Goal: Information Seeking & Learning: Find specific fact

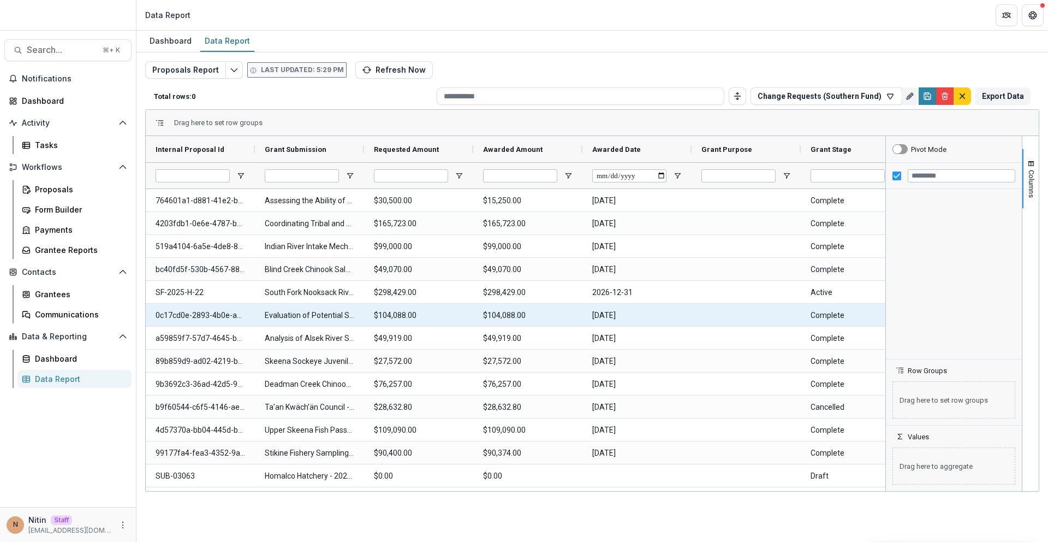
type input "**********"
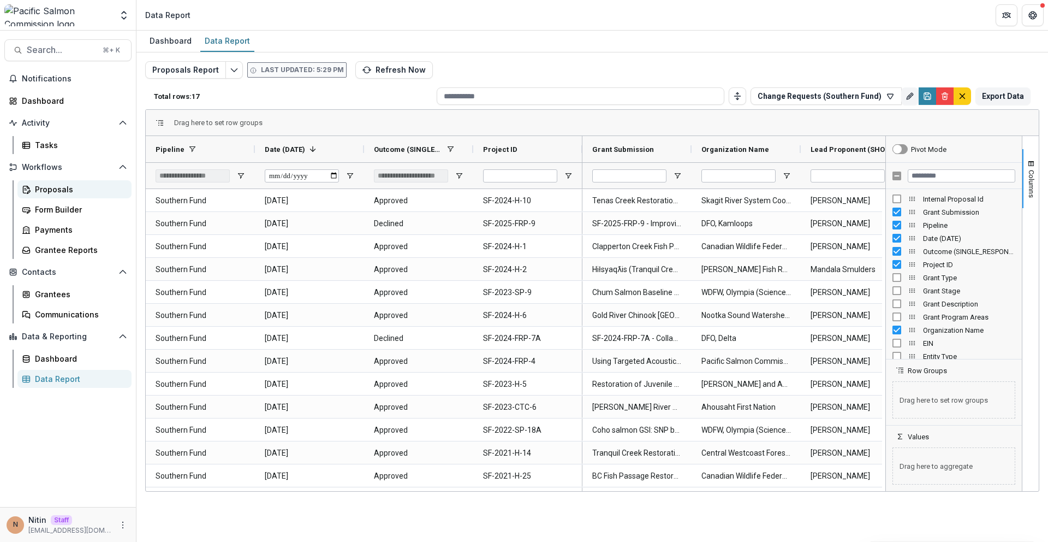
click at [44, 186] on div "Proposals" at bounding box center [79, 188] width 88 height 11
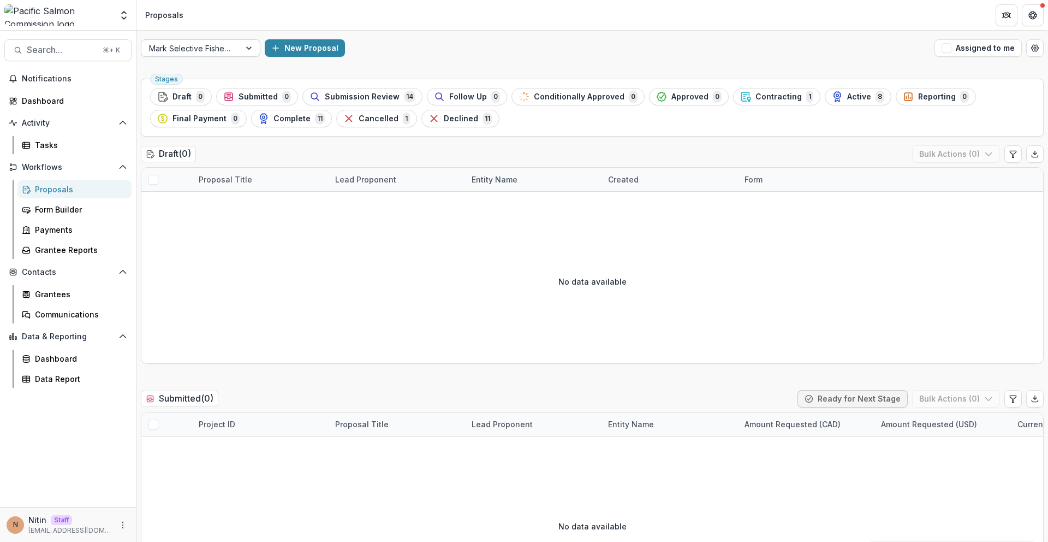
click at [218, 47] on div at bounding box center [191, 48] width 84 height 14
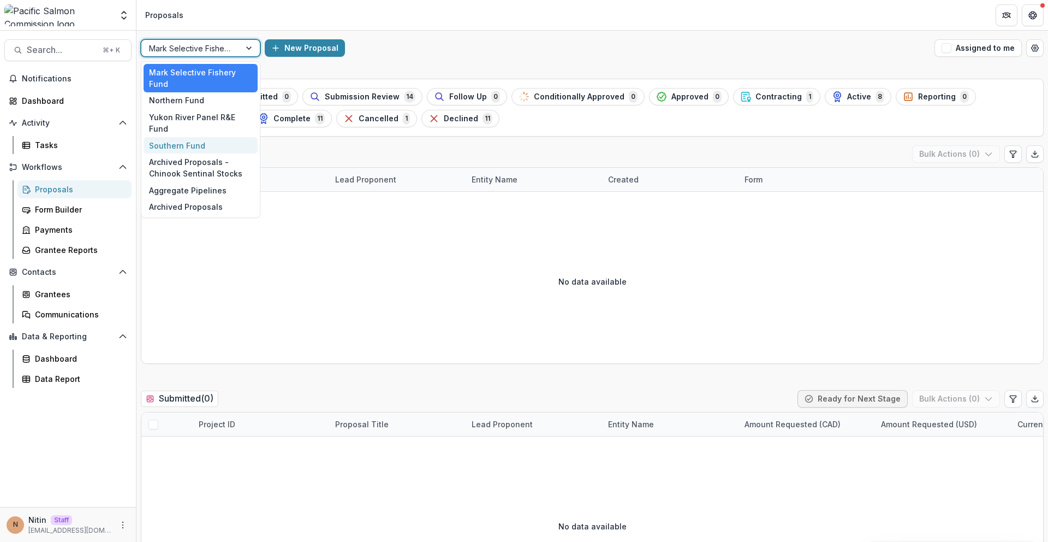
click at [170, 137] on div "Southern Fund" at bounding box center [201, 145] width 114 height 17
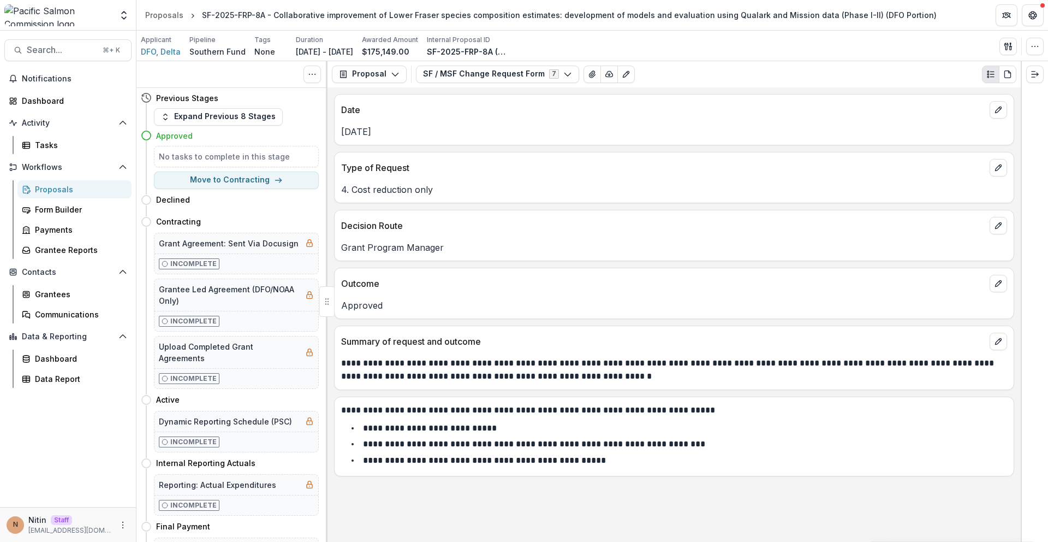
click at [435, 81] on button "SF / MSF Change Request Form 7" at bounding box center [497, 74] width 163 height 17
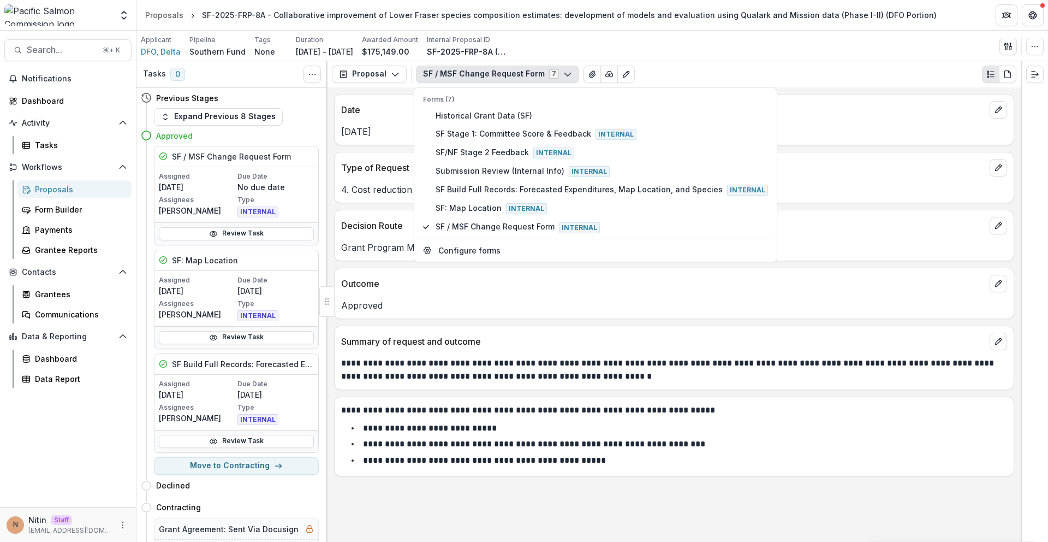
click at [525, 282] on p "Outcome" at bounding box center [663, 283] width 644 height 13
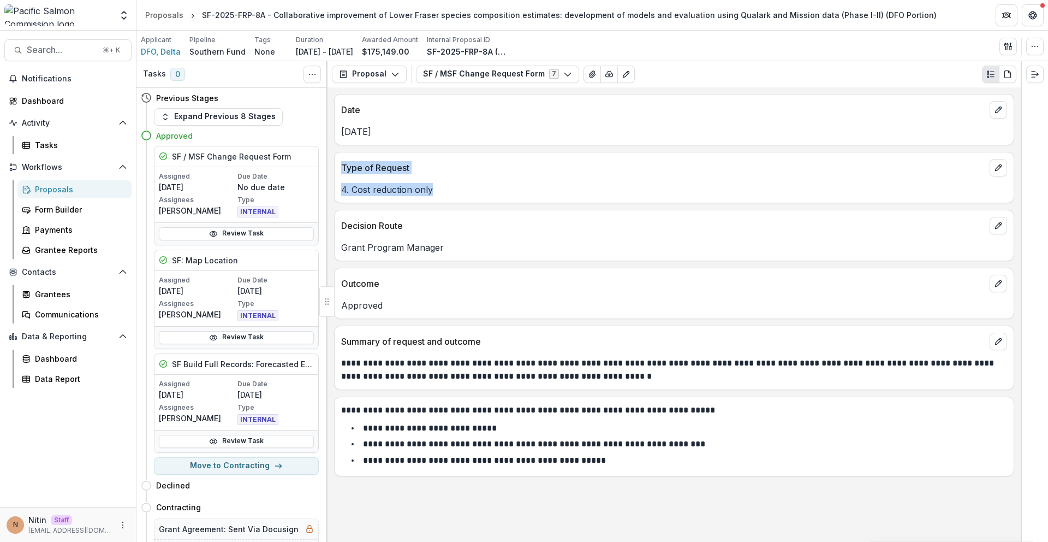
drag, startPoint x: 337, startPoint y: 158, endPoint x: 498, endPoint y: 198, distance: 165.5
click at [498, 198] on div "Type of Request 4. Cost reduction only" at bounding box center [674, 177] width 680 height 51
click at [85, 57] on button "Search... ⌘ + K" at bounding box center [67, 50] width 127 height 22
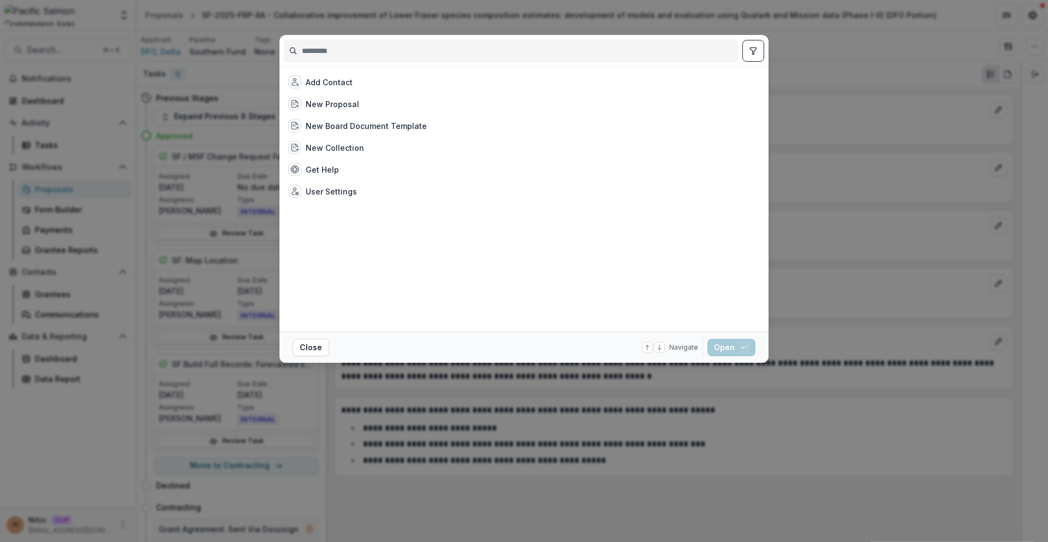
click at [572, 417] on div "Add Contact New Proposal New Board Document Template New Collection Get Help Us…" at bounding box center [524, 271] width 1048 height 542
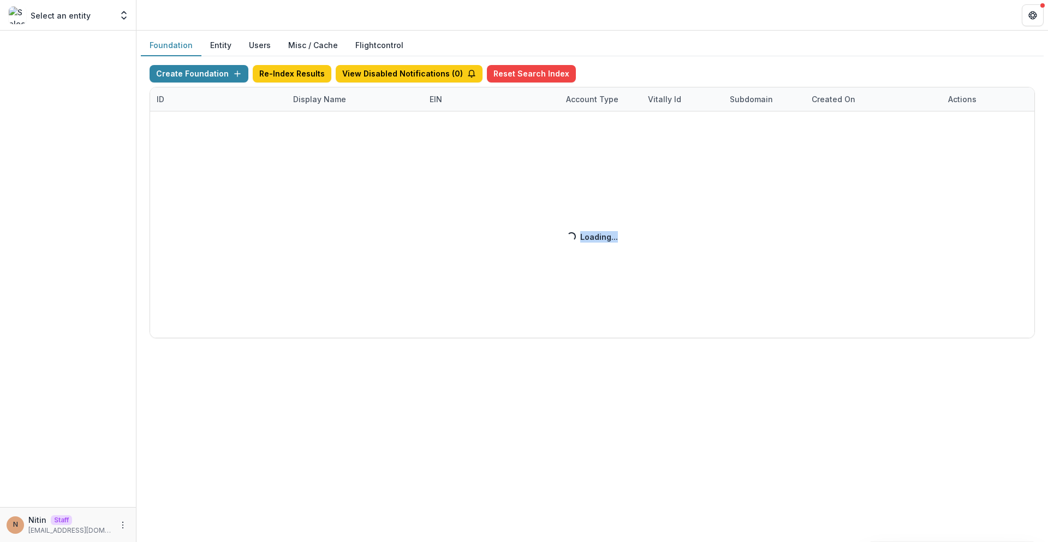
drag, startPoint x: 587, startPoint y: 237, endPoint x: 574, endPoint y: 236, distance: 13.7
click at [574, 236] on div "Create Foundation Re-Index Results View Disabled Notifications ( 0 ) Reset Sear…" at bounding box center [593, 201] width 886 height 273
drag, startPoint x: 578, startPoint y: 236, endPoint x: 627, endPoint y: 239, distance: 49.8
click at [627, 239] on div "Create Foundation Re-Index Results View Disabled Notifications ( 0 ) Reset Sear…" at bounding box center [593, 201] width 886 height 273
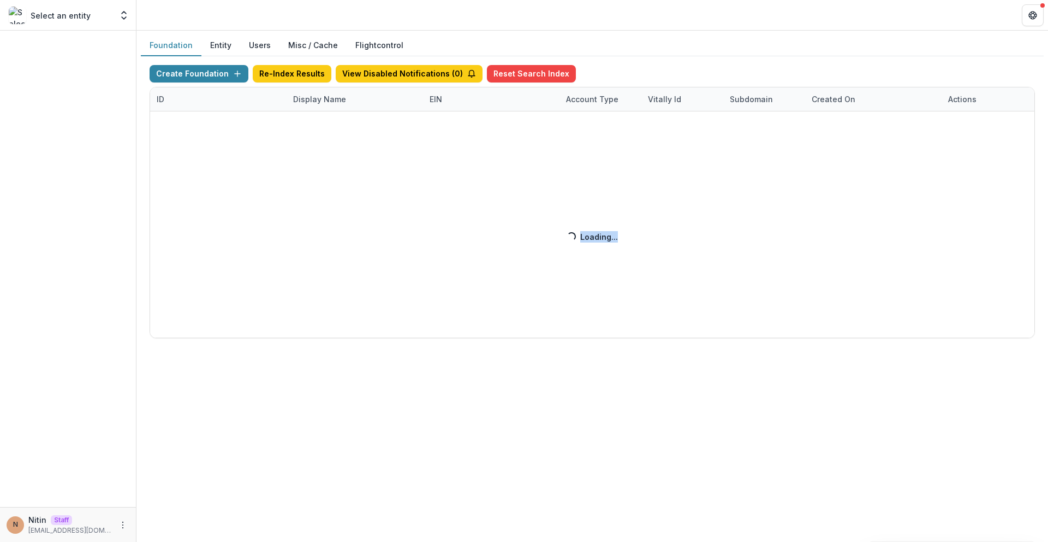
click at [638, 244] on div "Create Foundation Re-Index Results View Disabled Notifications ( 0 ) Reset Sear…" at bounding box center [593, 201] width 886 height 273
drag, startPoint x: 651, startPoint y: 235, endPoint x: 572, endPoint y: 239, distance: 79.3
click at [578, 240] on div "Create Foundation Re-Index Results View Disabled Notifications ( 0 ) Reset Sear…" at bounding box center [593, 201] width 886 height 273
drag, startPoint x: 561, startPoint y: 238, endPoint x: 702, endPoint y: 238, distance: 140.9
click at [702, 238] on div "Create Foundation Re-Index Results View Disabled Notifications ( 0 ) Reset Sear…" at bounding box center [593, 201] width 886 height 273
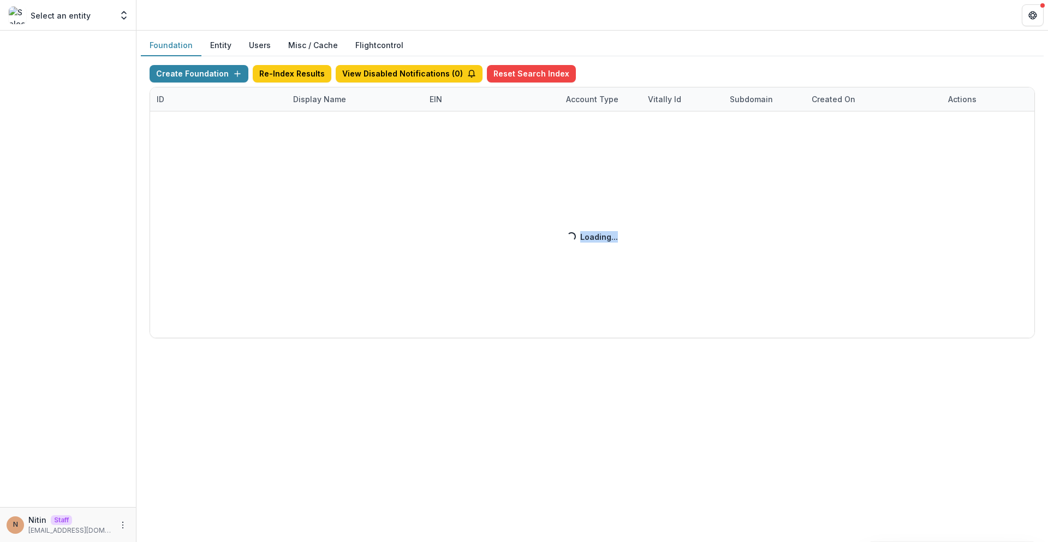
drag, startPoint x: 631, startPoint y: 243, endPoint x: 578, endPoint y: 237, distance: 53.8
click at [578, 237] on div "Create Foundation Re-Index Results View Disabled Notifications ( 0 ) Reset Sear…" at bounding box center [593, 201] width 886 height 273
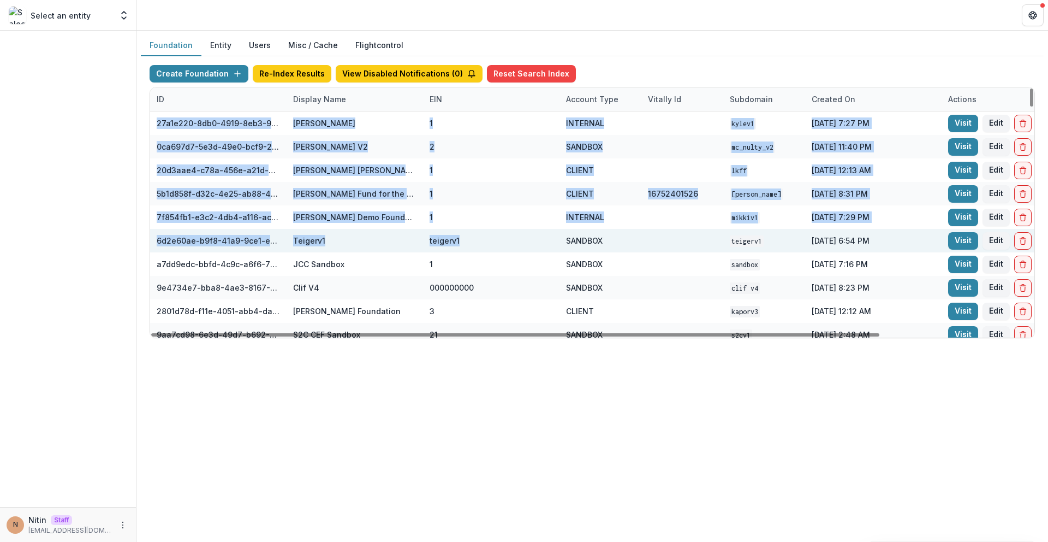
drag, startPoint x: 575, startPoint y: 237, endPoint x: 567, endPoint y: 237, distance: 7.7
click at [567, 237] on div "Create Foundation Re-Index Results View Disabled Notifications ( 0 ) Reset Sear…" at bounding box center [593, 201] width 886 height 273
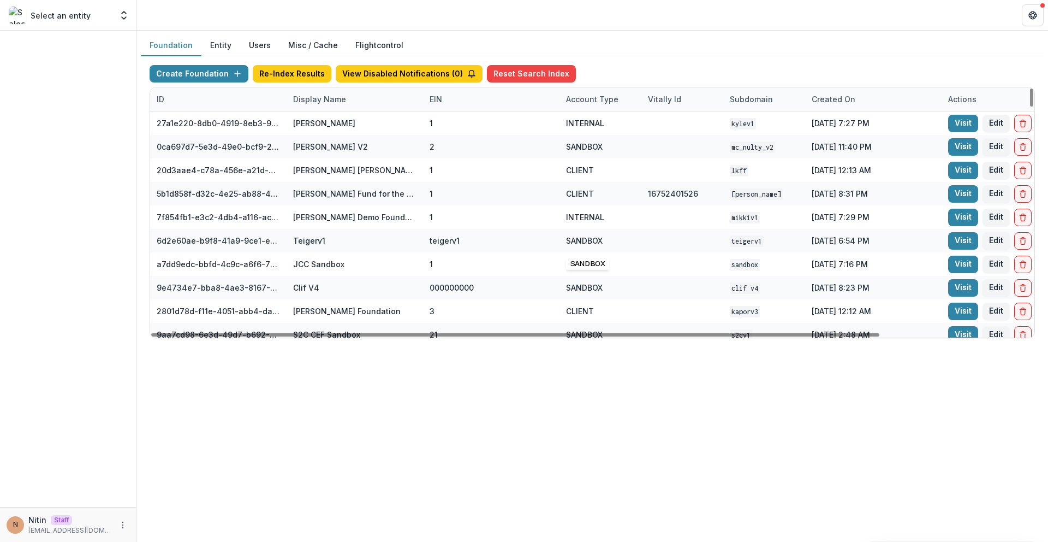
click at [577, 362] on div "Foundation Entity Users Misc / Cache Flightcontrol Create Foundation Re-Index R…" at bounding box center [592, 286] width 912 height 511
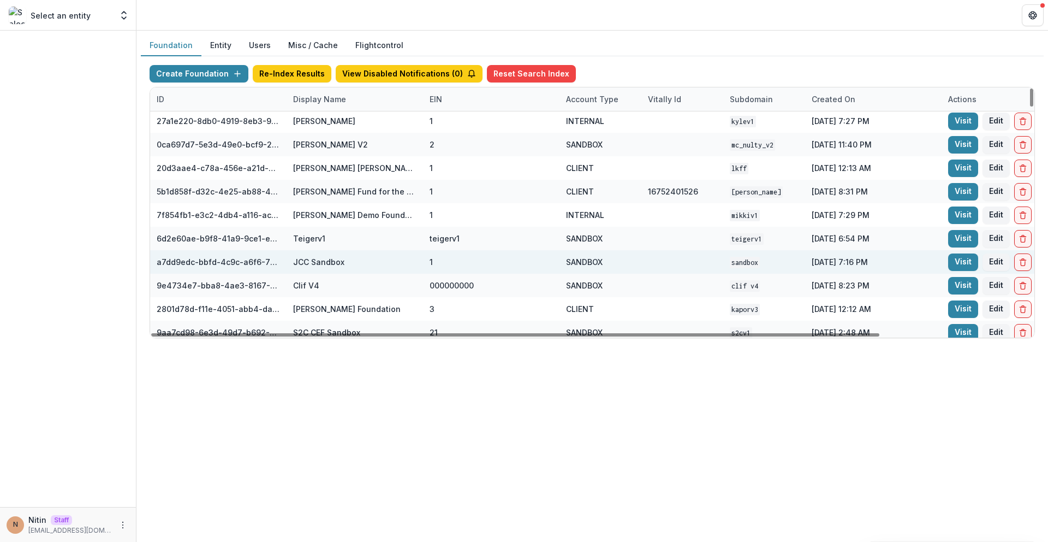
scroll to position [1, 0]
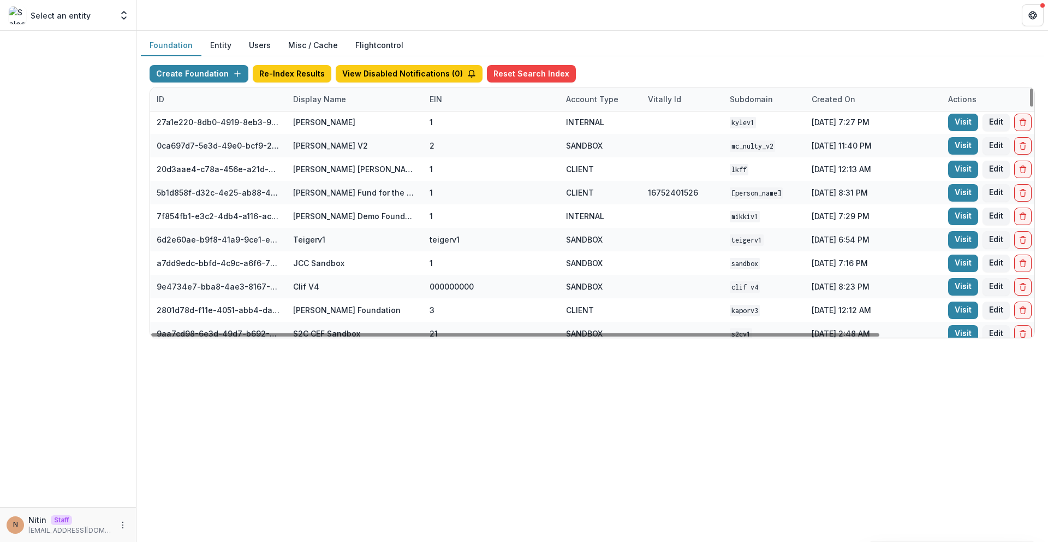
click at [314, 97] on div "Display Name" at bounding box center [320, 98] width 66 height 11
click at [316, 122] on input at bounding box center [354, 123] width 131 height 17
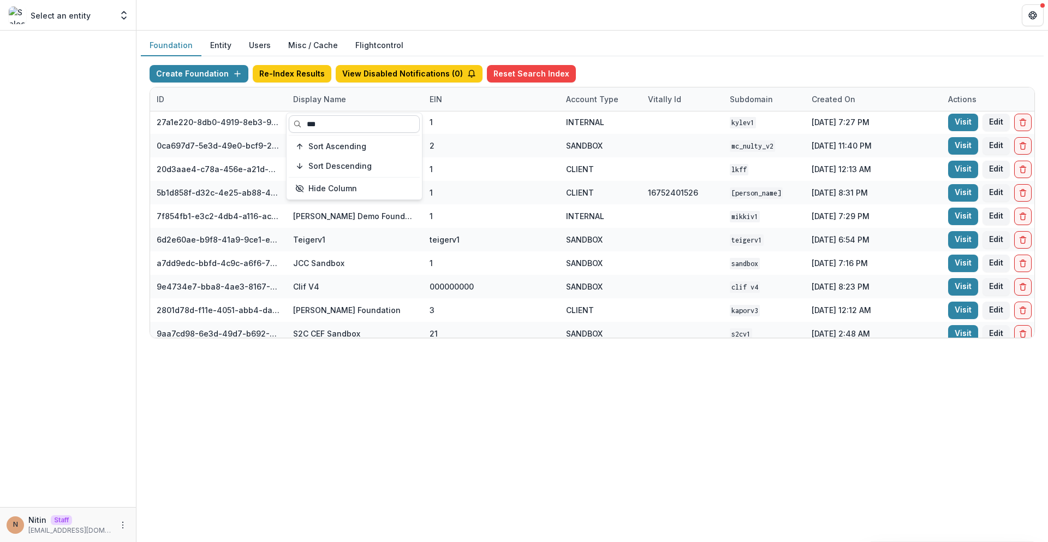
scroll to position [0, 0]
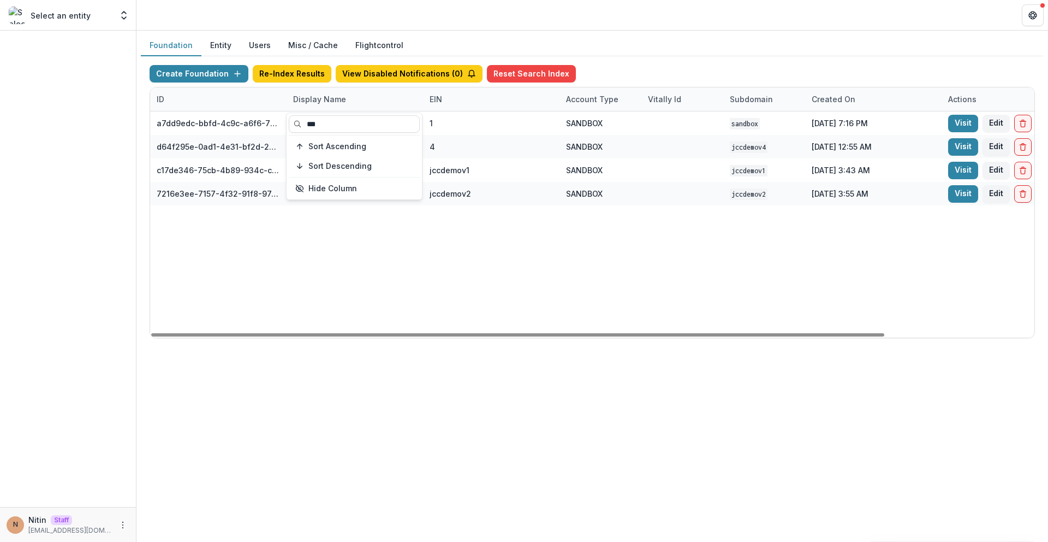
type input "***"
click at [357, 287] on div "a7dd9edc-bbfd-4c9c-a6f6-76d0743bf1cd JCC Sandbox 1 SANDBOX sandbox Dec 20, 2024…" at bounding box center [682, 224] width 1065 height 226
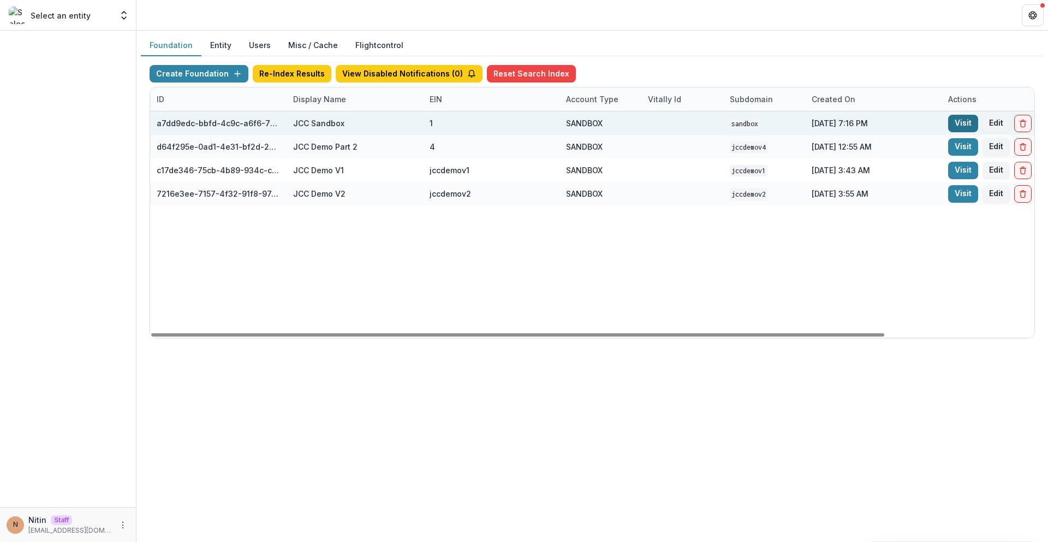
click at [956, 124] on link "Visit" at bounding box center [963, 123] width 30 height 17
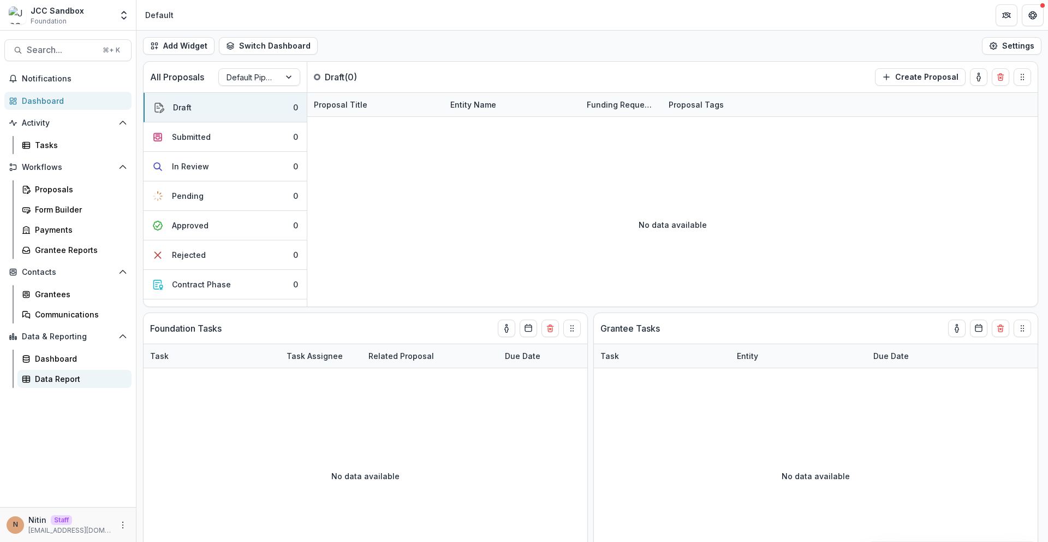
click at [55, 376] on div "Data Report" at bounding box center [79, 378] width 88 height 11
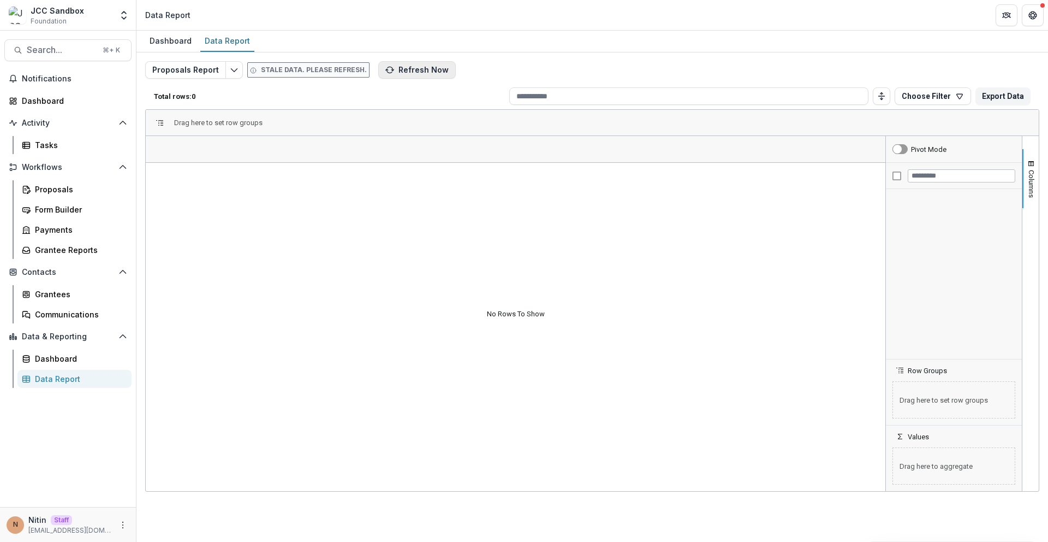
click at [407, 70] on button "Refresh Now" at bounding box center [417, 69] width 78 height 17
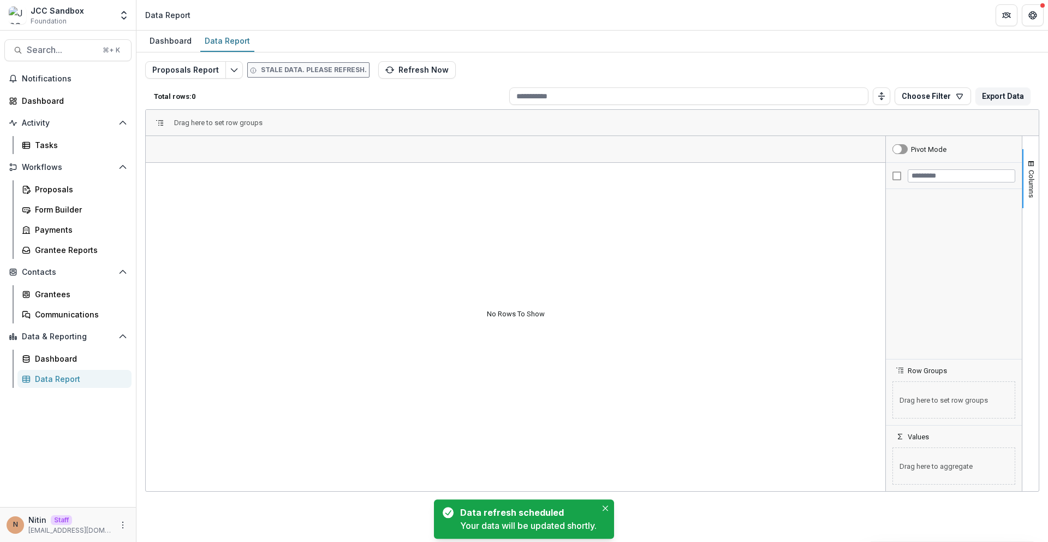
click at [316, 83] on div "Total rows: 0 Choose Filter Personal Filters Team Filters Temelio Filters No pe…" at bounding box center [592, 96] width 894 height 26
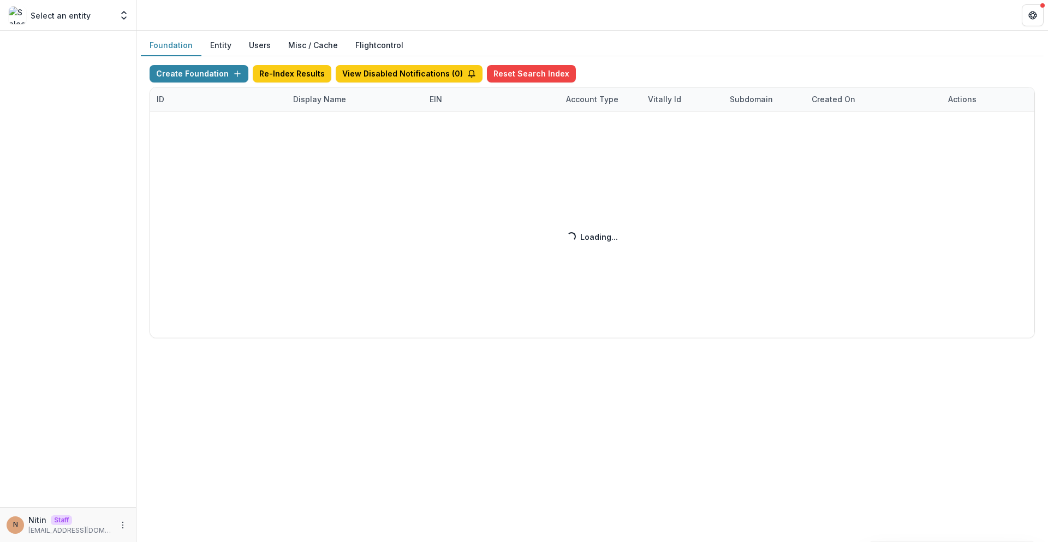
click at [311, 102] on div "Create Foundation Re-Index Results View Disabled Notifications ( 0 ) Reset Sear…" at bounding box center [593, 201] width 886 height 273
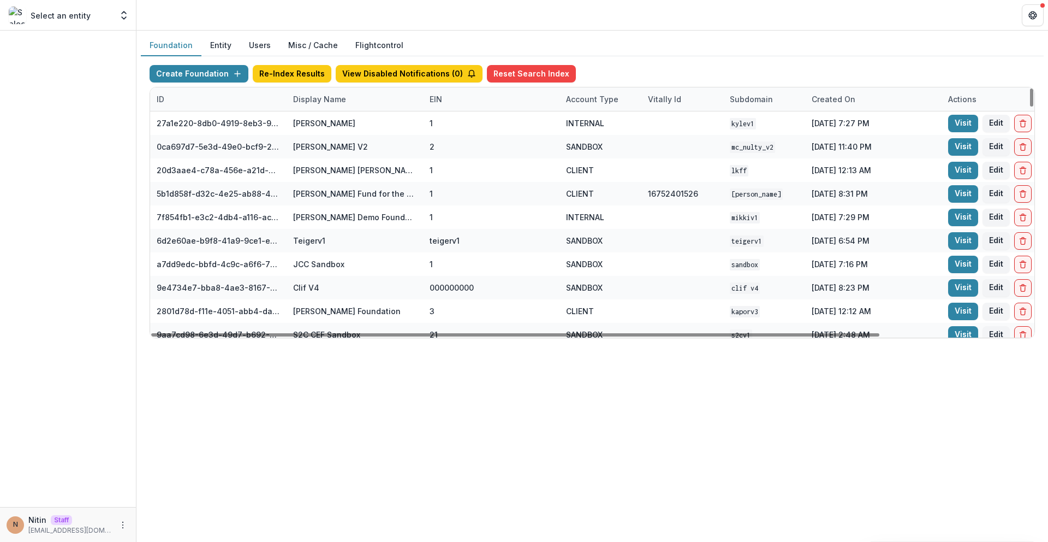
click at [311, 101] on div "Display Name" at bounding box center [320, 98] width 66 height 11
click at [318, 115] on input at bounding box center [354, 123] width 131 height 17
paste input "**********"
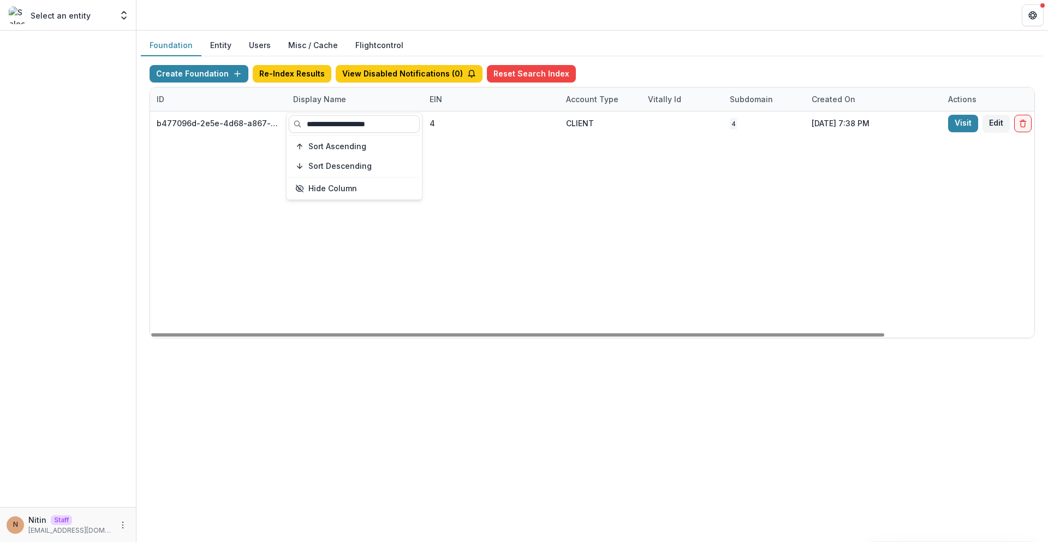
type input "**********"
click at [408, 384] on div "Foundation Entity Users Misc / Cache Flightcontrol Create Foundation Re-Index R…" at bounding box center [592, 286] width 912 height 511
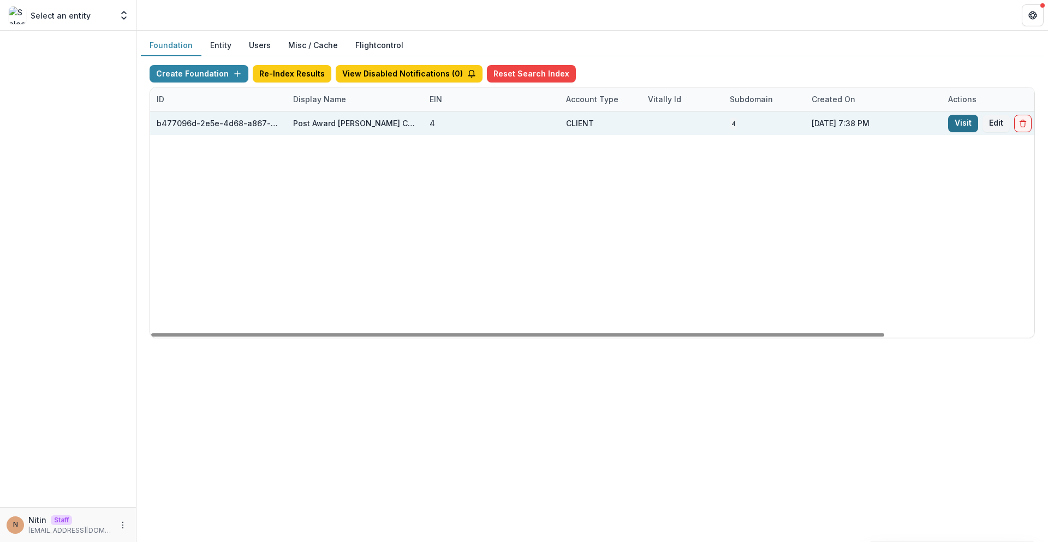
click at [949, 124] on link "Visit" at bounding box center [963, 123] width 30 height 17
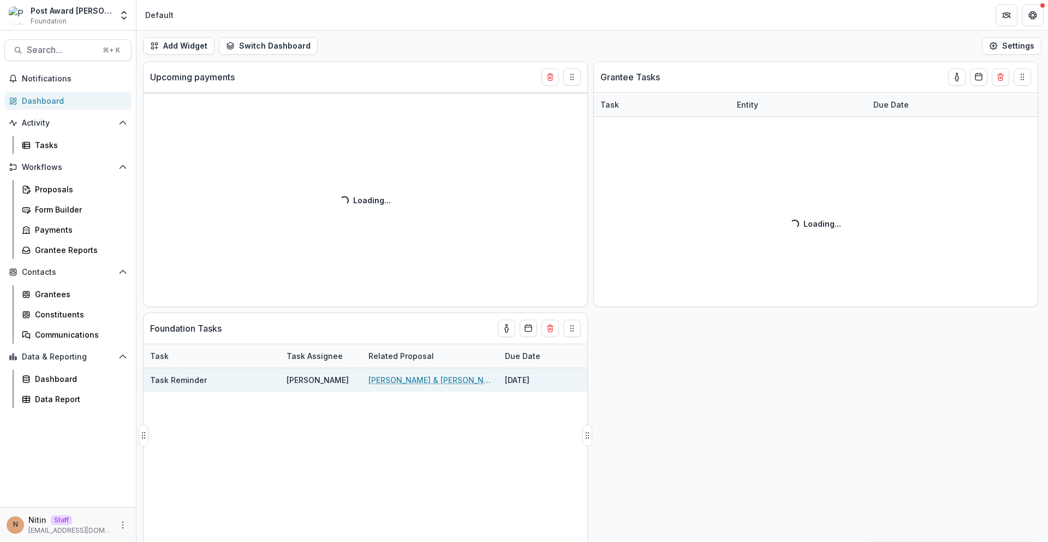
select select "******"
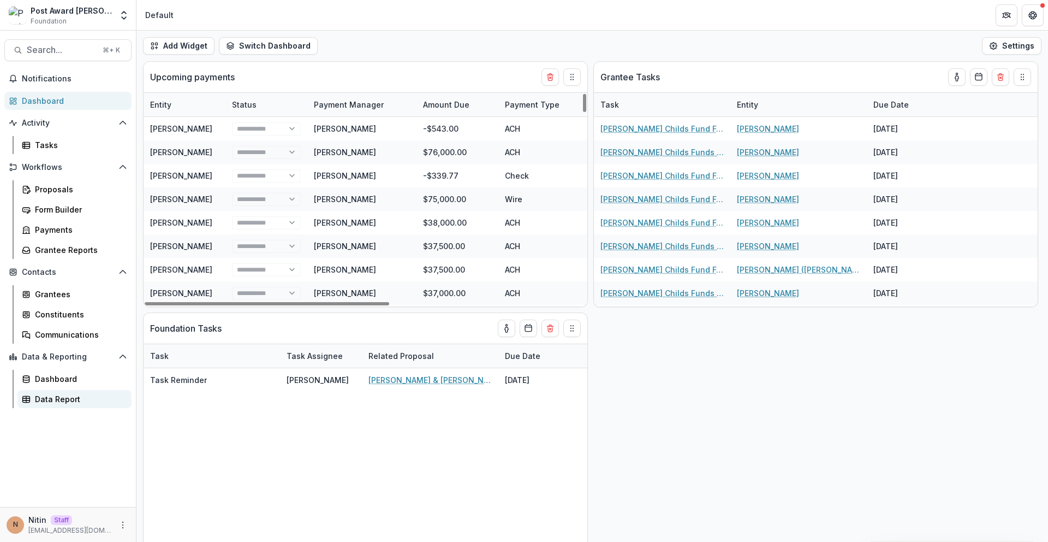
click at [64, 394] on div "Data Report" at bounding box center [79, 398] width 88 height 11
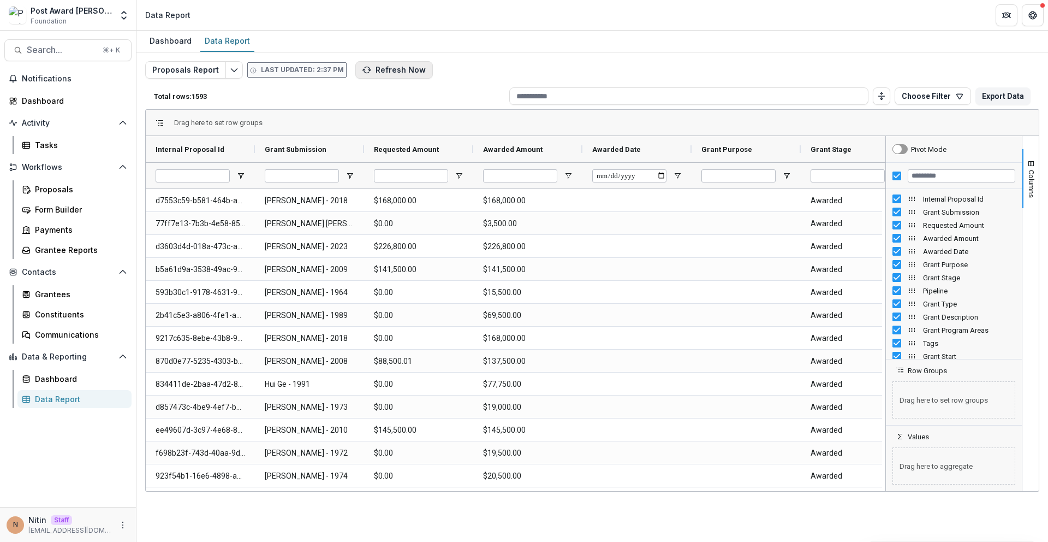
click at [375, 75] on button "Refresh Now" at bounding box center [394, 69] width 78 height 17
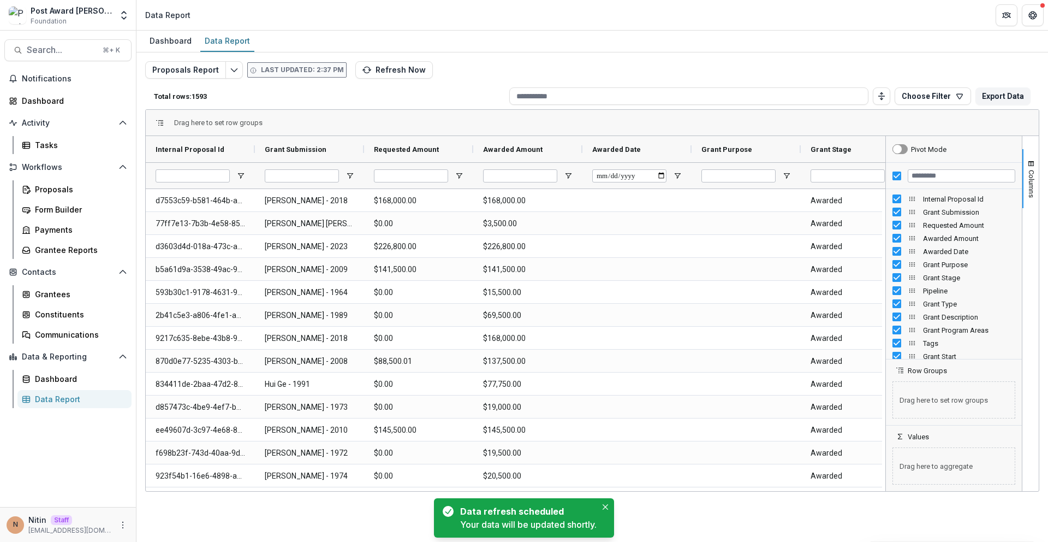
click at [299, 76] on span "Last updated: 2:37 PM" at bounding box center [296, 69] width 99 height 15
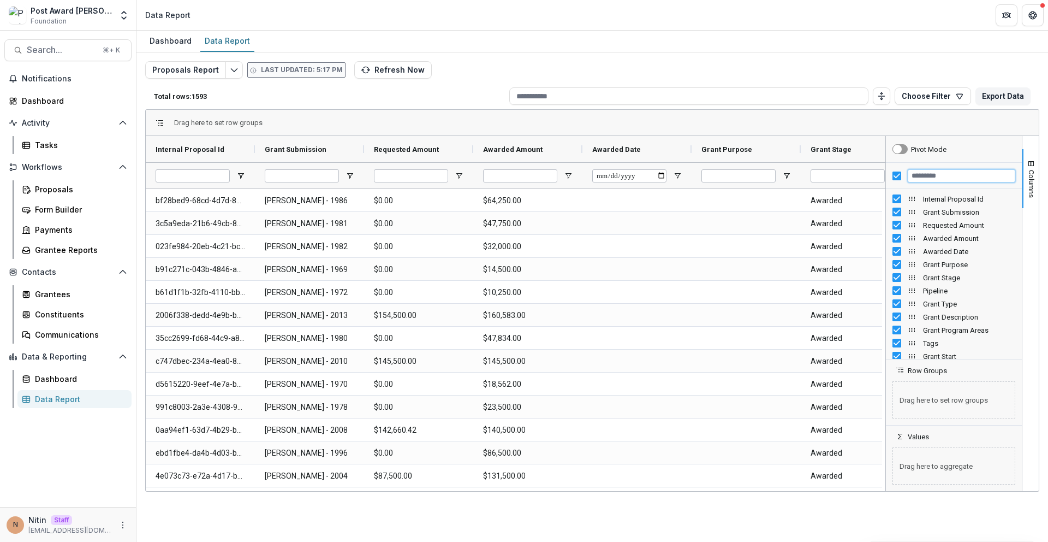
click at [934, 181] on input "Filter Columns Input" at bounding box center [962, 175] width 108 height 13
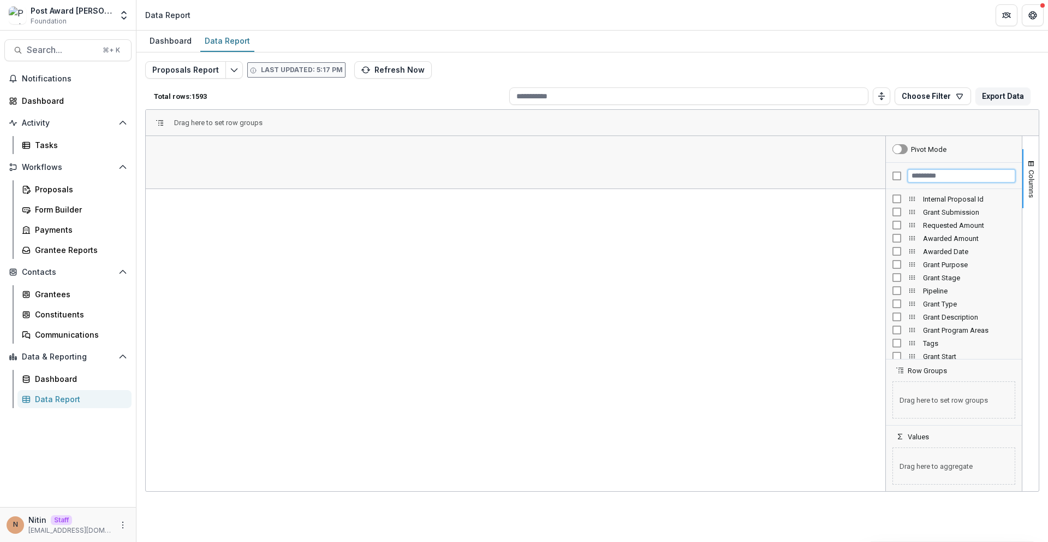
click at [912, 177] on input "Filter Columns Input" at bounding box center [962, 175] width 108 height 13
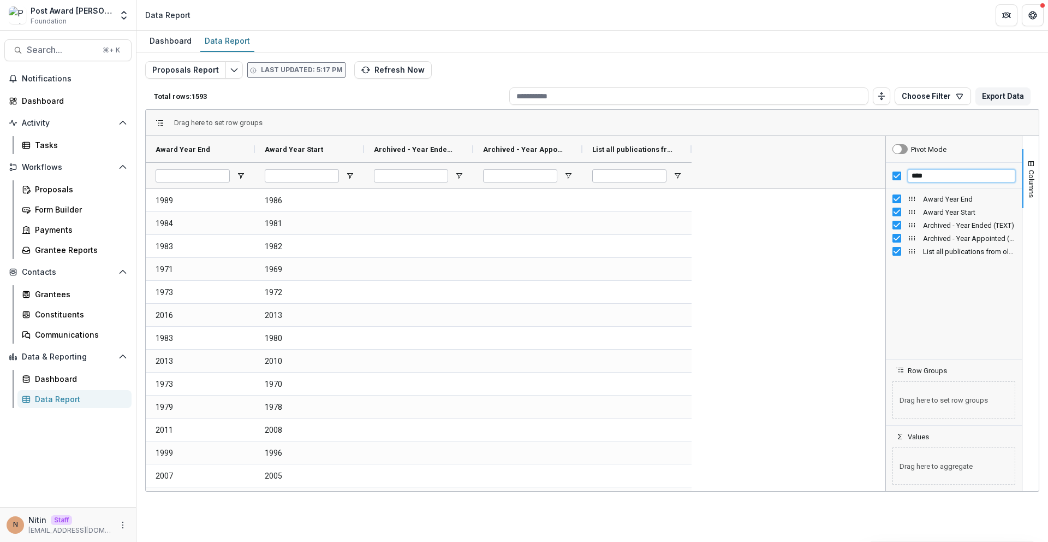
click at [934, 176] on input "****" at bounding box center [962, 175] width 108 height 13
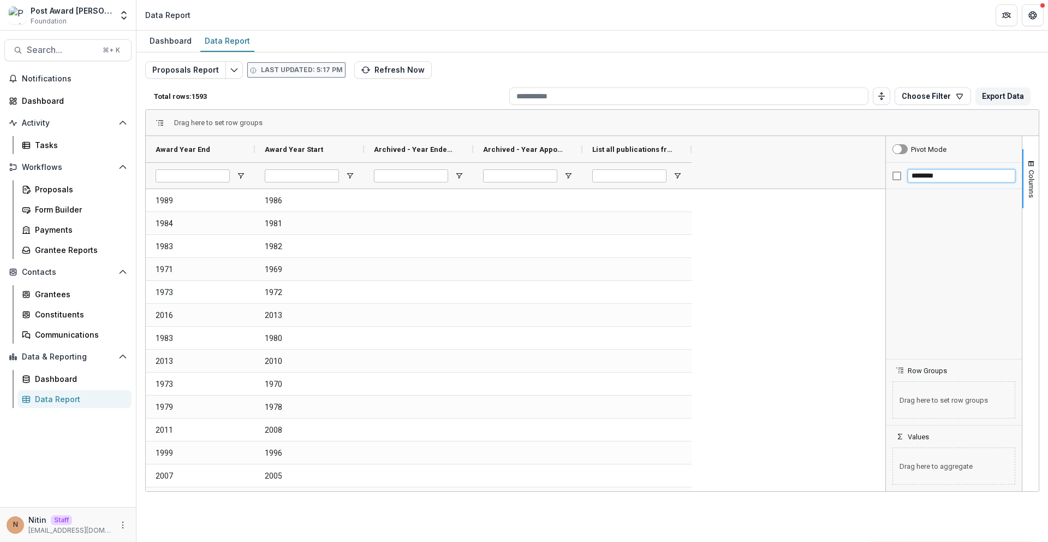
type input "*********"
type input "*****"
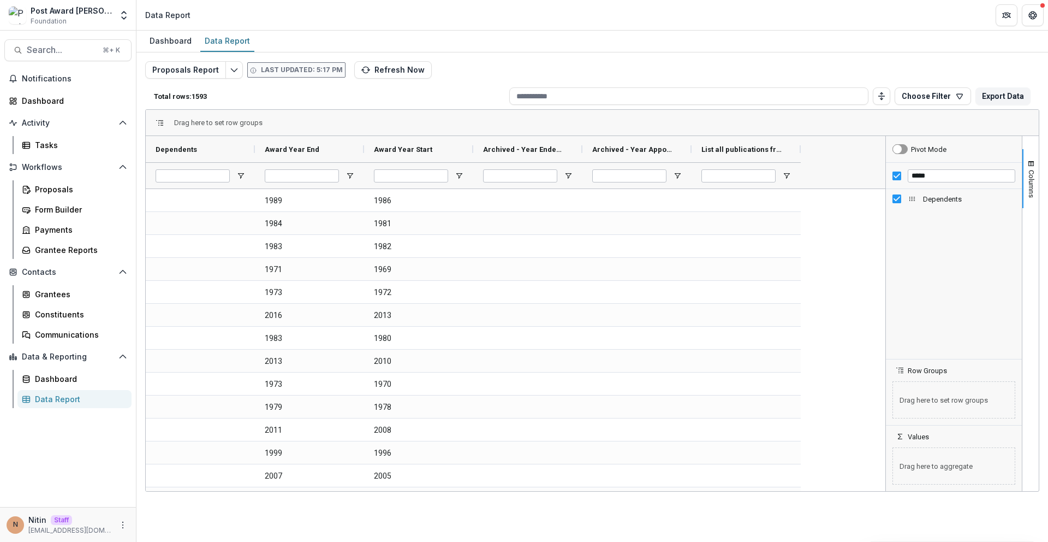
click at [233, 182] on div at bounding box center [200, 175] width 109 height 26
click at [351, 176] on span "Open Filter Menu" at bounding box center [350, 175] width 9 height 9
click at [432, 148] on span "Award Year Start" at bounding box center [403, 149] width 58 height 8
click at [461, 173] on span "Open Filter Menu" at bounding box center [459, 175] width 9 height 9
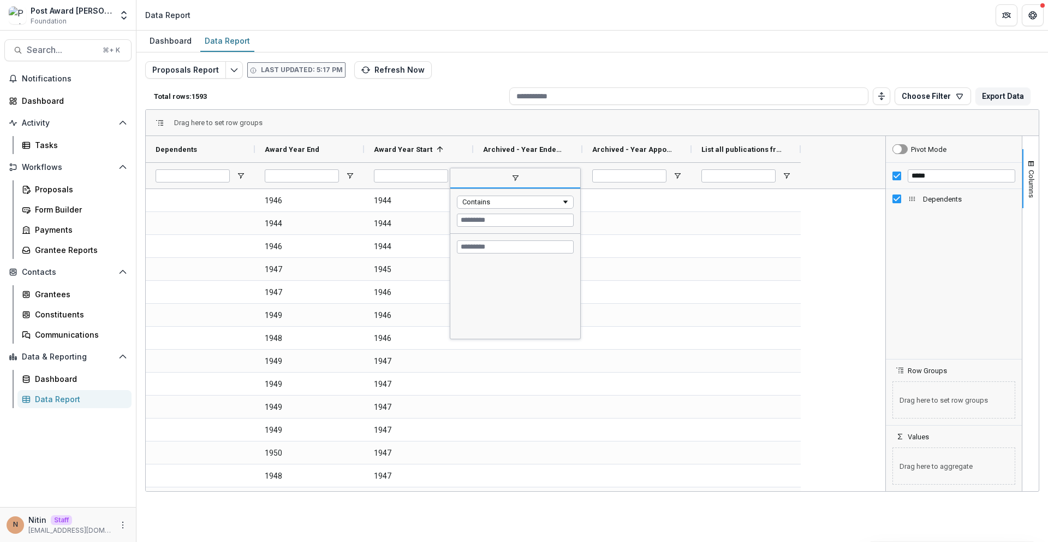
scroll to position [999, 0]
click at [599, 163] on div at bounding box center [629, 176] width 74 height 26
click at [571, 177] on span "Open Filter Menu" at bounding box center [568, 175] width 9 height 9
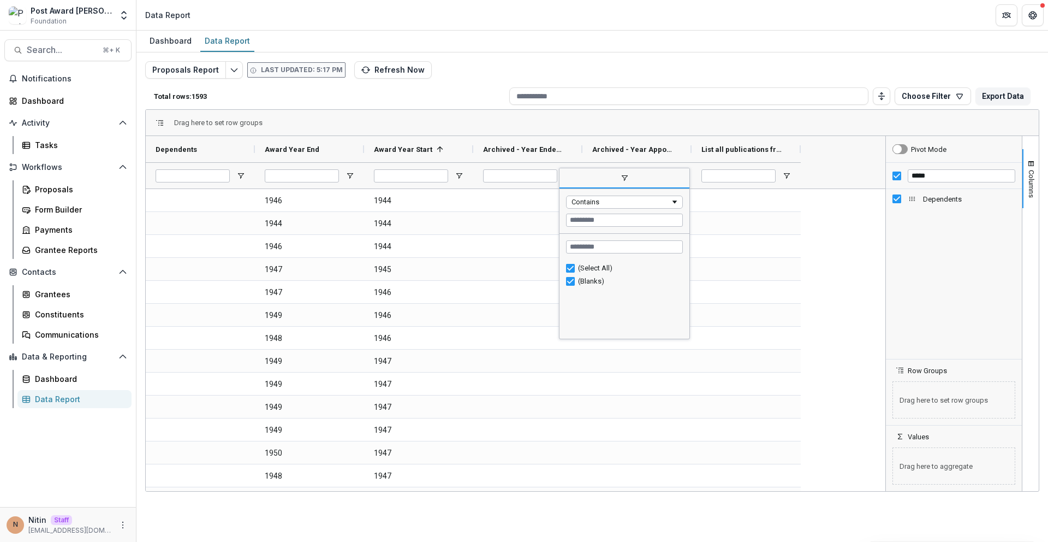
drag, startPoint x: 691, startPoint y: 137, endPoint x: 685, endPoint y: 163, distance: 26.4
click at [691, 137] on div at bounding box center [692, 149] width 4 height 26
click at [676, 174] on span "Open Filter Menu" at bounding box center [677, 175] width 9 height 9
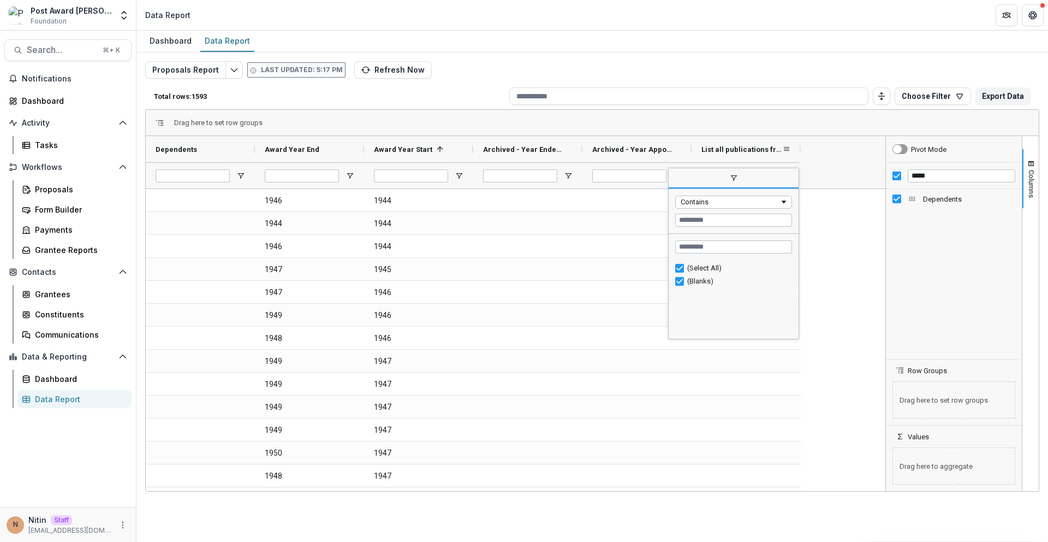
drag, startPoint x: 745, startPoint y: 126, endPoint x: 777, endPoint y: 175, distance: 58.8
click at [747, 126] on div "Drag here to set row groups" at bounding box center [592, 123] width 893 height 26
click at [786, 174] on span "Open Filter Menu" at bounding box center [786, 175] width 9 height 9
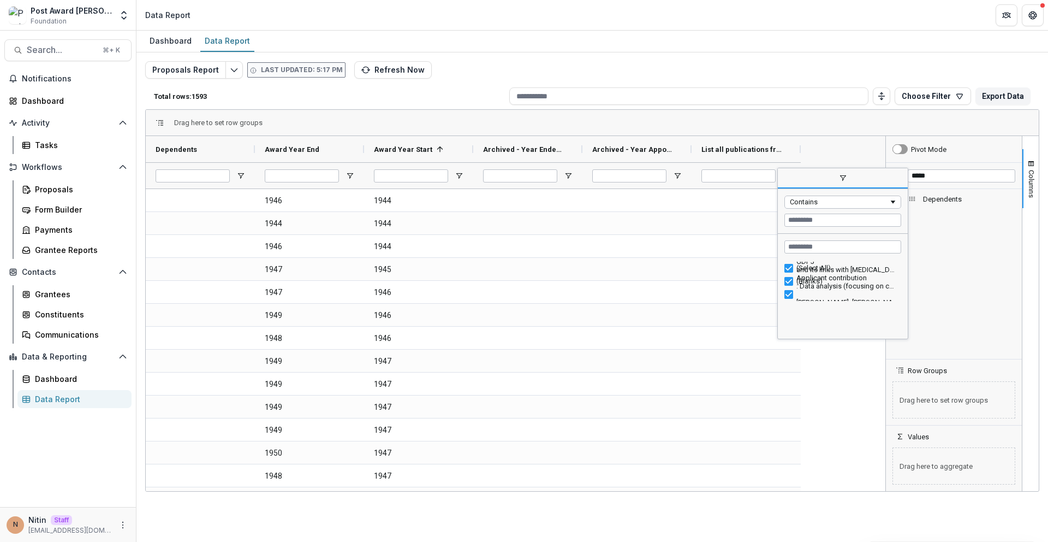
type input "**********"
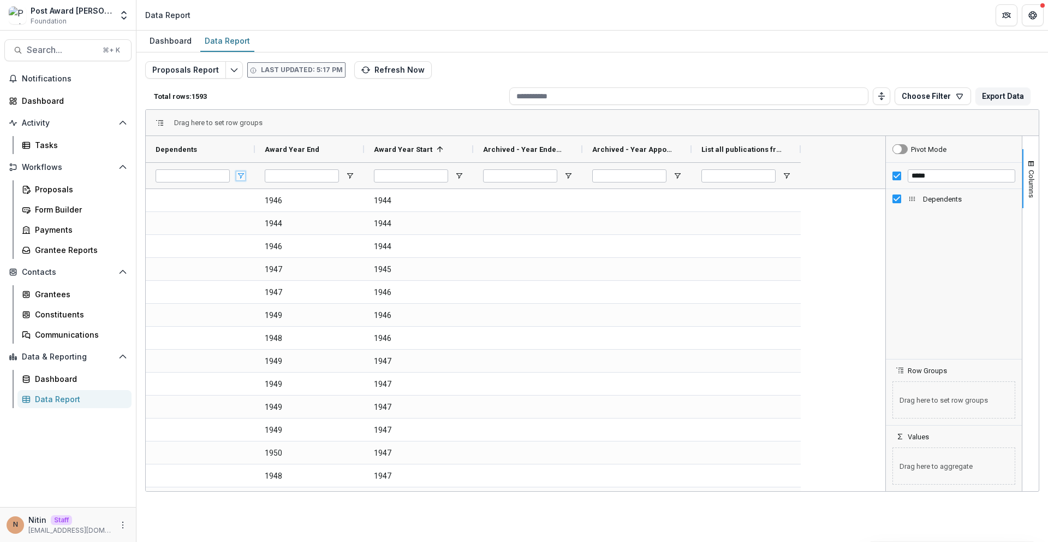
click at [241, 173] on span "Open Filter Menu" at bounding box center [240, 175] width 9 height 9
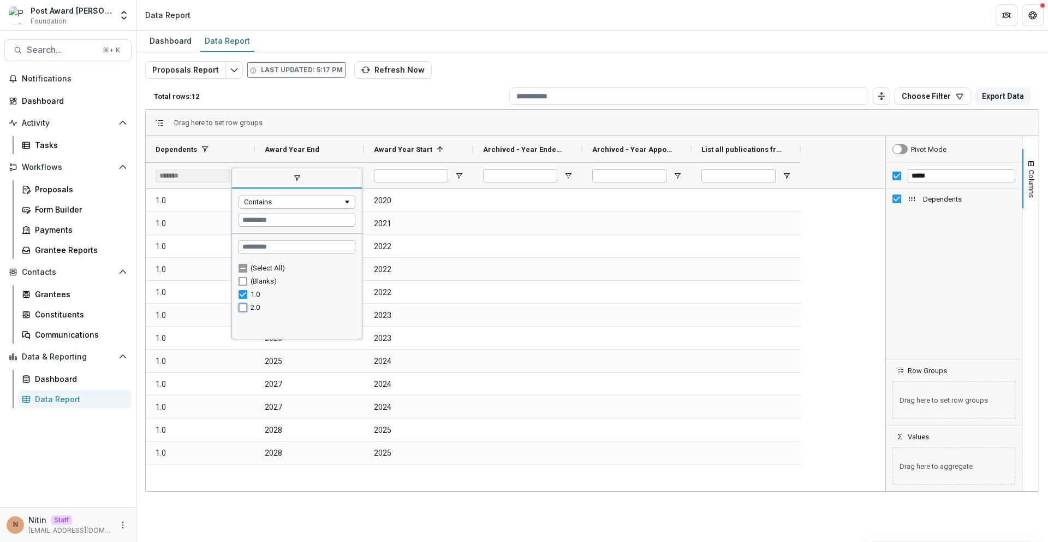
type input "**********"
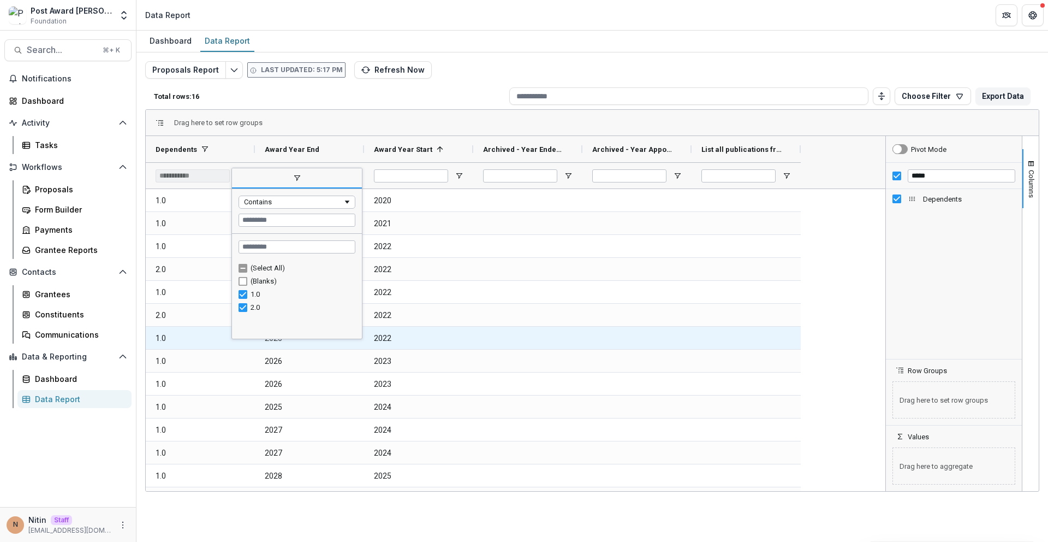
drag, startPoint x: 619, startPoint y: 332, endPoint x: 613, endPoint y: 329, distance: 7.6
click at [619, 332] on div at bounding box center [637, 337] width 109 height 22
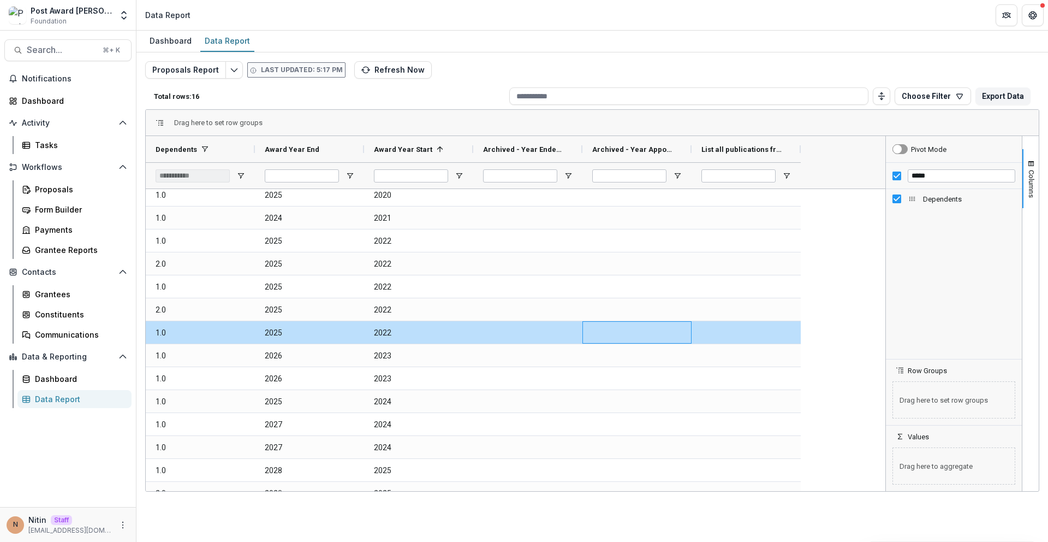
scroll to position [0, 0]
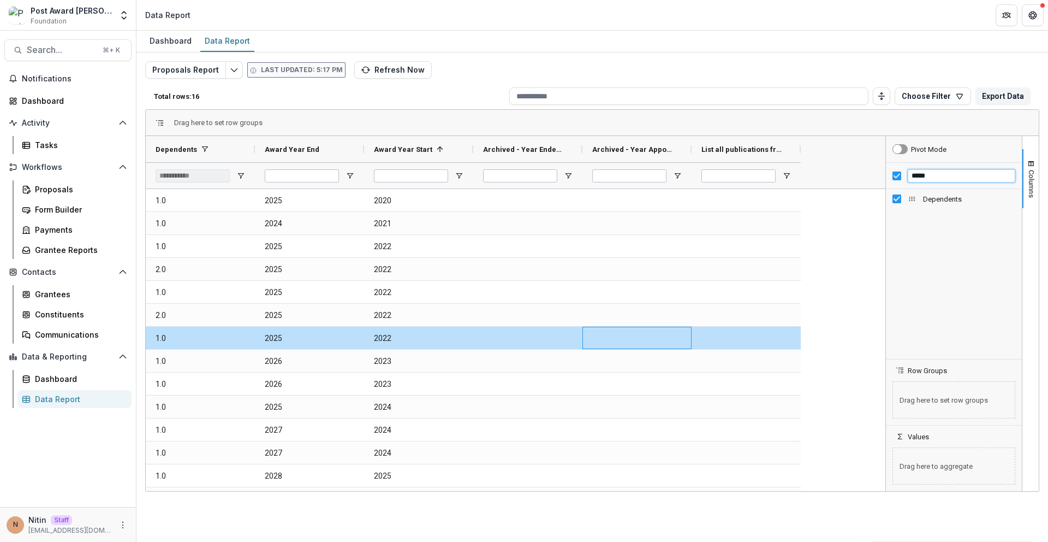
click at [924, 176] on input "*****" at bounding box center [962, 175] width 108 height 13
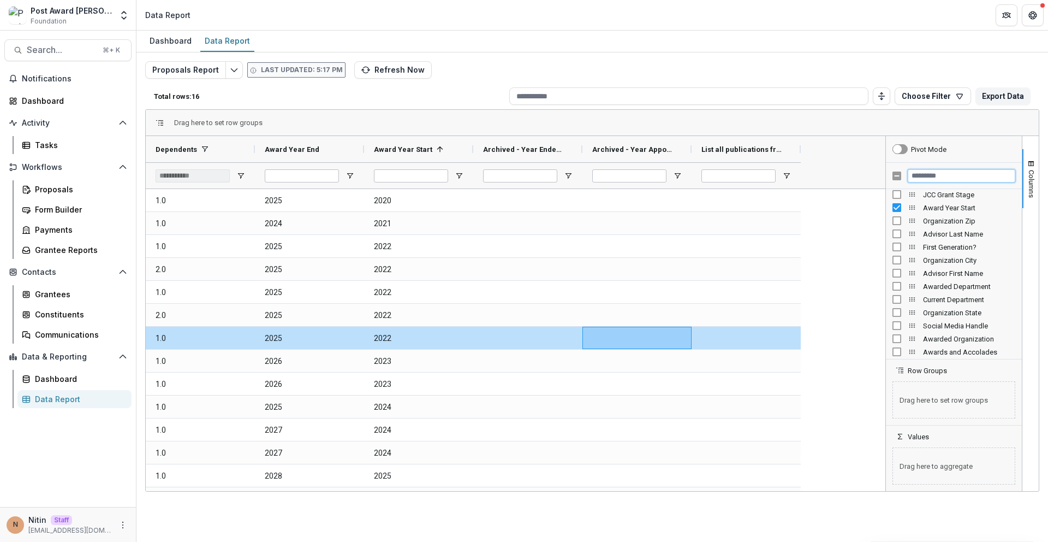
scroll to position [1548, 0]
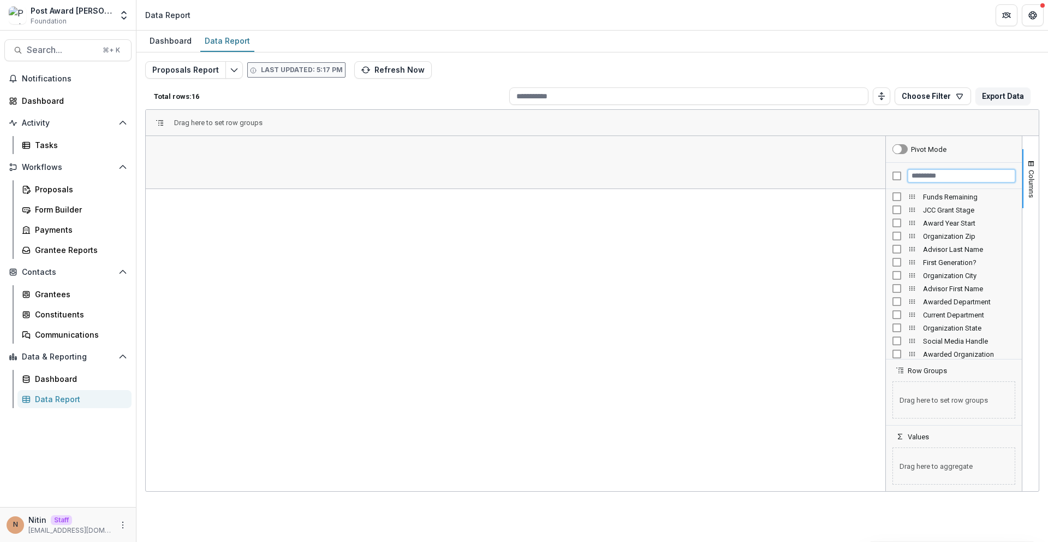
click at [913, 178] on input "Filter Columns Input" at bounding box center [962, 175] width 108 height 13
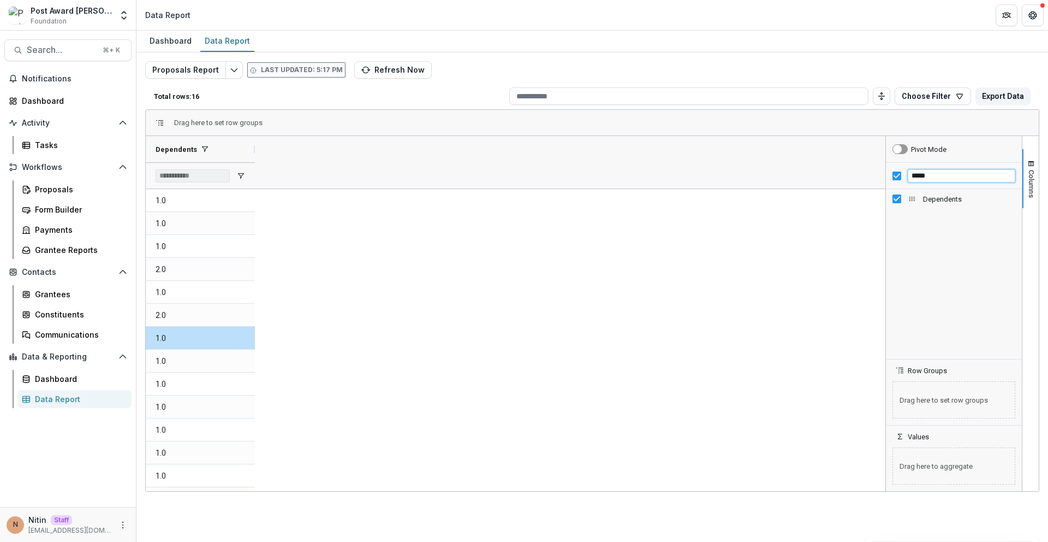
click at [942, 172] on input "*****" at bounding box center [962, 175] width 108 height 13
paste input "Filter Columns Input"
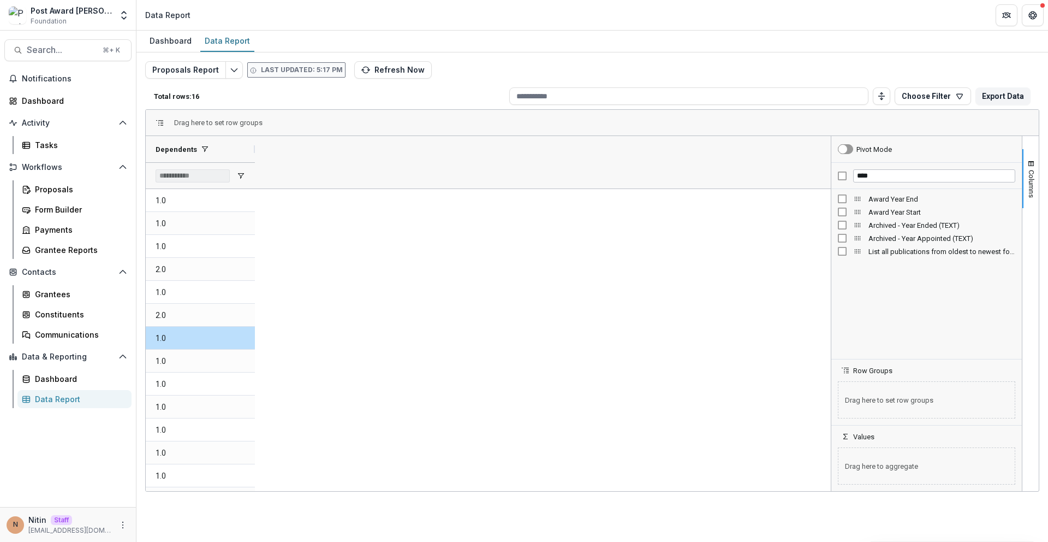
drag, startPoint x: 886, startPoint y: 240, endPoint x: 836, endPoint y: 270, distance: 58.1
click at [833, 270] on div at bounding box center [831, 313] width 3 height 355
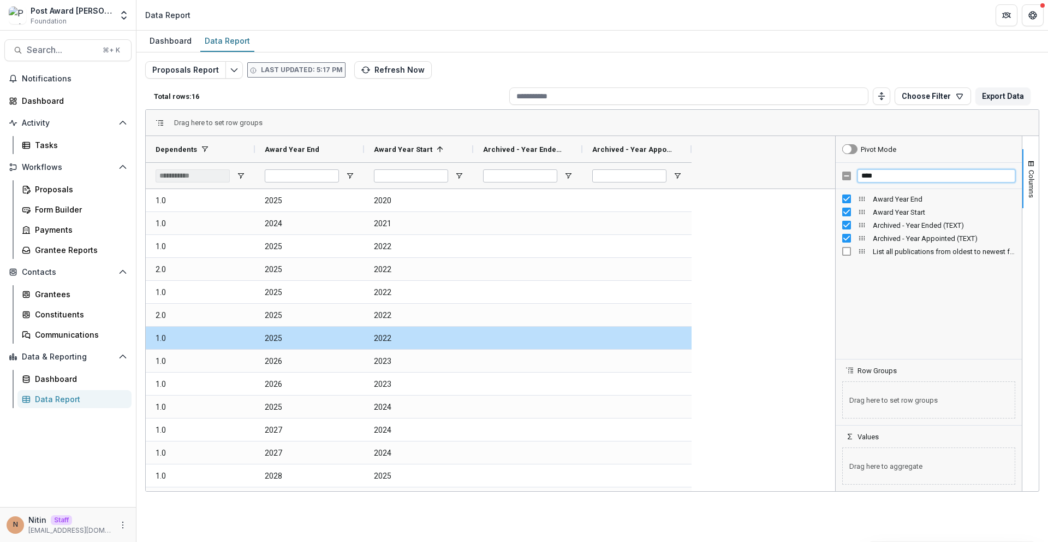
click at [878, 179] on input "****" at bounding box center [937, 175] width 158 height 13
type input "*"
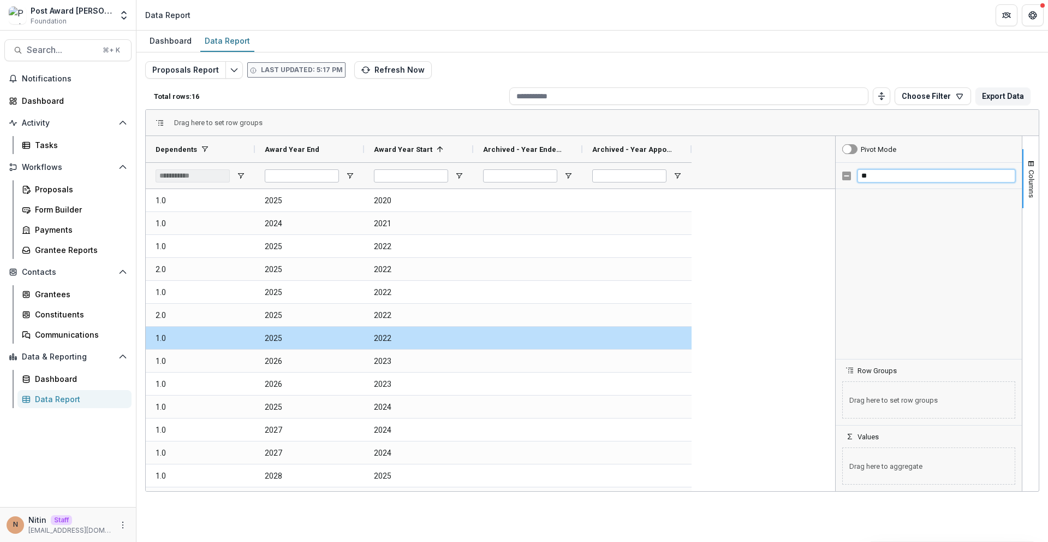
scroll to position [1068, 0]
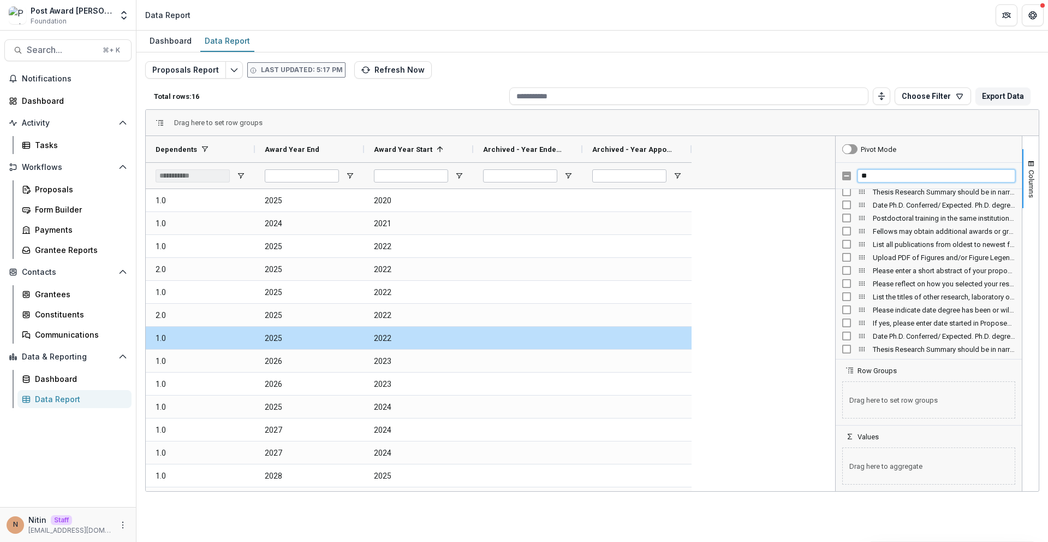
click at [868, 179] on input "**" at bounding box center [937, 175] width 158 height 13
type input "*"
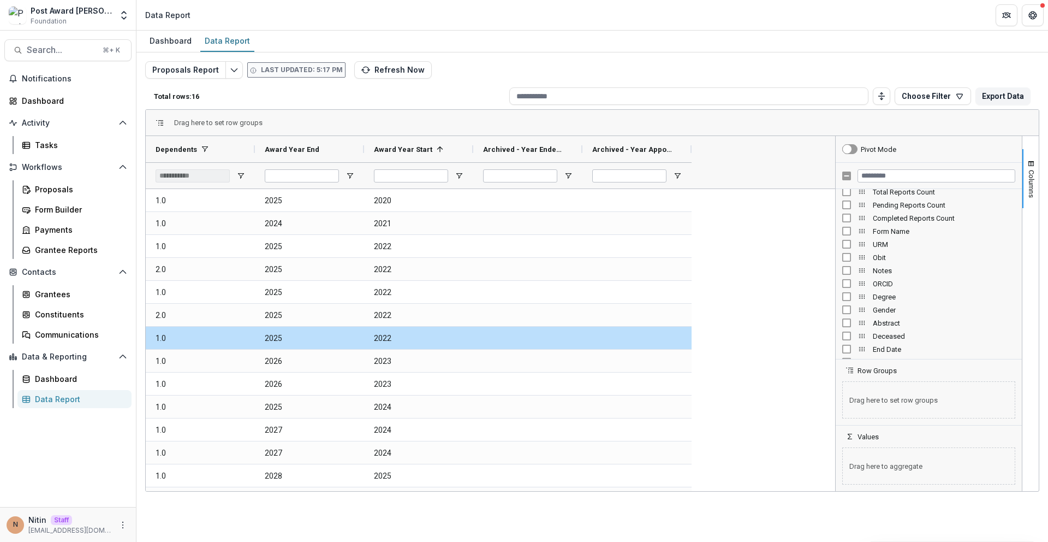
click at [768, 155] on div "Dependents Award Year End Award Year Start 1" at bounding box center [491, 162] width 690 height 52
click at [347, 168] on div at bounding box center [309, 175] width 109 height 26
click at [349, 175] on span "Open Filter Menu" at bounding box center [350, 175] width 9 height 9
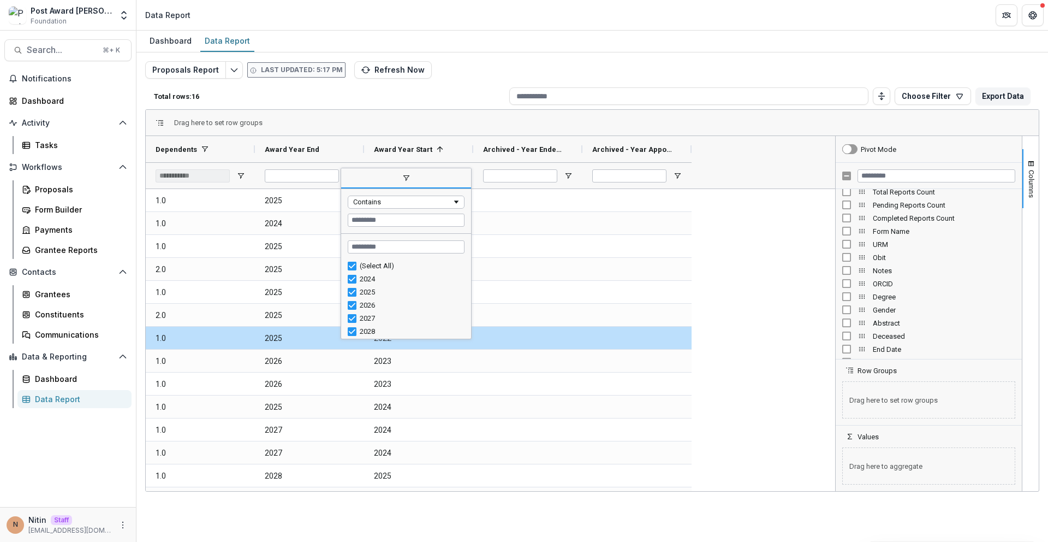
scroll to position [3, 0]
drag, startPoint x: 466, startPoint y: 138, endPoint x: 460, endPoint y: 141, distance: 6.4
click at [465, 138] on div "Award Year Start 1" at bounding box center [418, 149] width 109 height 26
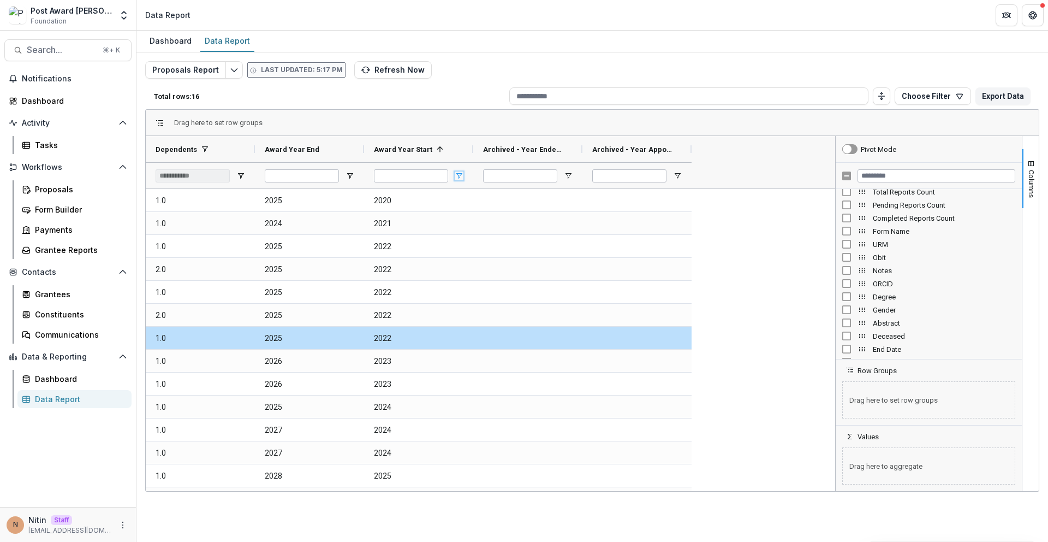
click at [462, 171] on span "Open Filter Menu" at bounding box center [459, 175] width 9 height 9
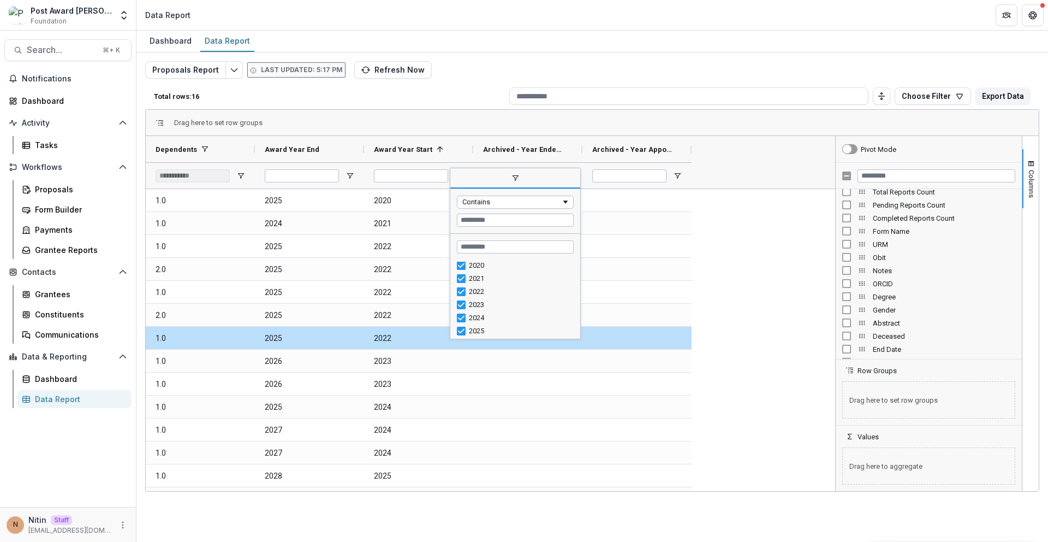
scroll to position [16, 0]
click at [501, 216] on input "Filter Value" at bounding box center [515, 219] width 117 height 13
type input "*"
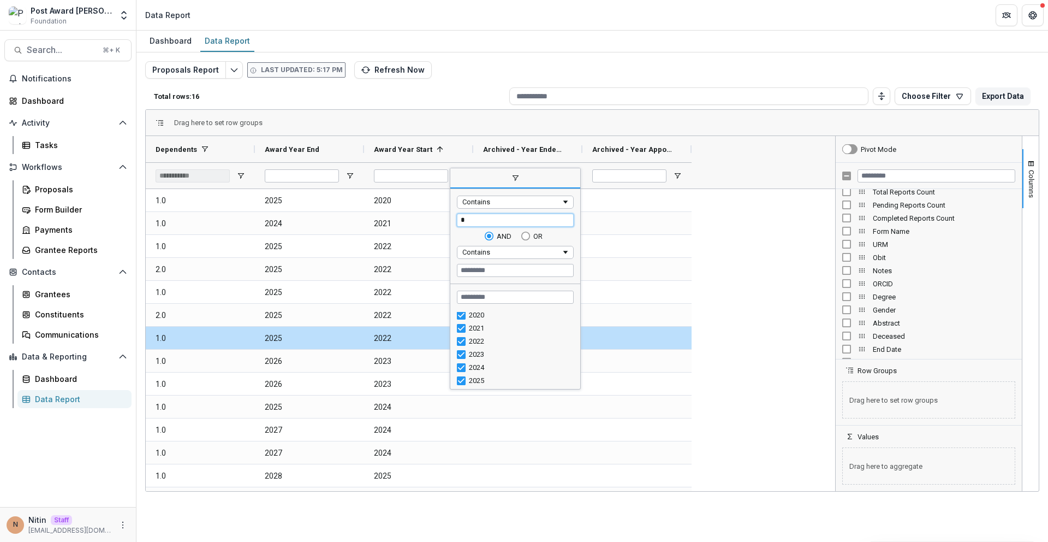
type input "*"
type input "***"
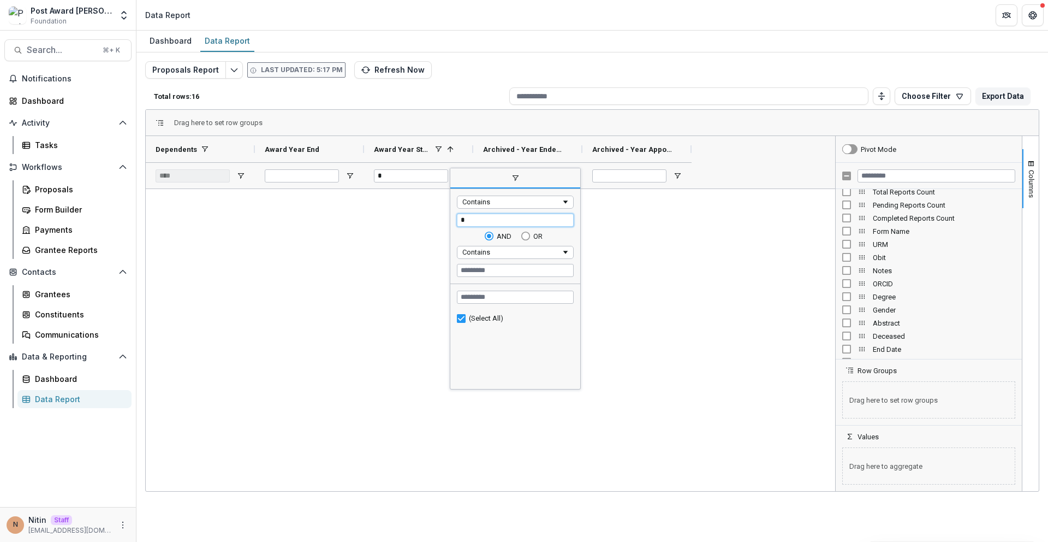
scroll to position [0, 0]
click at [501, 139] on div "Archived - Year Ended (TEXT)" at bounding box center [523, 149] width 81 height 21
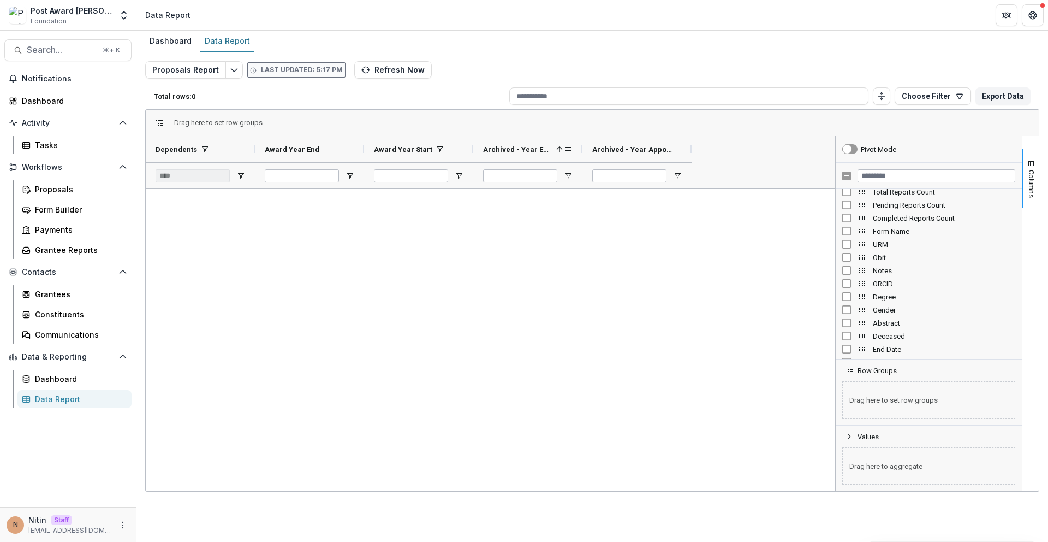
type input "**********"
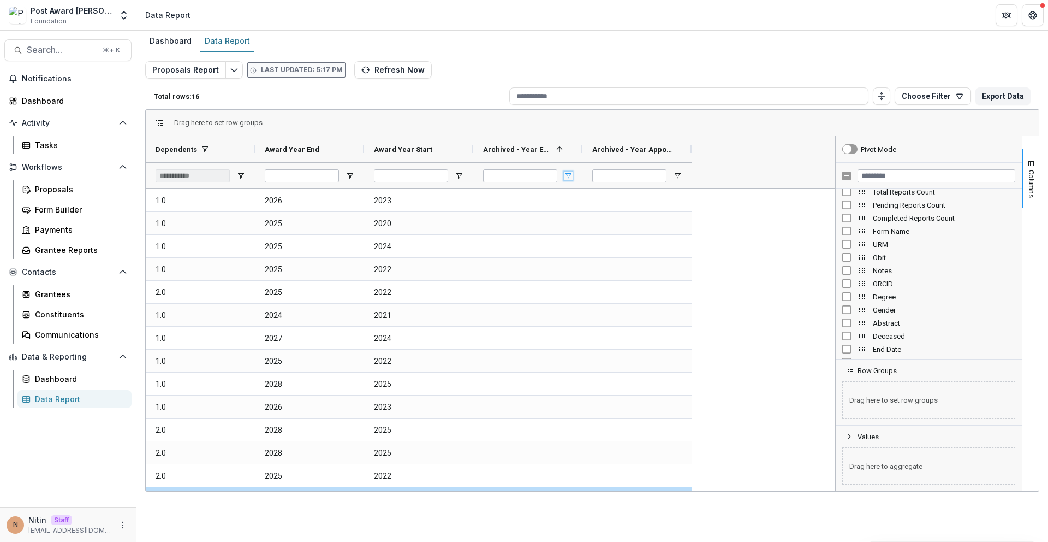
click at [569, 173] on span "Open Filter Menu" at bounding box center [568, 175] width 9 height 9
click at [648, 118] on div "Drag here to set row groups" at bounding box center [592, 123] width 893 height 26
click at [680, 175] on span "Open Filter Menu" at bounding box center [677, 175] width 9 height 9
click at [705, 118] on div "Drag here to set row groups" at bounding box center [592, 123] width 893 height 26
click at [236, 173] on div "**********" at bounding box center [200, 175] width 109 height 26
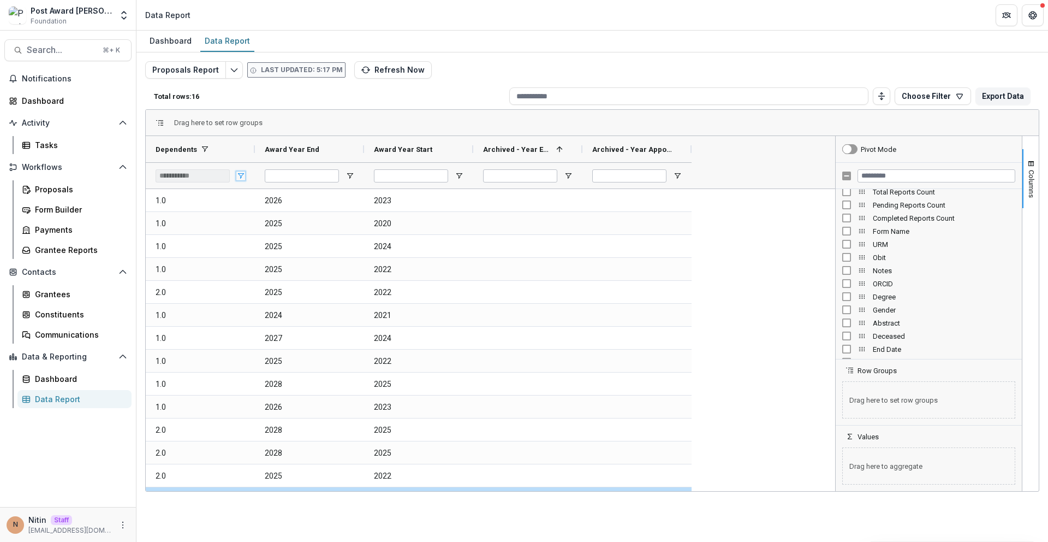
click at [239, 174] on span "Open Filter Menu" at bounding box center [240, 175] width 9 height 9
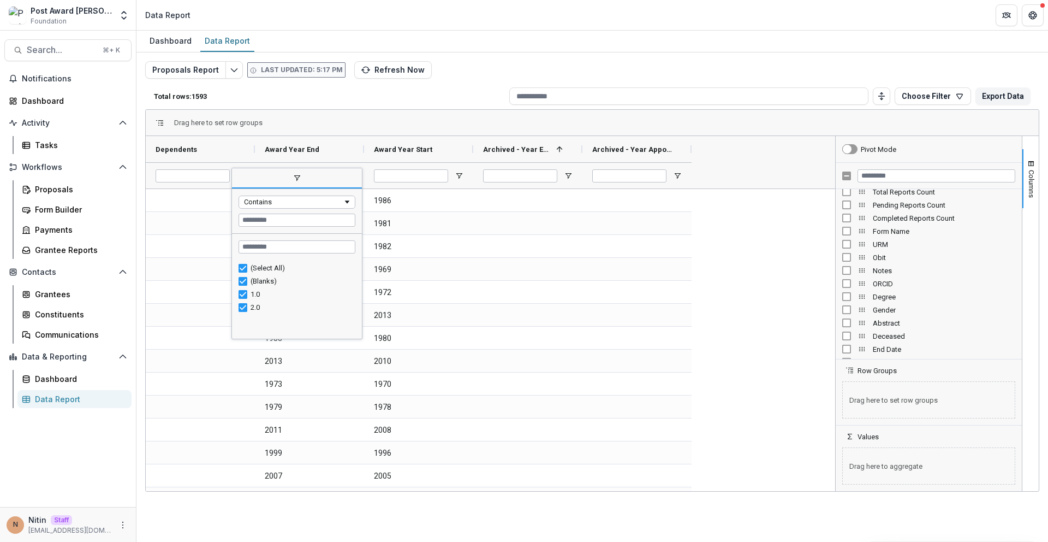
type input "**********"
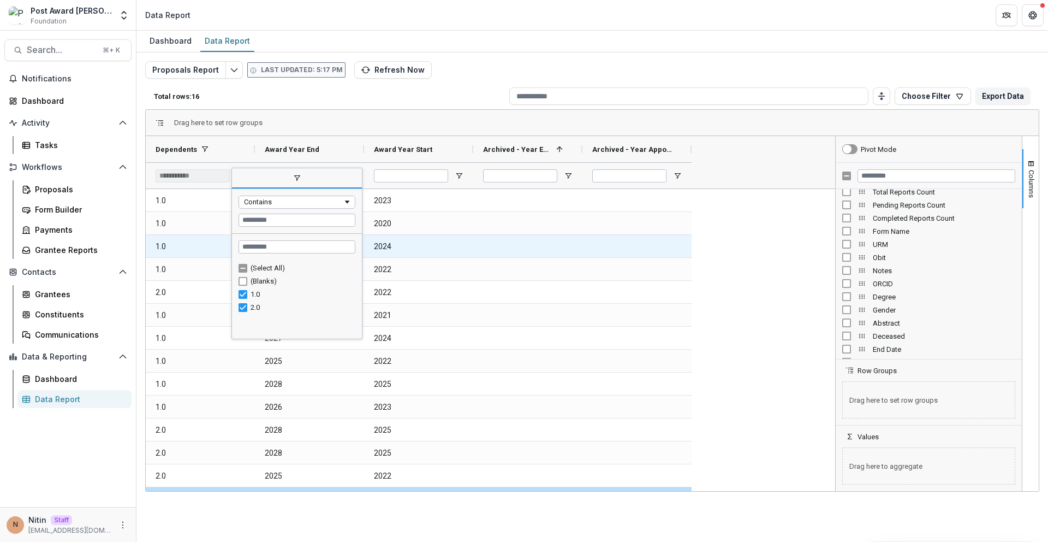
click at [206, 250] on Dependents-1888 "1.0" at bounding box center [201, 246] width 90 height 22
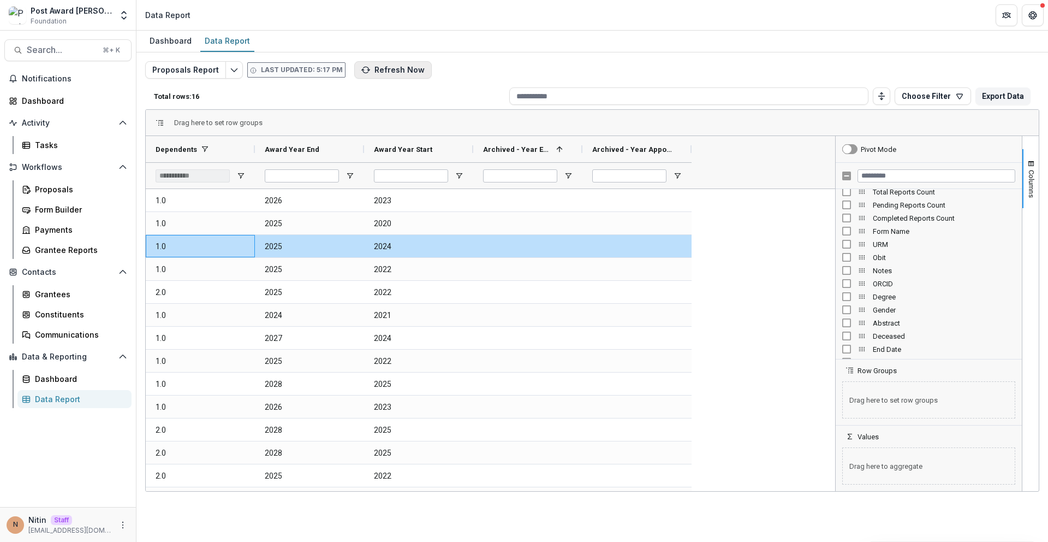
click at [394, 78] on button "Refresh Now" at bounding box center [393, 69] width 78 height 17
click at [586, 150] on div "Archived - Year Appointed (TEXT)" at bounding box center [637, 149] width 109 height 26
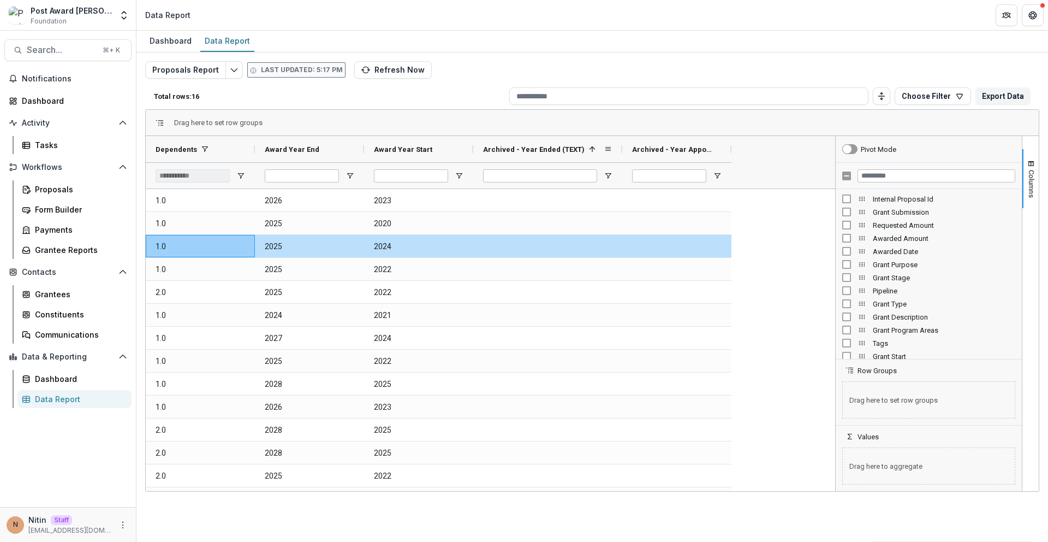
drag, startPoint x: 581, startPoint y: 150, endPoint x: 621, endPoint y: 143, distance: 40.4
click at [621, 143] on div at bounding box center [622, 149] width 4 height 26
drag, startPoint x: 731, startPoint y: 151, endPoint x: 777, endPoint y: 153, distance: 46.5
click at [779, 153] on div at bounding box center [780, 149] width 4 height 26
click at [765, 55] on div "Proposals Report Last updated: 5:17 PM Refresh Now Total rows: 16 Choose Filter…" at bounding box center [592, 258] width 912 height 413
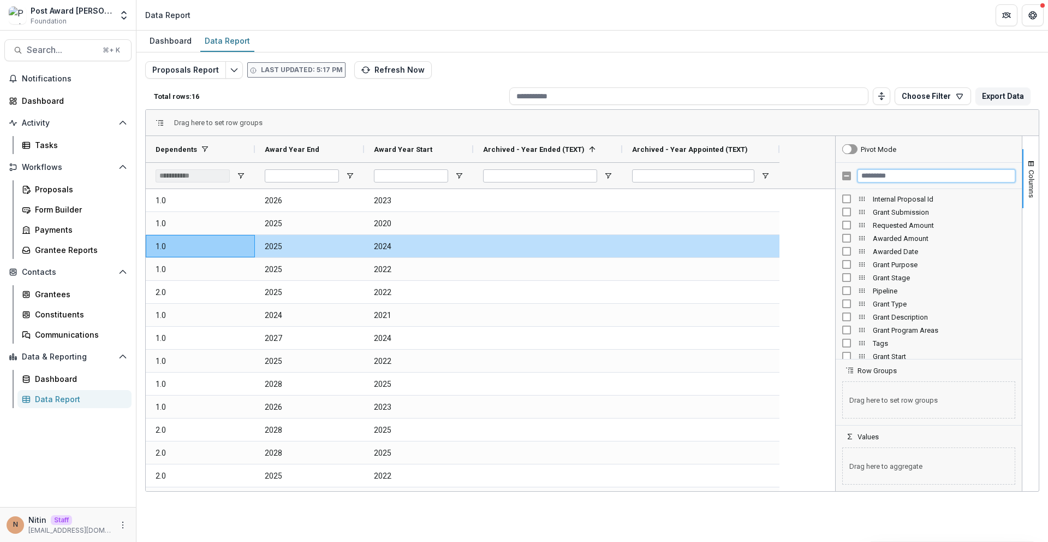
click at [874, 174] on input "Filter Columns Input" at bounding box center [937, 175] width 158 height 13
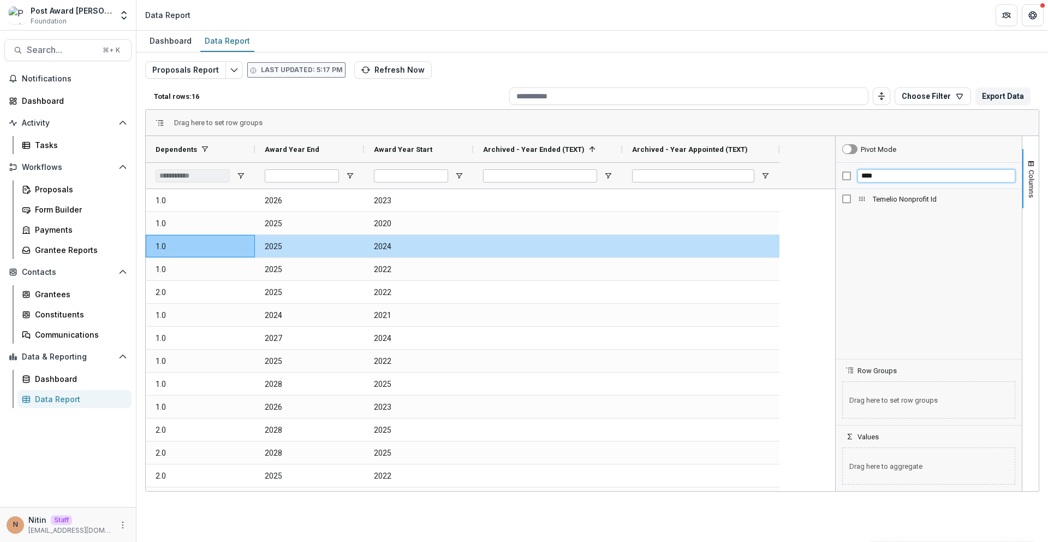
type input "****"
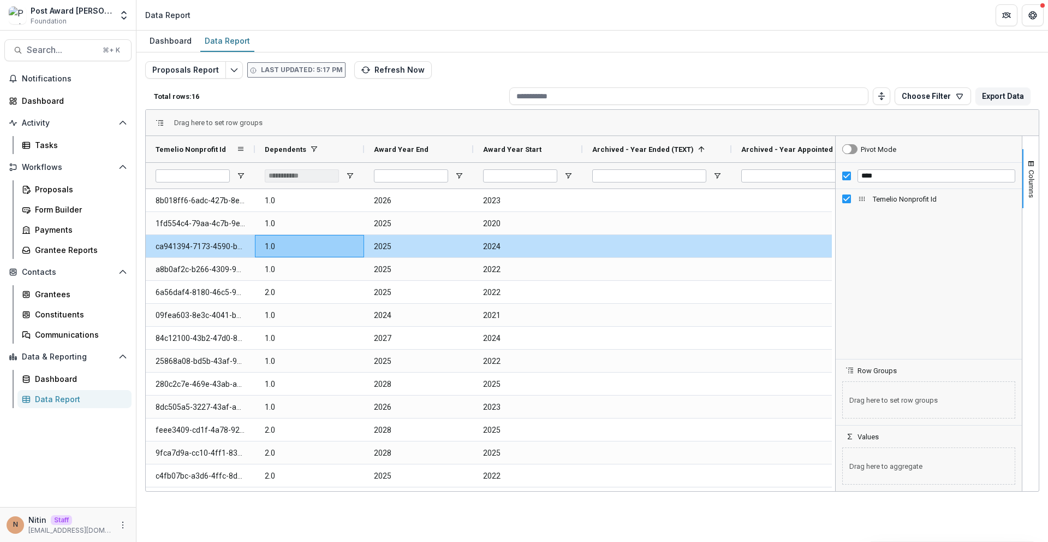
click at [253, 153] on div at bounding box center [255, 149] width 4 height 26
click at [236, 153] on div "Temelio Nonprofit Id" at bounding box center [196, 149] width 81 height 21
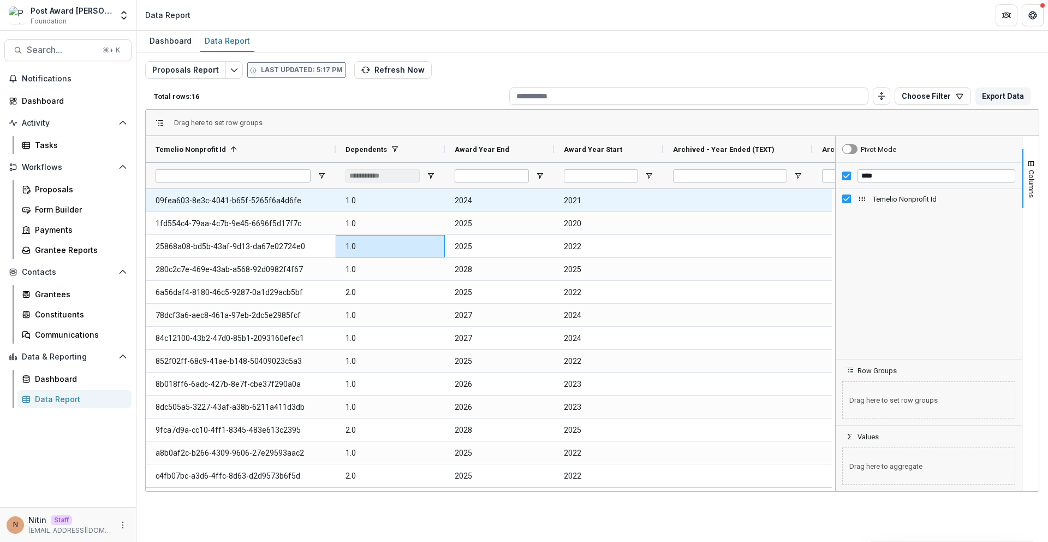
click at [226, 205] on Id-1963 "09fea603-8e3c-4041-b65f-5265f6a4d6fe" at bounding box center [241, 200] width 170 height 22
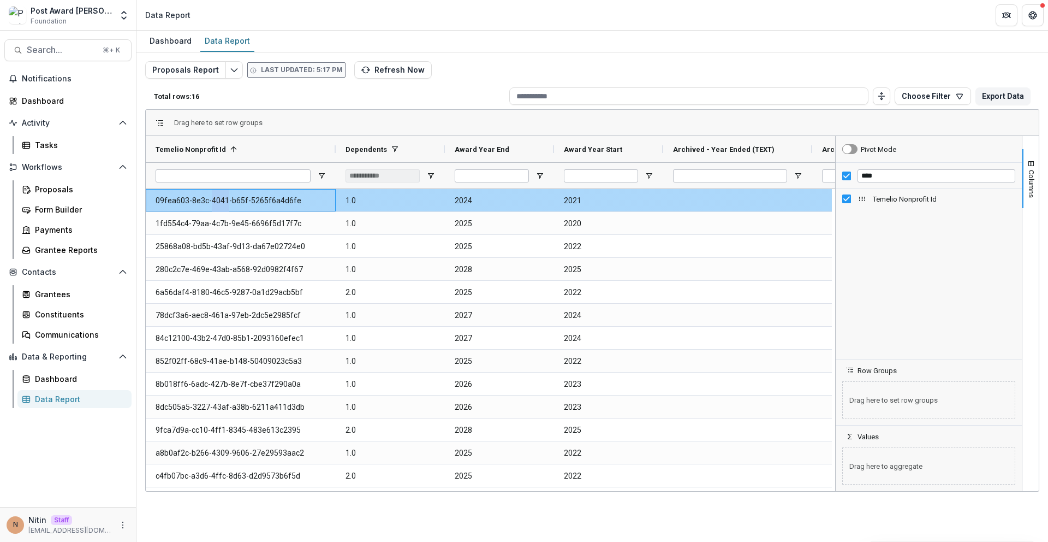
click at [226, 205] on Id-1963 "09fea603-8e3c-4041-b65f-5265f6a4d6fe" at bounding box center [241, 200] width 170 height 22
click at [253, 193] on Id-1963 "09fea603-8e3c-4041-b65f-5265f6a4d6fe" at bounding box center [241, 200] width 170 height 22
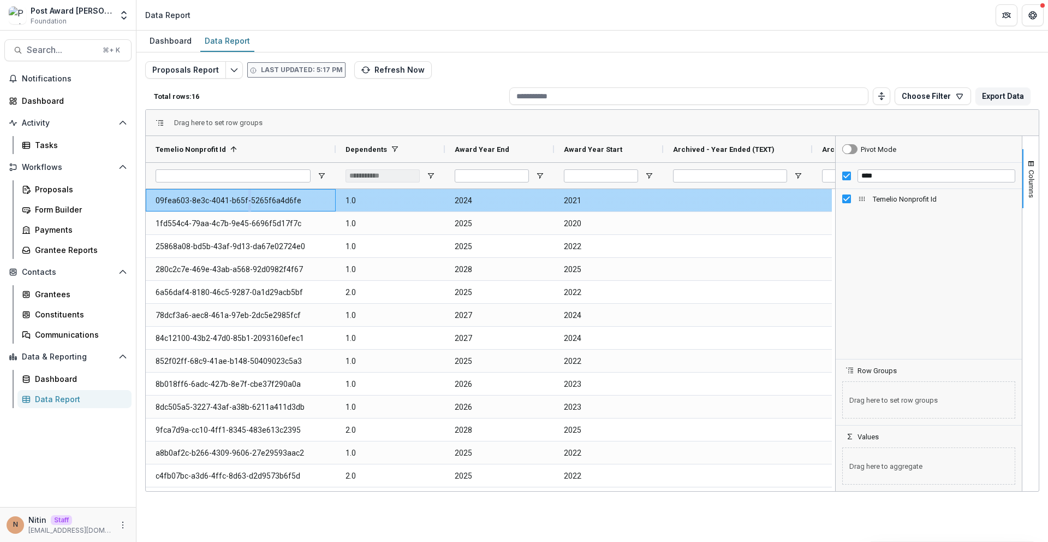
click at [253, 193] on Id-1963 "09fea603-8e3c-4041-b65f-5265f6a4d6fe" at bounding box center [241, 200] width 170 height 22
click at [221, 200] on Id-1963 "09fea603-8e3c-4041-b65f-5265f6a4d6fe" at bounding box center [241, 200] width 170 height 22
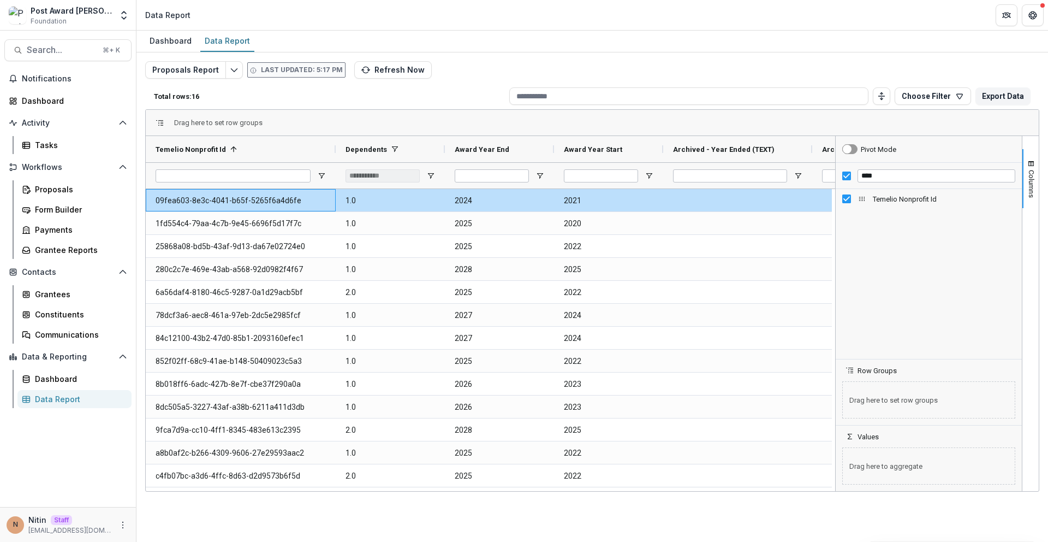
click at [287, 73] on p "Last updated: 5:17 PM" at bounding box center [302, 70] width 82 height 10
click at [391, 73] on button "Refresh Now" at bounding box center [393, 69] width 78 height 17
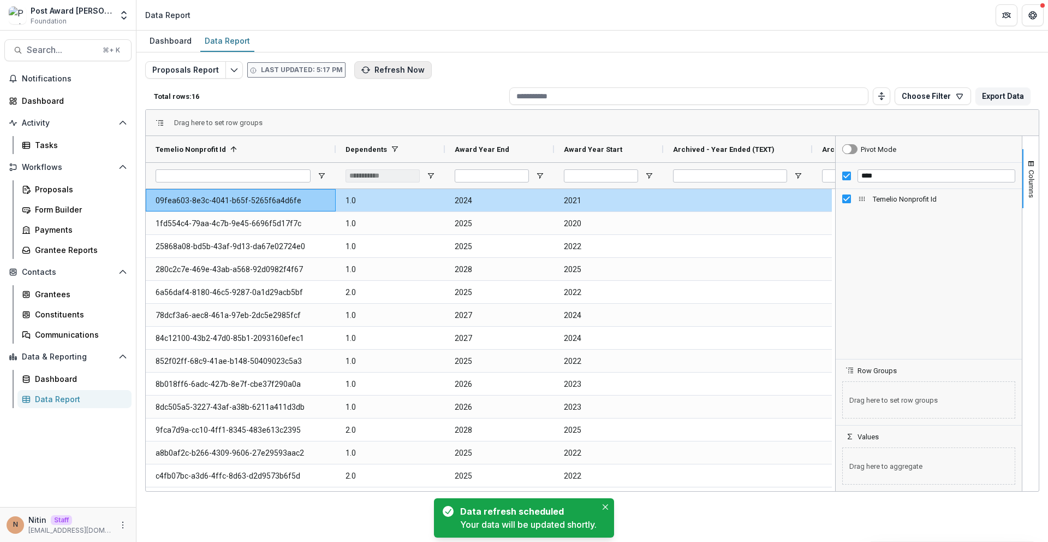
click at [370, 74] on button "Refresh Now" at bounding box center [393, 69] width 78 height 17
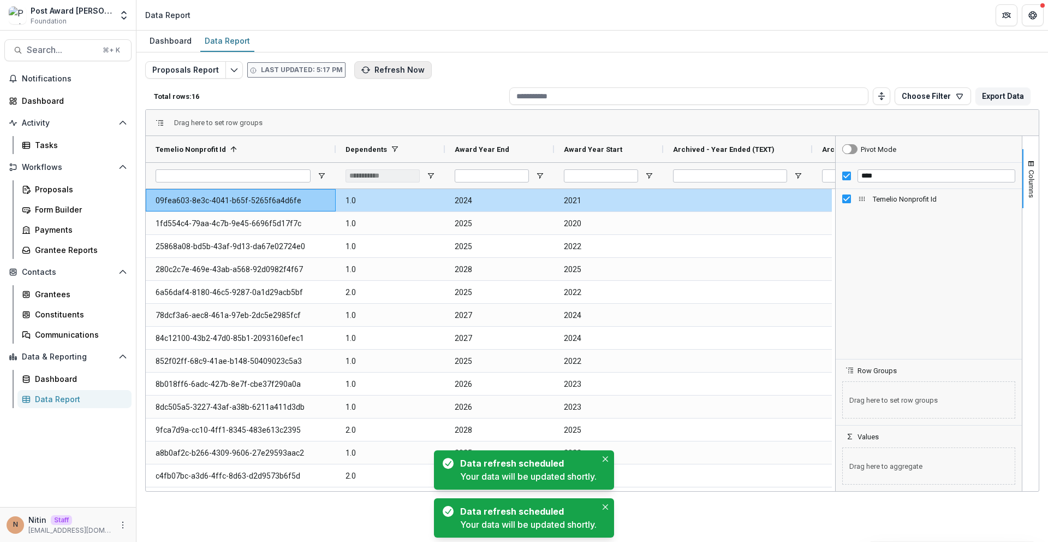
click at [369, 74] on button "Refresh Now" at bounding box center [393, 69] width 78 height 17
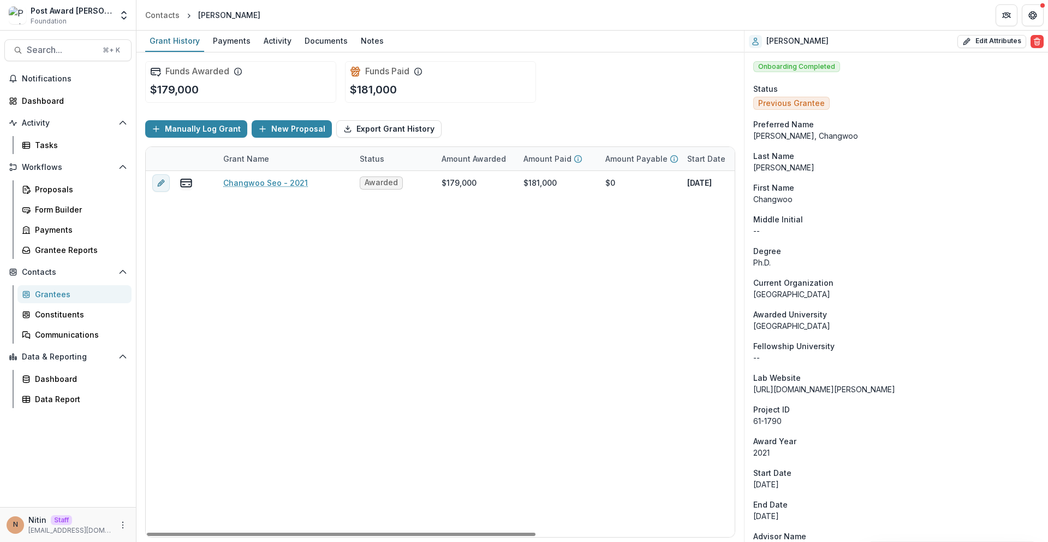
click at [991, 48] on div "[PERSON_NAME] Edit Attributes Are you sure? This action will permanently delete…" at bounding box center [897, 42] width 304 height 22
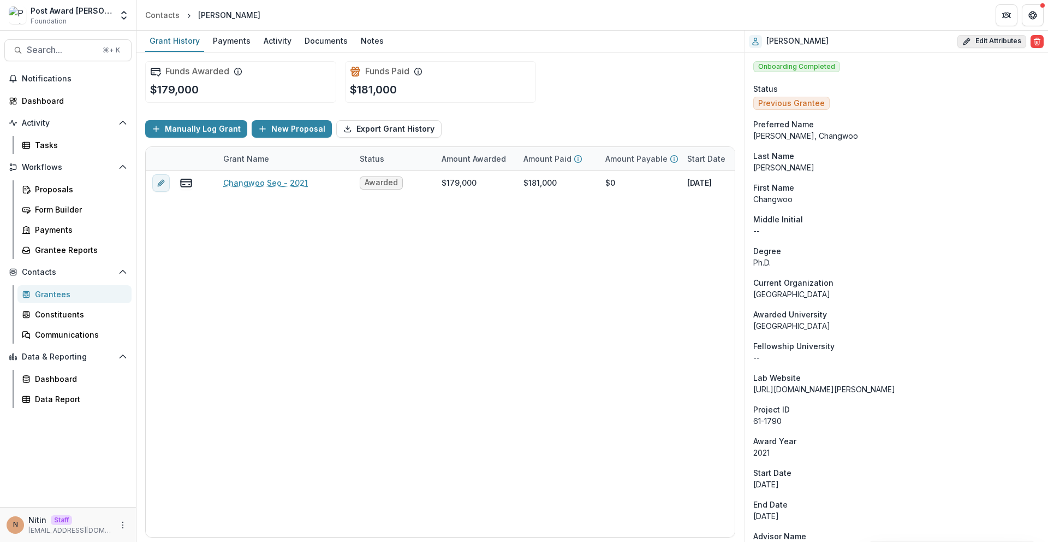
click at [988, 41] on button "Edit Attributes" at bounding box center [992, 41] width 69 height 13
select select
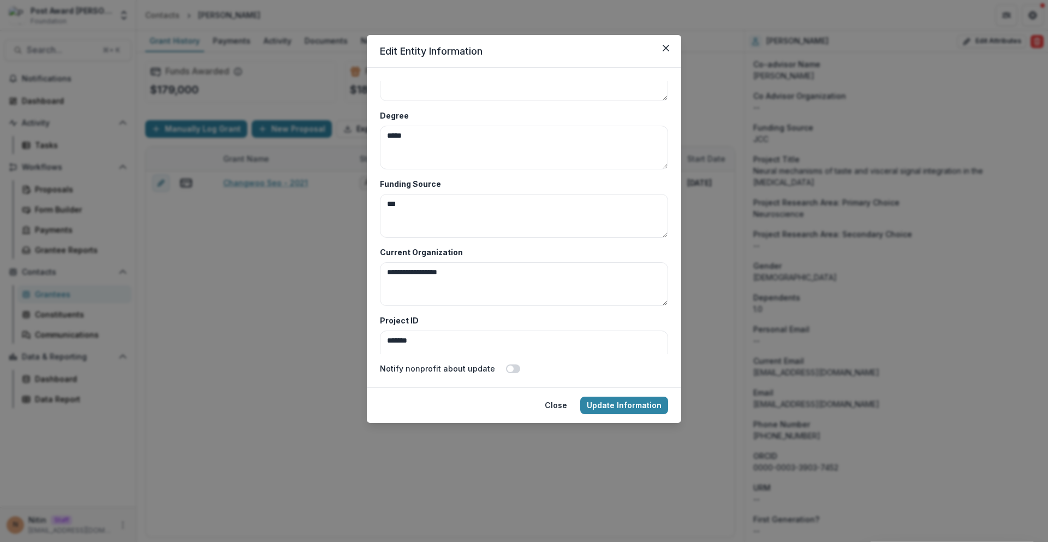
scroll to position [2742, 0]
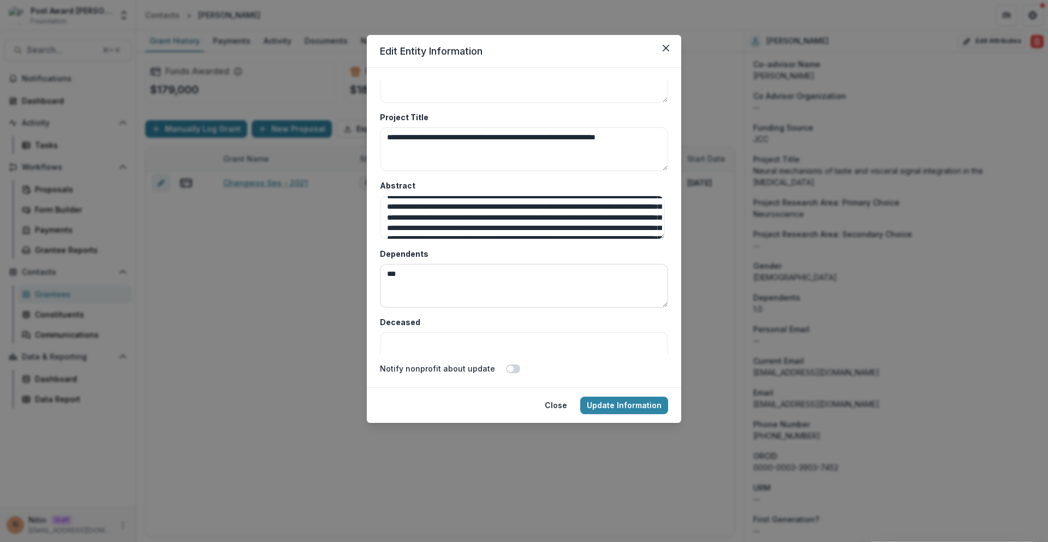
drag, startPoint x: 438, startPoint y: 296, endPoint x: 446, endPoint y: 288, distance: 11.6
click at [444, 290] on textarea "***" at bounding box center [524, 286] width 288 height 44
type textarea "*"
click at [649, 403] on button "Update Information" at bounding box center [624, 404] width 88 height 17
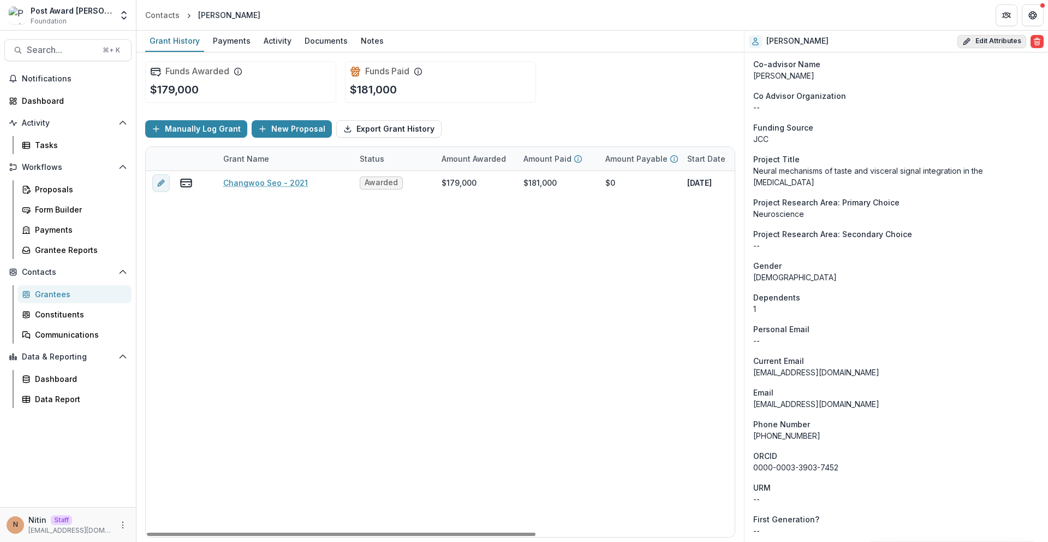
click at [967, 41] on icon "button" at bounding box center [967, 41] width 9 height 9
select select
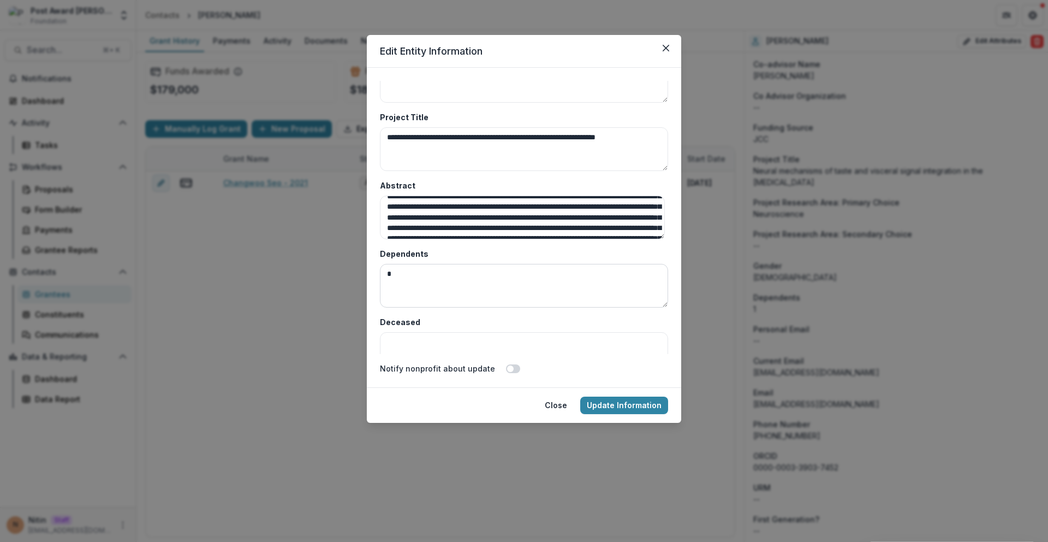
click at [500, 284] on textarea "*" at bounding box center [524, 286] width 288 height 44
type textarea "***"
click at [616, 405] on button "Update Information" at bounding box center [624, 404] width 88 height 17
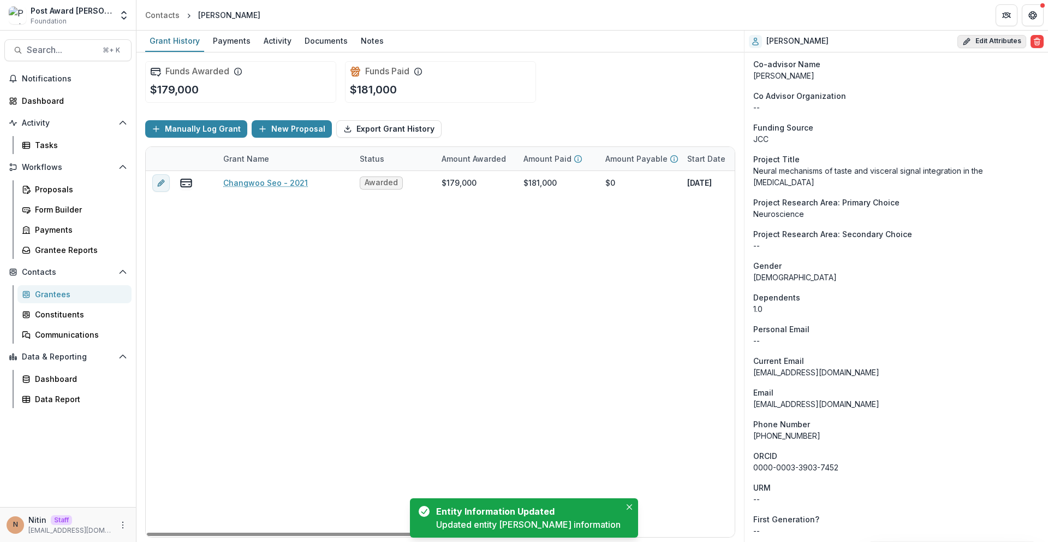
click at [971, 44] on button "Edit Attributes" at bounding box center [992, 41] width 69 height 13
select select
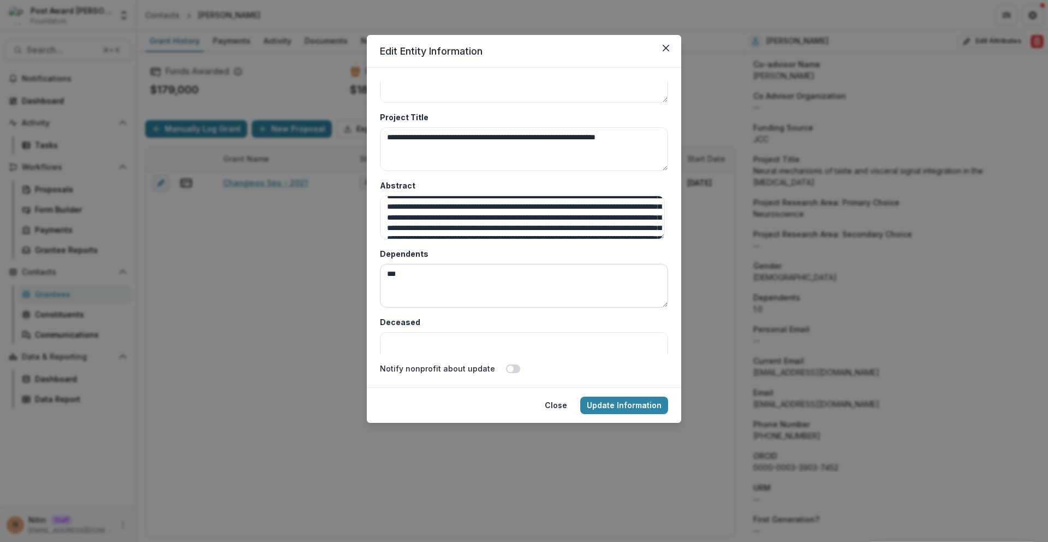
drag, startPoint x: 414, startPoint y: 275, endPoint x: 389, endPoint y: 270, distance: 25.1
click at [388, 270] on textarea "***" at bounding box center [524, 286] width 288 height 44
type textarea "*"
drag, startPoint x: 601, startPoint y: 405, endPoint x: 542, endPoint y: 254, distance: 161.8
click at [602, 404] on button "Update Information" at bounding box center [624, 404] width 88 height 17
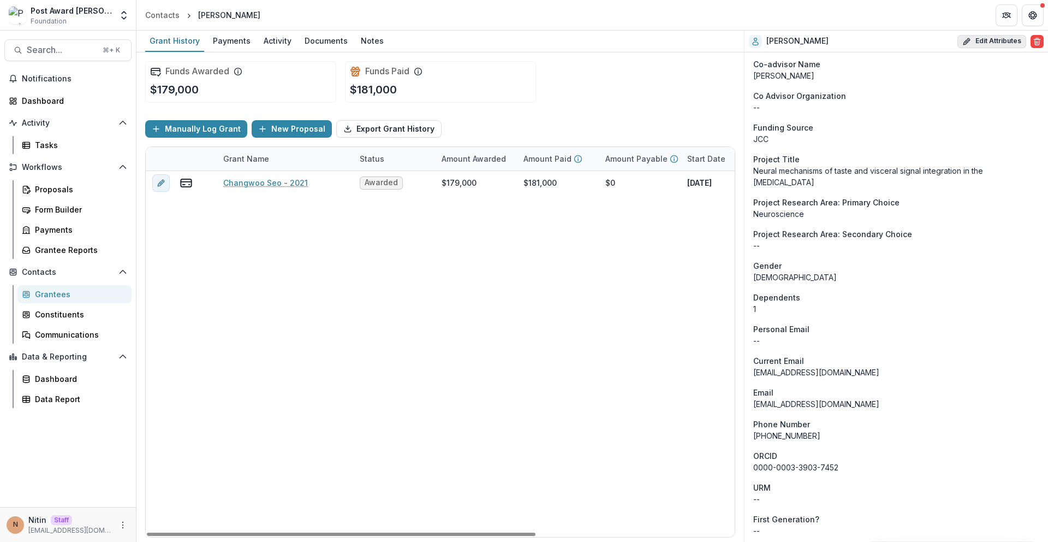
click at [985, 39] on button "Edit Attributes" at bounding box center [992, 41] width 69 height 13
select select
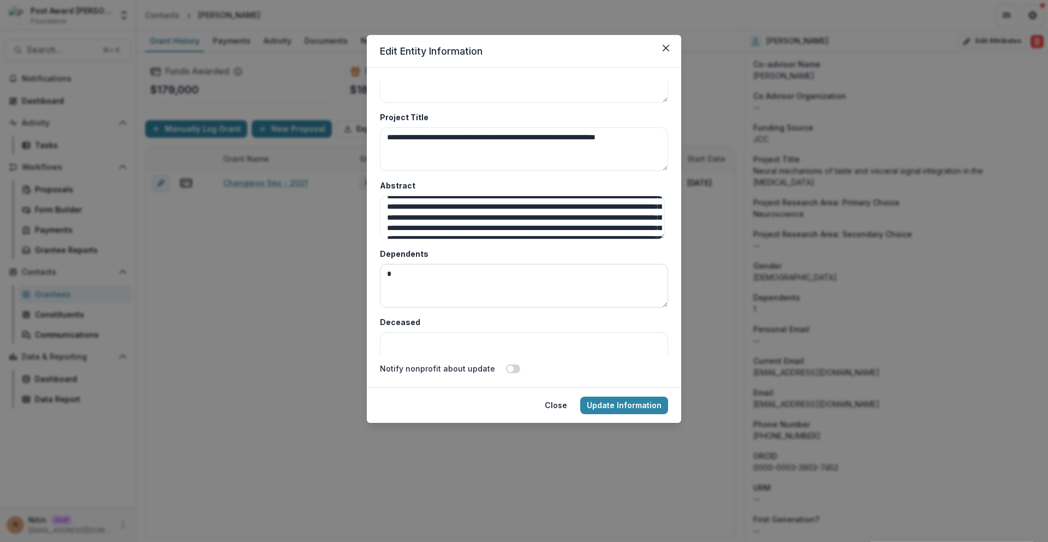
click at [441, 270] on textarea "*" at bounding box center [524, 286] width 288 height 44
type textarea "***"
click at [597, 403] on button "Update Information" at bounding box center [624, 404] width 88 height 17
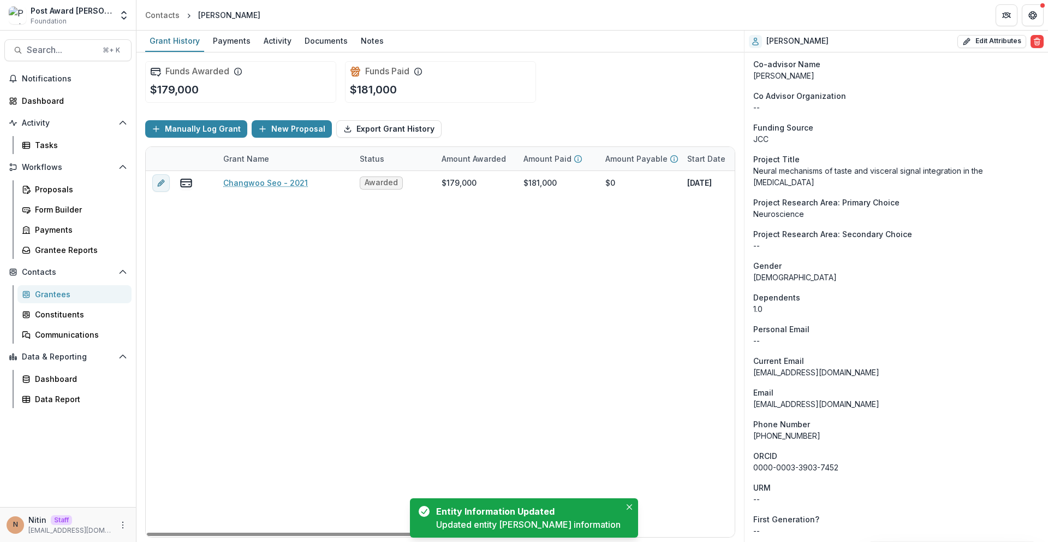
click at [597, 462] on div "Changwoo Seo - 2021 Awarded $179,000 $181,000 $0 Jan 1, 2021 Jan 1, 2024 $179,0…" at bounding box center [591, 354] width 890 height 366
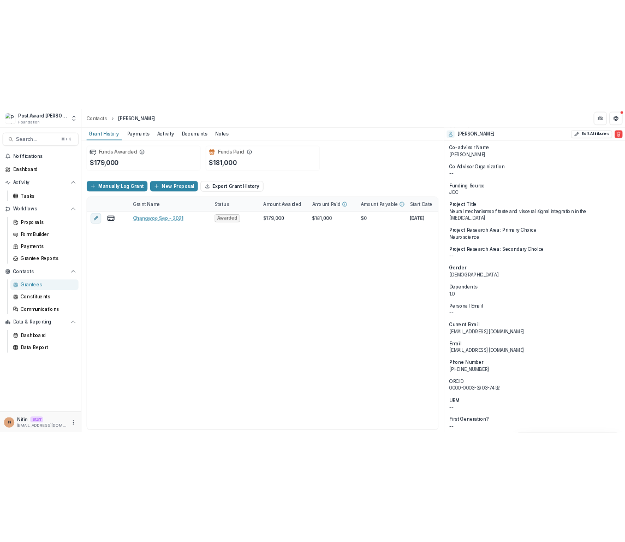
scroll to position [587, 0]
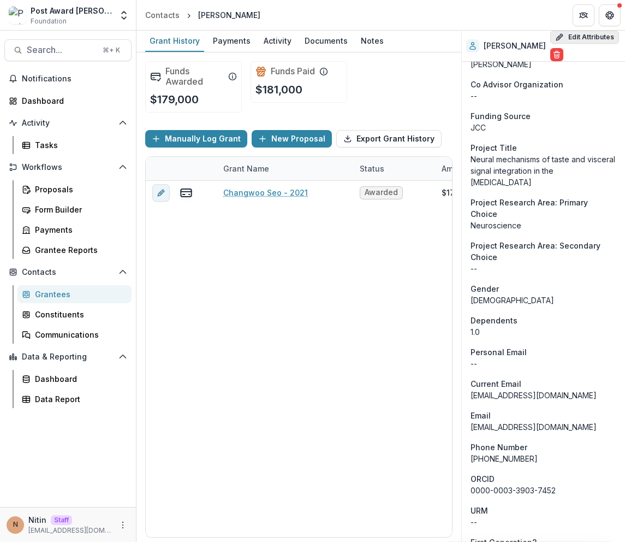
click at [569, 38] on button "Edit Attributes" at bounding box center [584, 37] width 69 height 13
select select
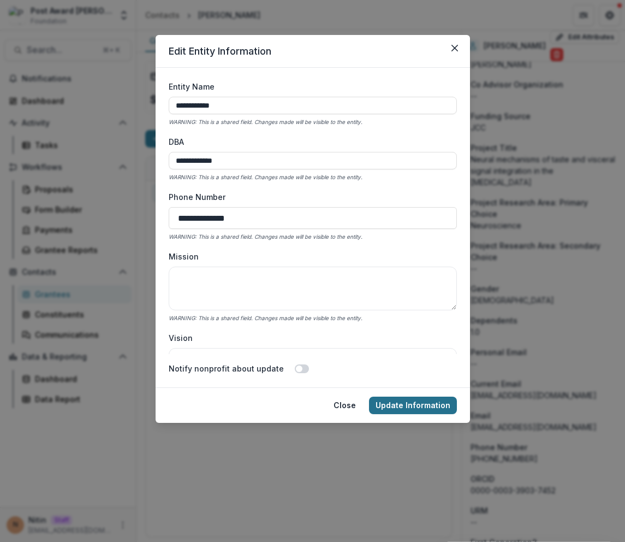
click at [401, 402] on button "Update Information" at bounding box center [413, 404] width 88 height 17
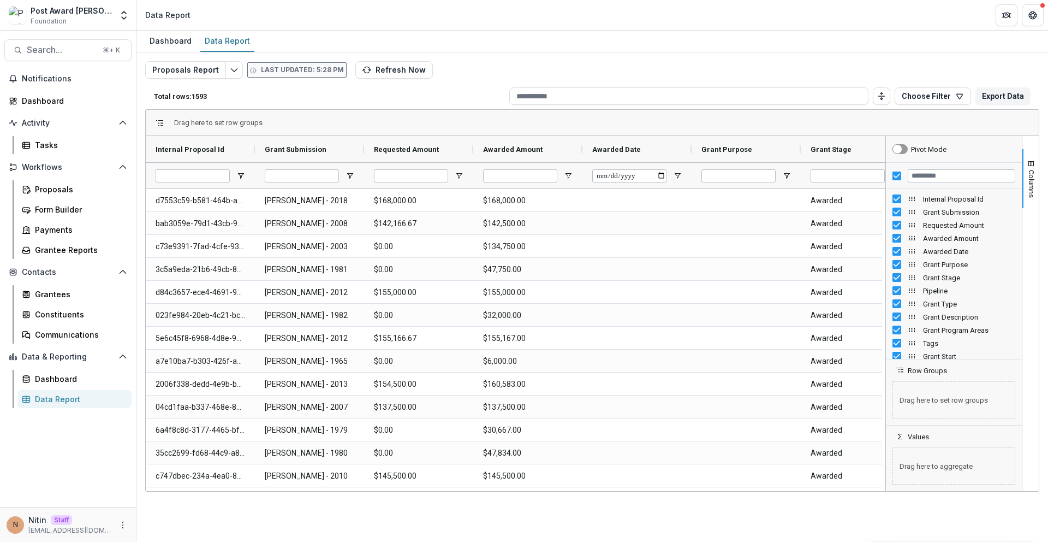
drag, startPoint x: 201, startPoint y: 188, endPoint x: 201, endPoint y: 180, distance: 8.2
click at [201, 188] on div at bounding box center [193, 176] width 74 height 26
click at [200, 171] on input "Internal Proposal Id Filter Input" at bounding box center [193, 175] width 74 height 13
paste input "**********"
type input "**********"
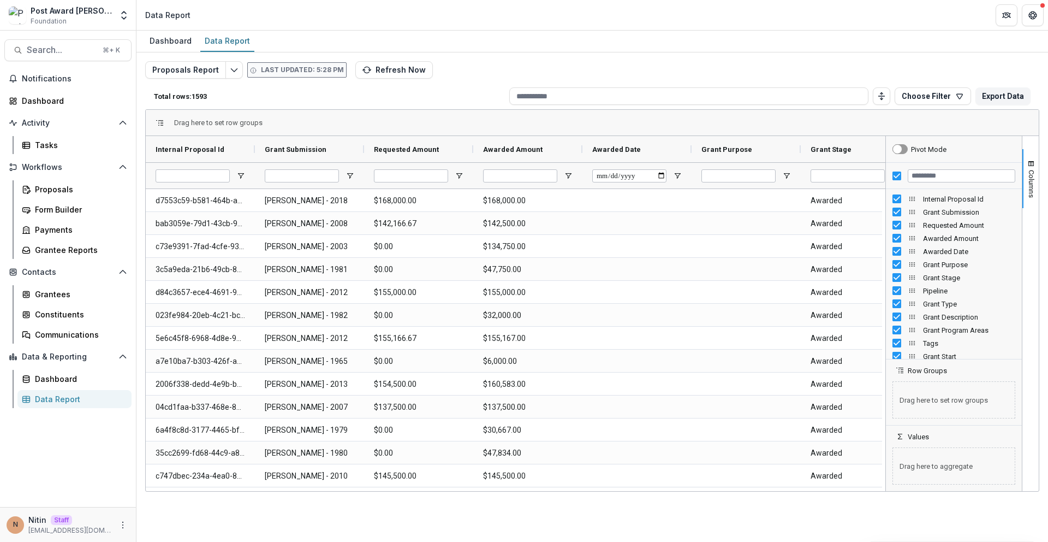
click at [894, 175] on div at bounding box center [954, 176] width 136 height 26
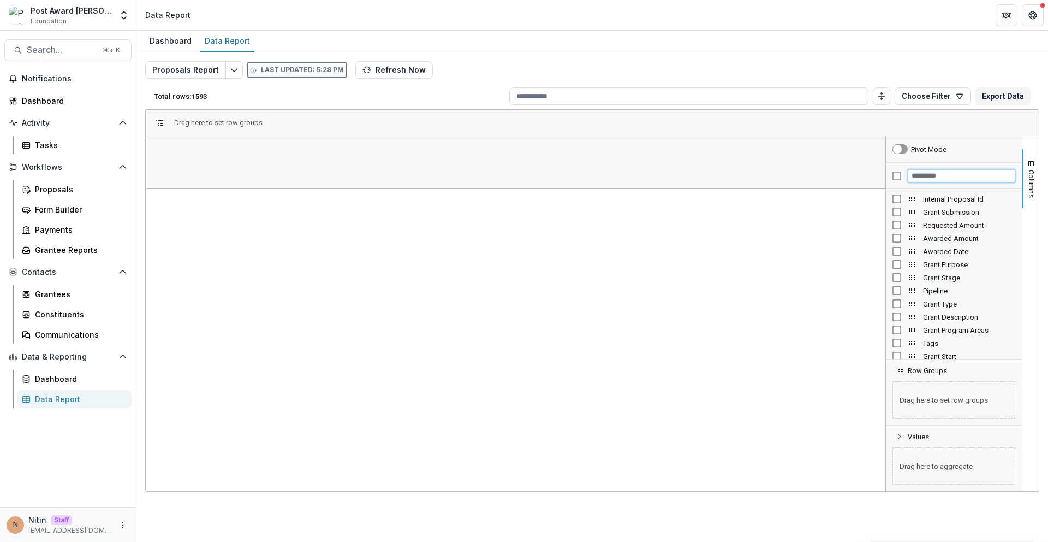
click at [924, 177] on input "Filter Columns Input" at bounding box center [962, 175] width 108 height 13
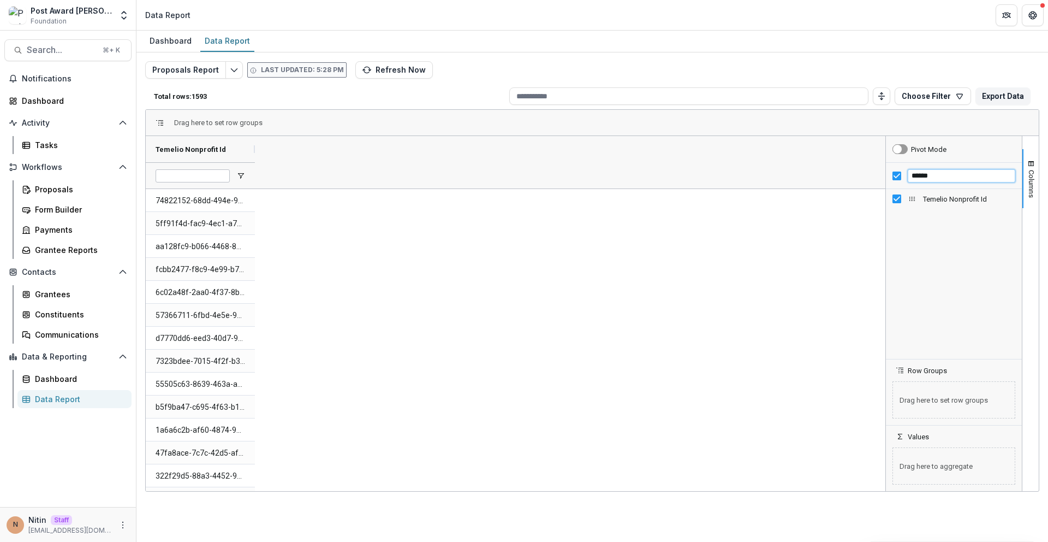
click at [933, 173] on input "******" at bounding box center [962, 175] width 108 height 13
type input "******"
click at [217, 177] on input "Temelio Nonprofit Id Filter Input" at bounding box center [193, 175] width 74 height 13
paste input "**********"
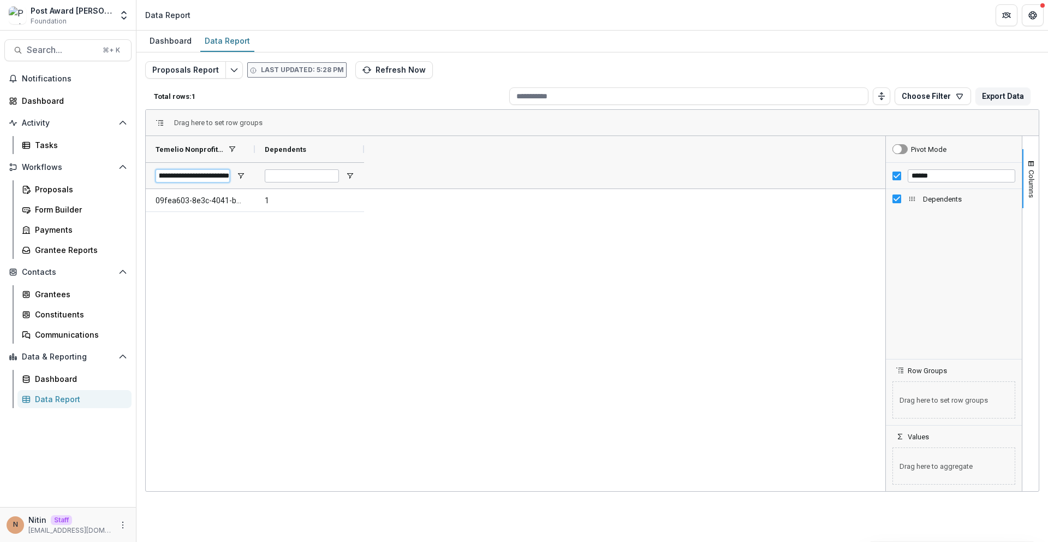
type input "**********"
click at [203, 199] on Id-894 "09fea603-8e3c-4041-b65f-5265f6a4d6fe" at bounding box center [201, 200] width 90 height 22
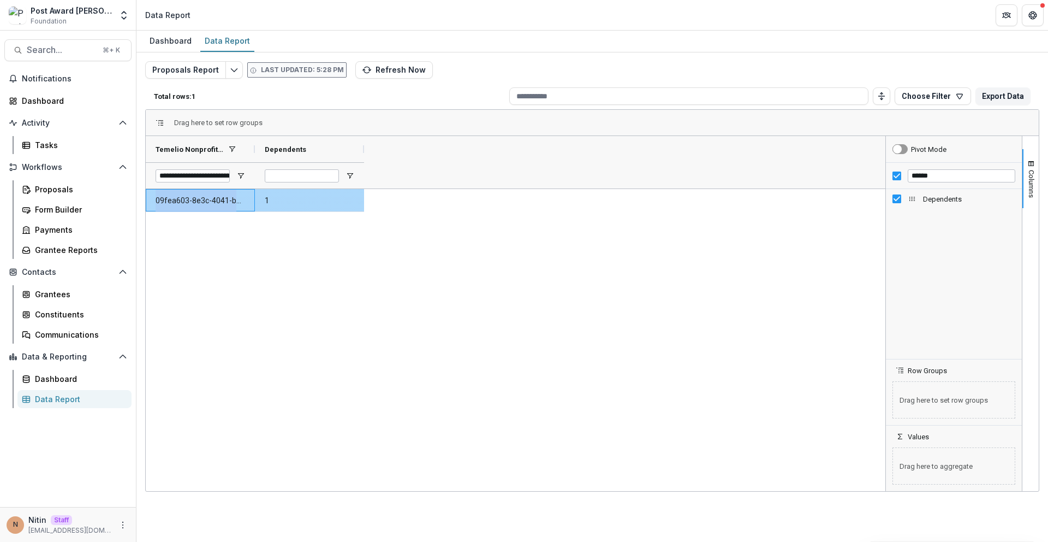
copy Id-894 "09fea603-8e3c-4041-b65f-5265f6a4d6fe"
click at [208, 203] on Id-894 "09fea603-8e3c-4041-b65f-5265f6a4d6fe" at bounding box center [201, 200] width 90 height 22
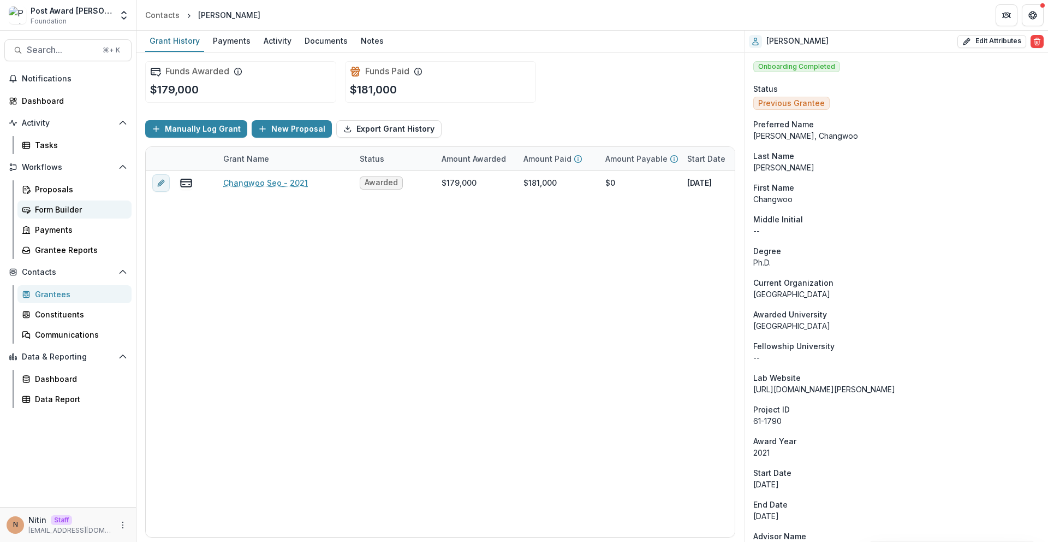
click at [71, 212] on div "Form Builder" at bounding box center [79, 209] width 88 height 11
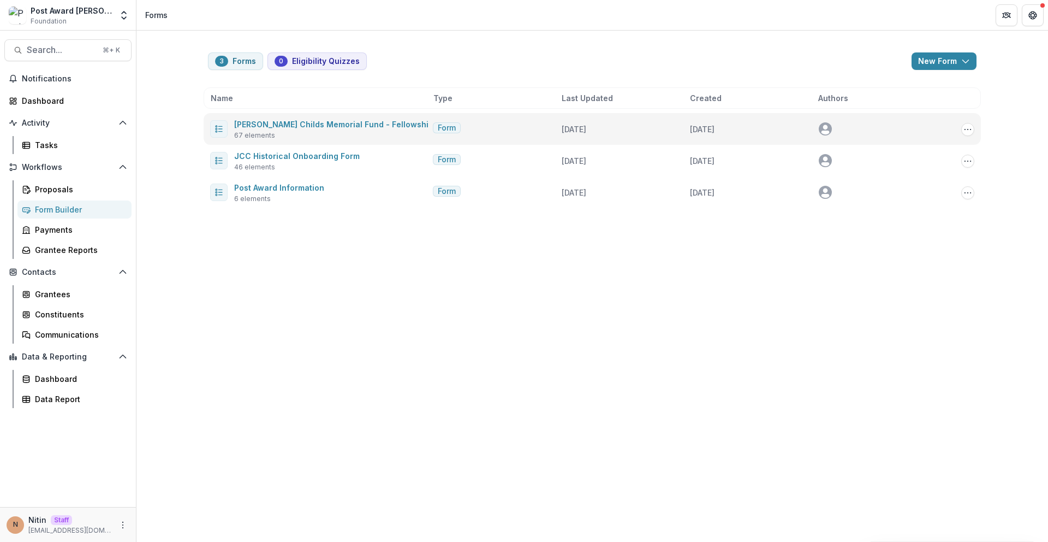
click at [320, 129] on span "[PERSON_NAME] Childs Memorial Fund - Fellowship Application" at bounding box center [356, 123] width 245 height 13
click at [325, 124] on link "[PERSON_NAME] Childs Memorial Fund - Fellowship Application" at bounding box center [356, 124] width 245 height 9
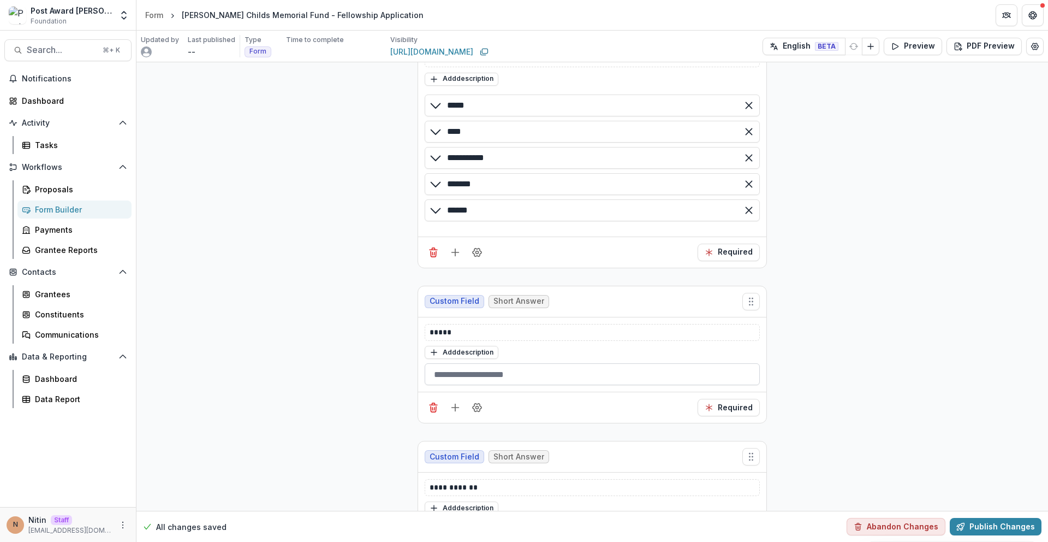
scroll to position [1241, 0]
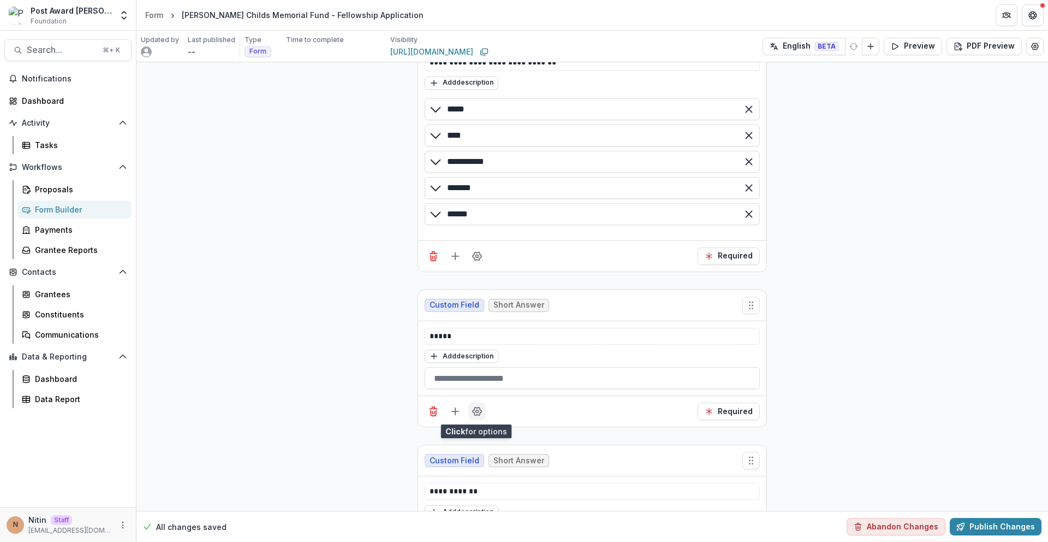
click at [473, 412] on icon "Field Settings" at bounding box center [477, 411] width 11 height 11
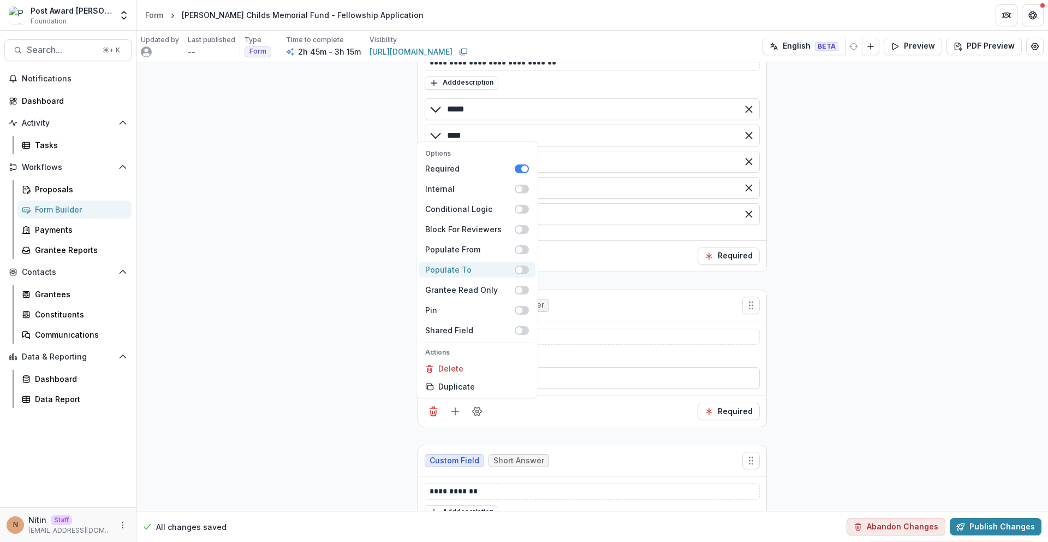
click at [516, 266] on span at bounding box center [519, 269] width 7 height 7
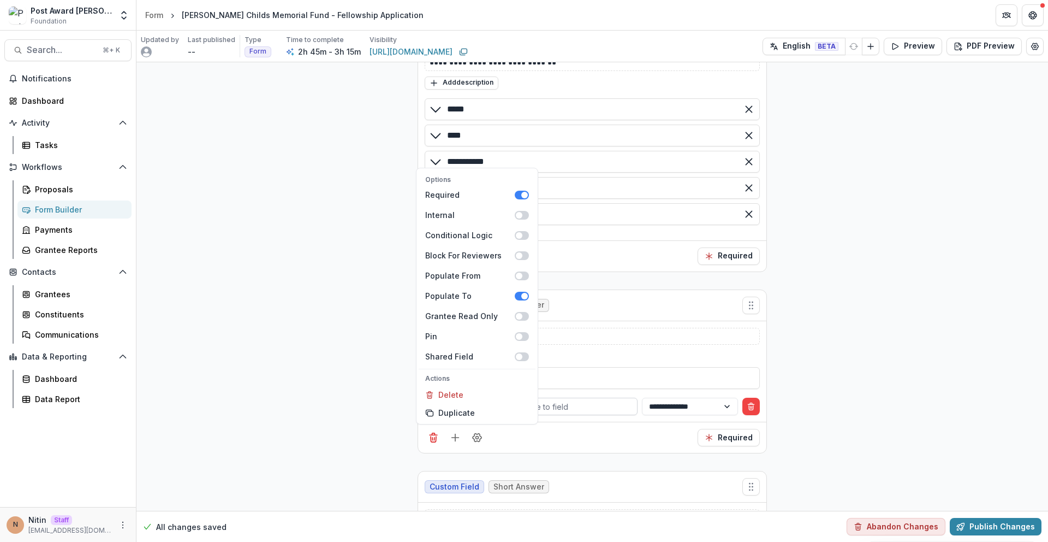
click at [566, 405] on div at bounding box center [557, 407] width 146 height 14
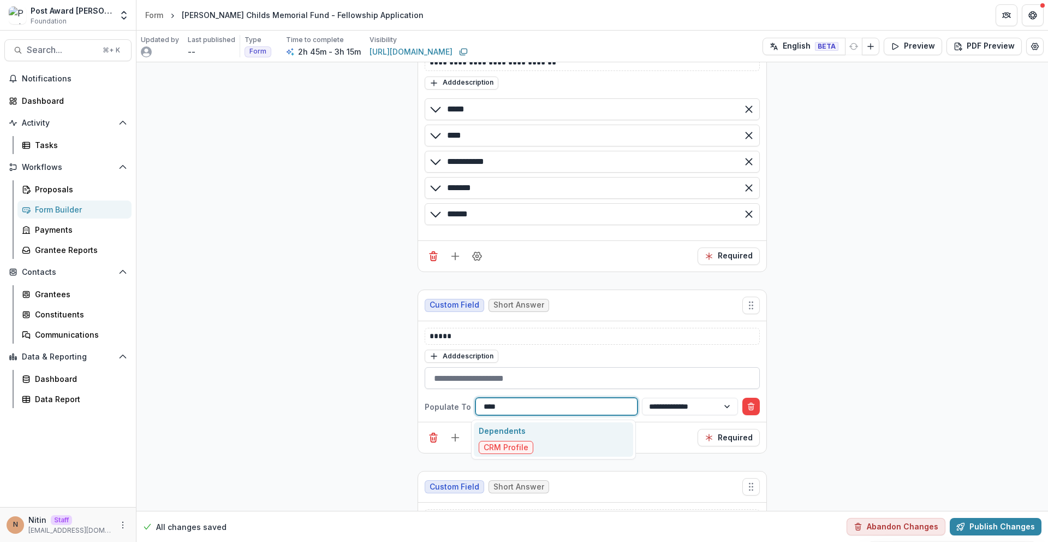
type input "*****"
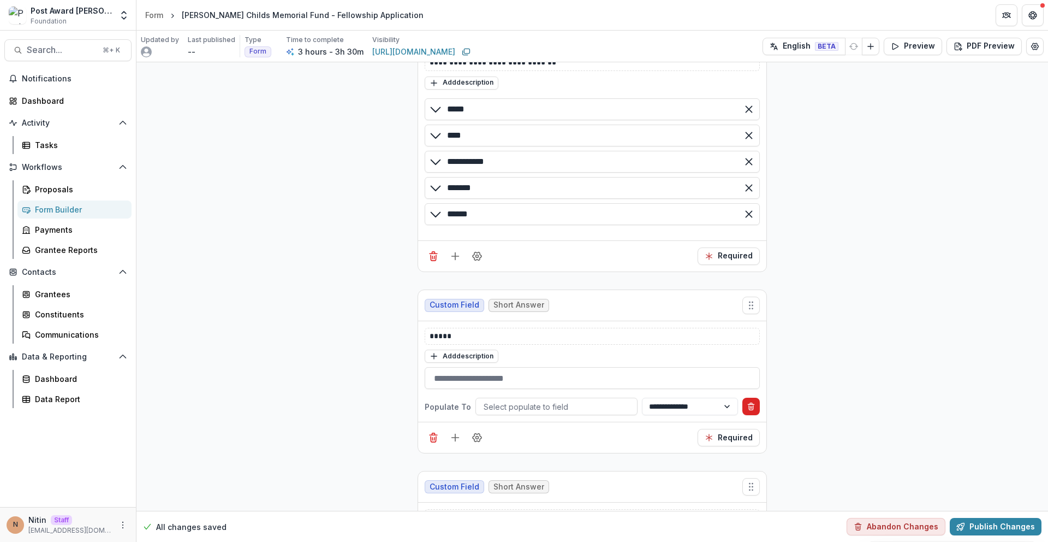
click at [753, 405] on icon "Delete condition" at bounding box center [751, 406] width 9 height 9
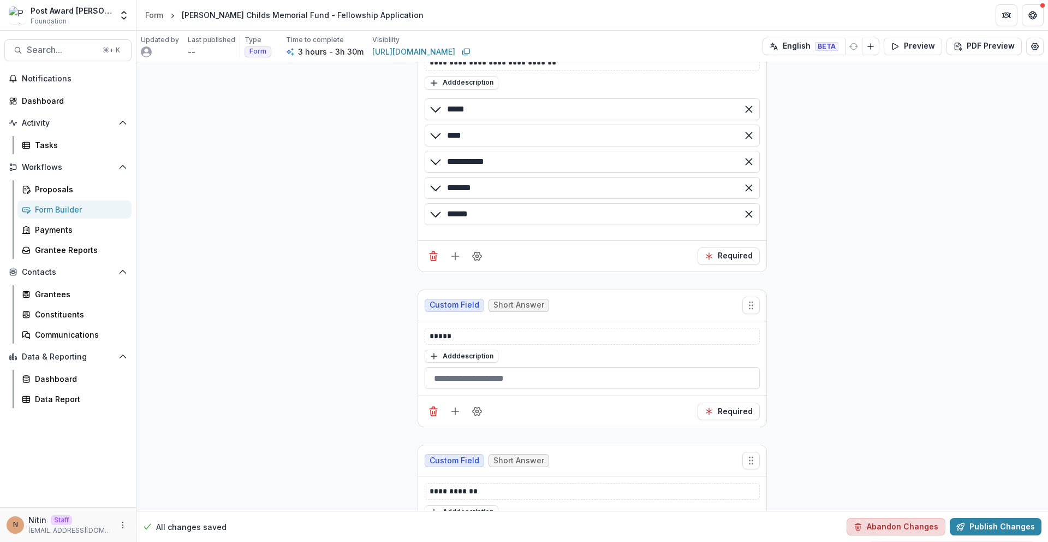
click at [914, 524] on button "Abandon Changes" at bounding box center [896, 526] width 99 height 17
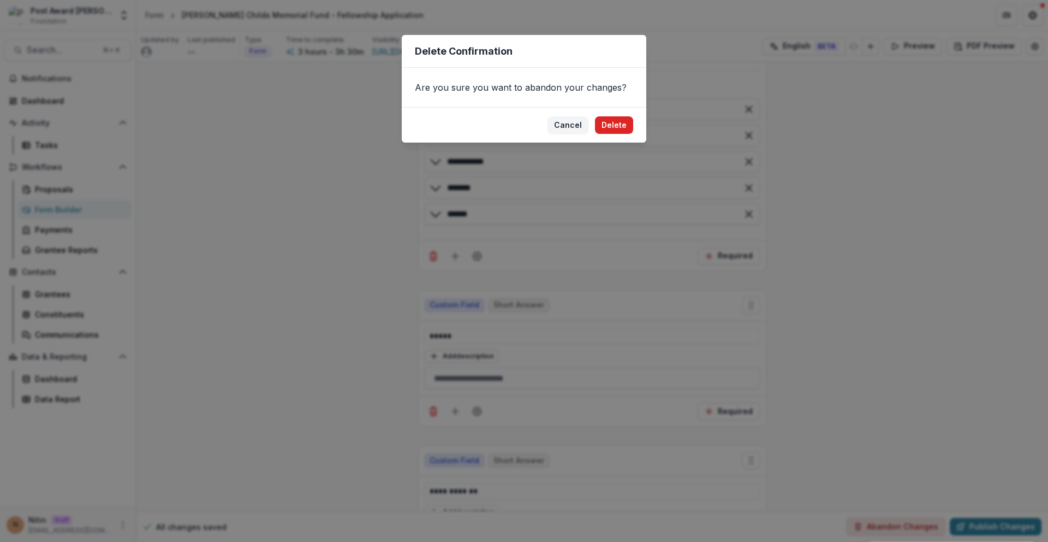
click at [616, 123] on button "Delete" at bounding box center [614, 124] width 38 height 17
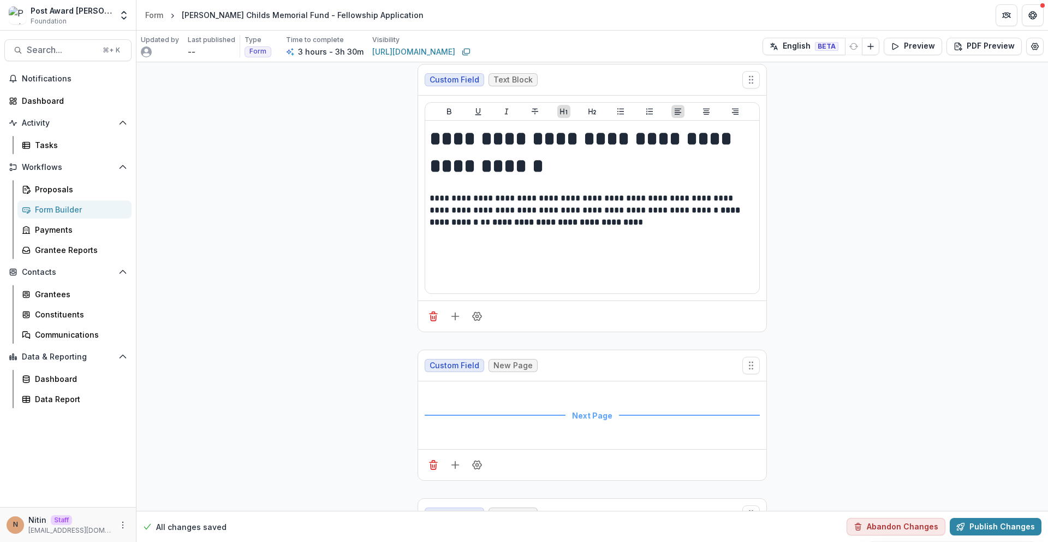
scroll to position [0, 0]
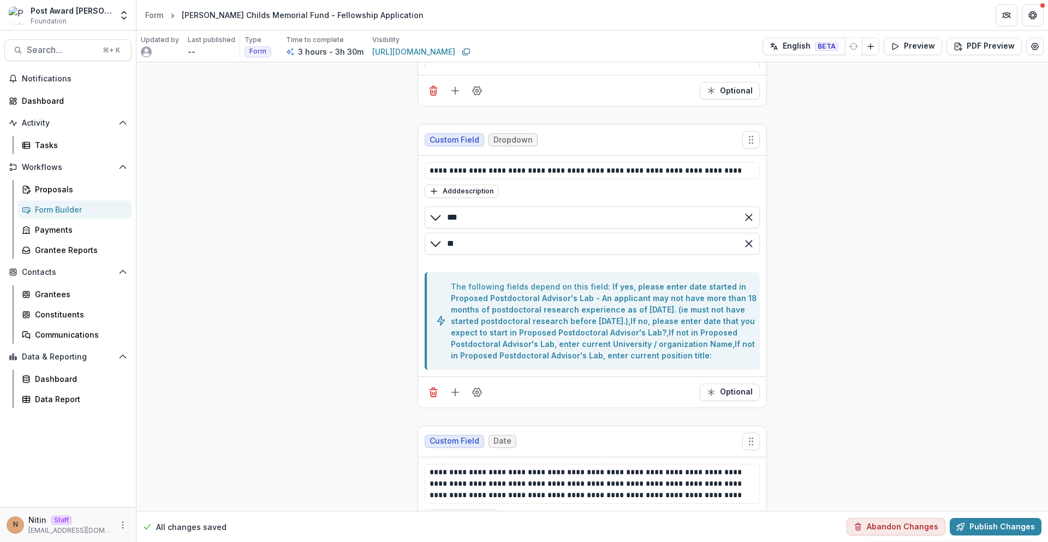
scroll to position [11579, 0]
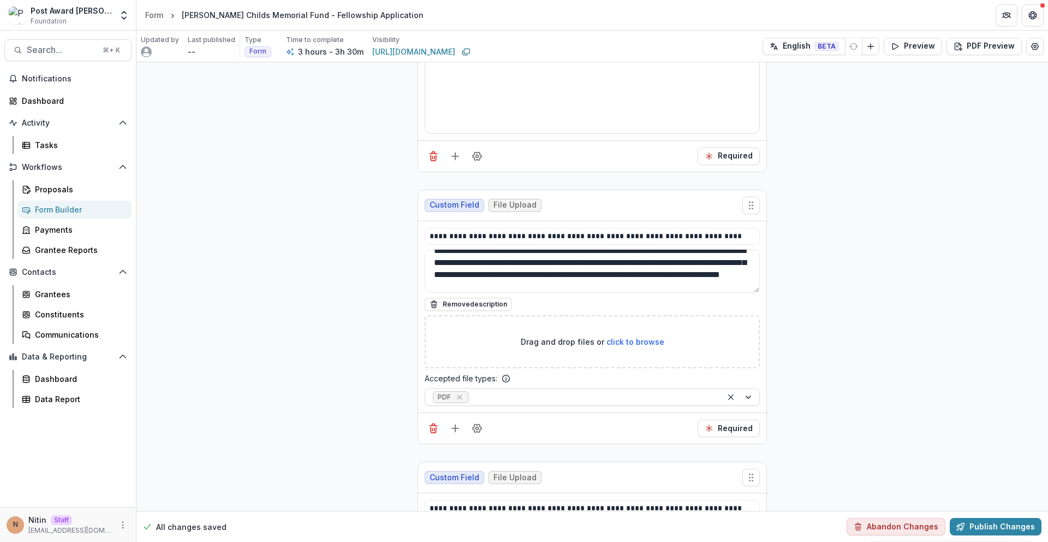
click at [146, 14] on div "Form" at bounding box center [154, 14] width 18 height 11
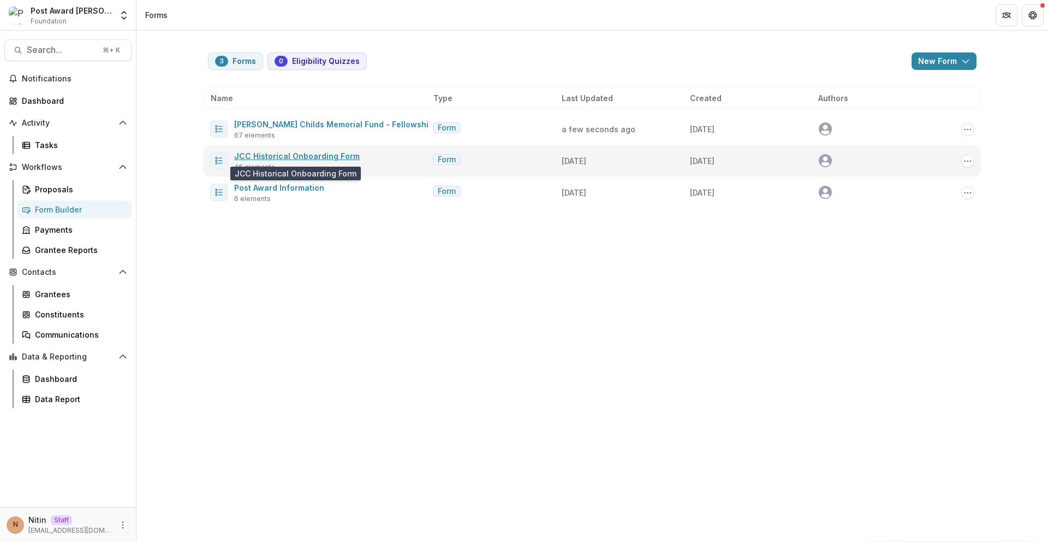
click at [271, 158] on link "JCC Historical Onboarding Form" at bounding box center [297, 155] width 126 height 9
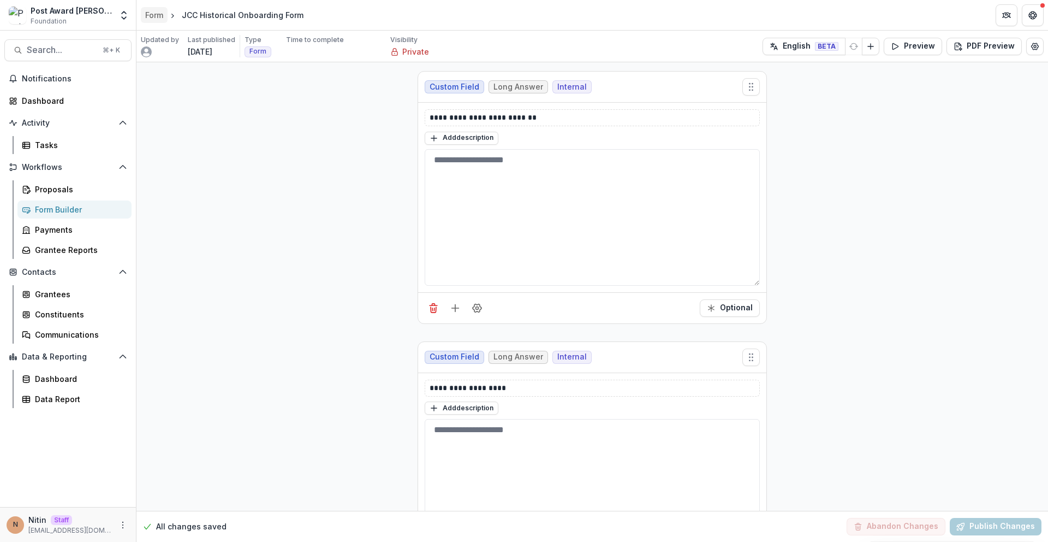
click at [162, 13] on div "Form" at bounding box center [154, 14] width 18 height 11
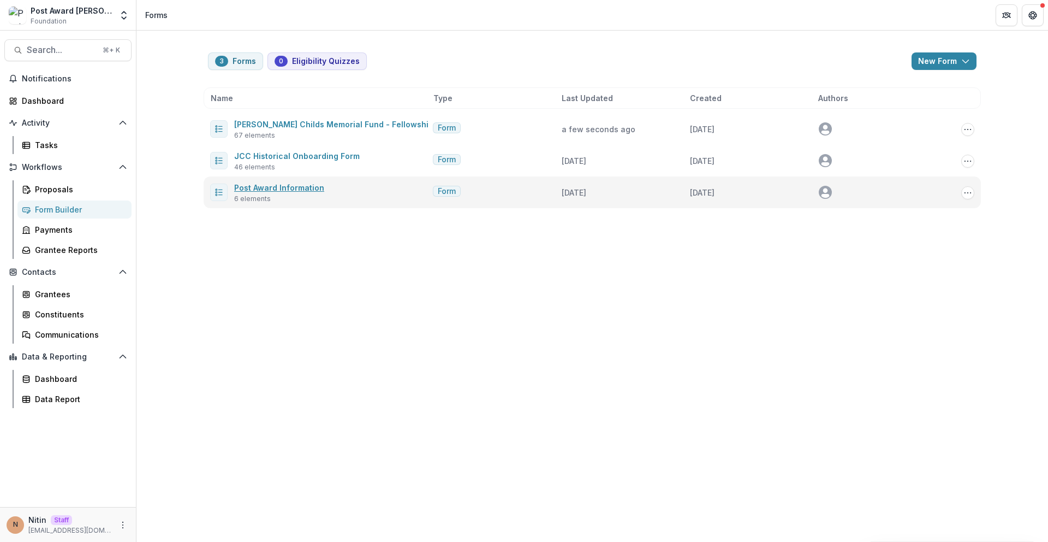
click at [263, 187] on link "Post Award Information" at bounding box center [279, 187] width 90 height 9
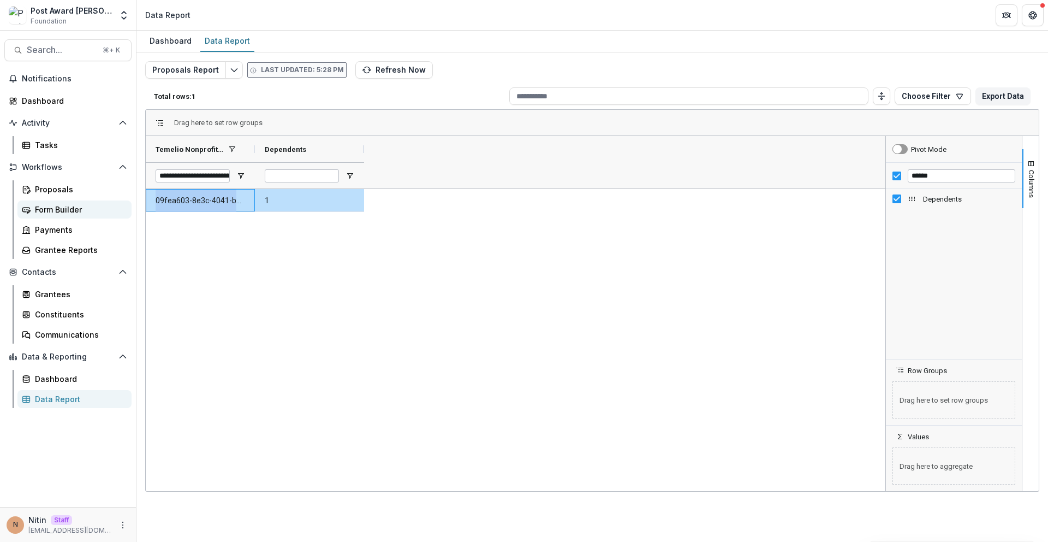
click at [64, 211] on div "Form Builder" at bounding box center [79, 209] width 88 height 11
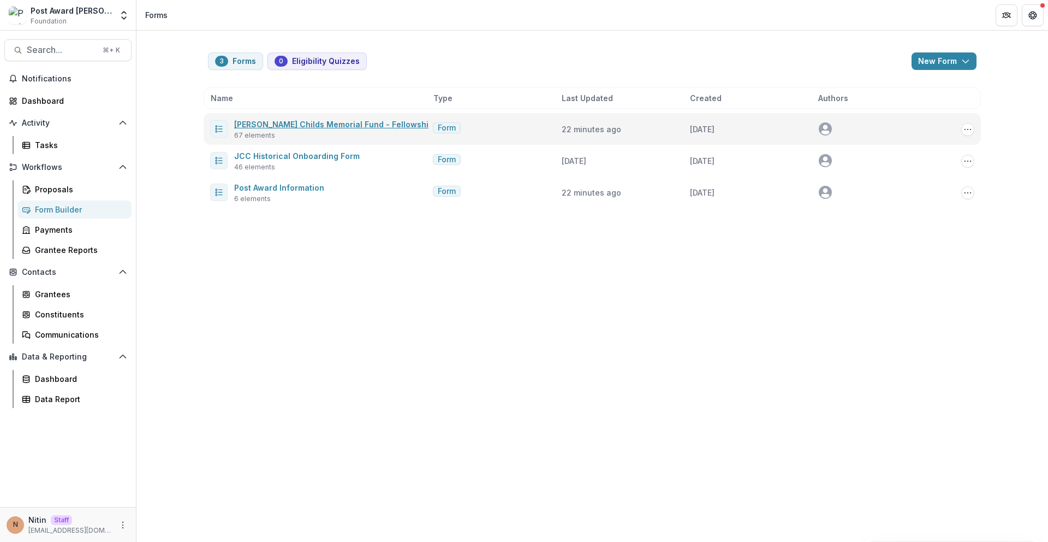
click at [311, 121] on link "[PERSON_NAME] Childs Memorial Fund - Fellowship Application" at bounding box center [356, 124] width 245 height 9
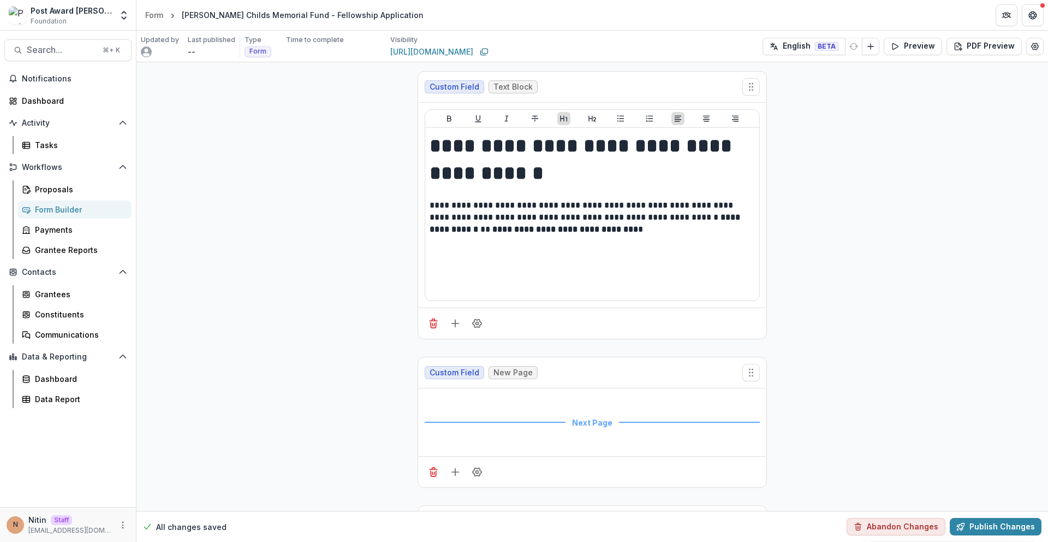
scroll to position [1987, 0]
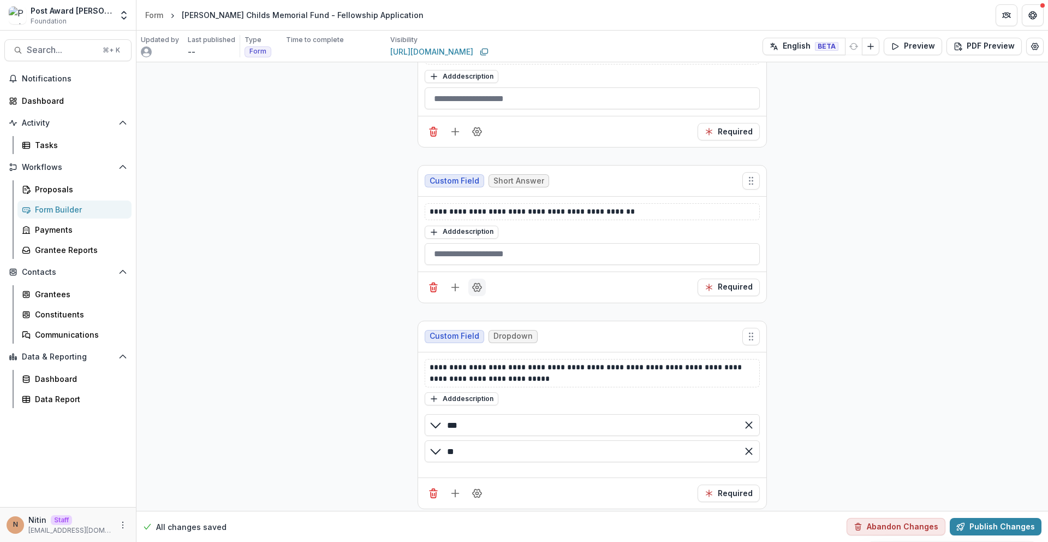
click at [478, 284] on icon "Field Settings" at bounding box center [477, 287] width 9 height 8
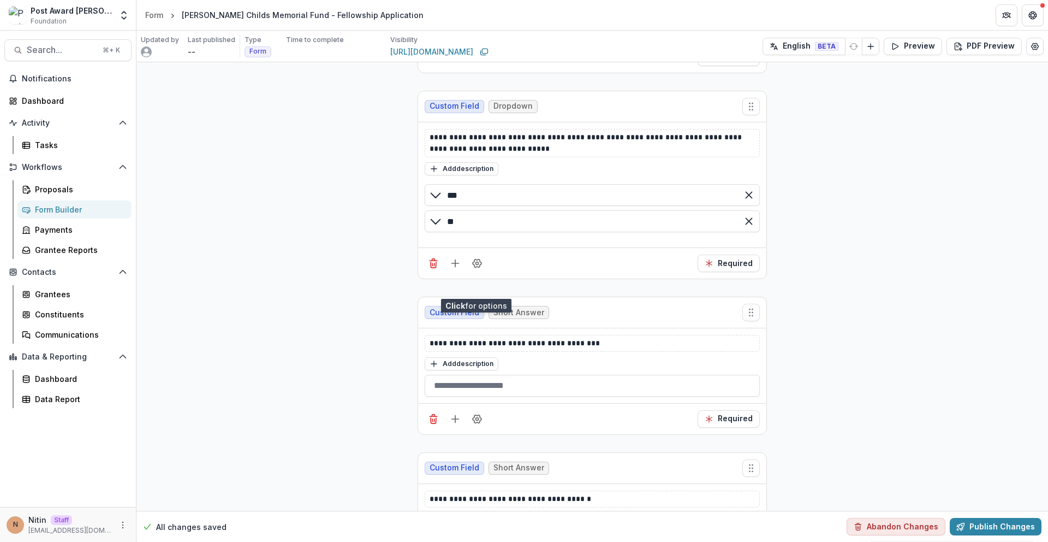
scroll to position [2733, 0]
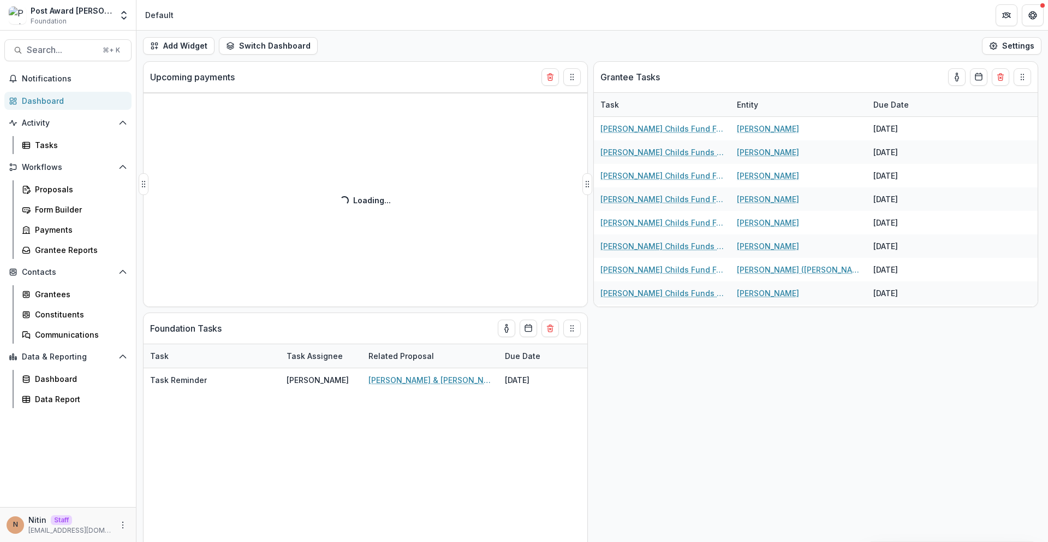
select select "******"
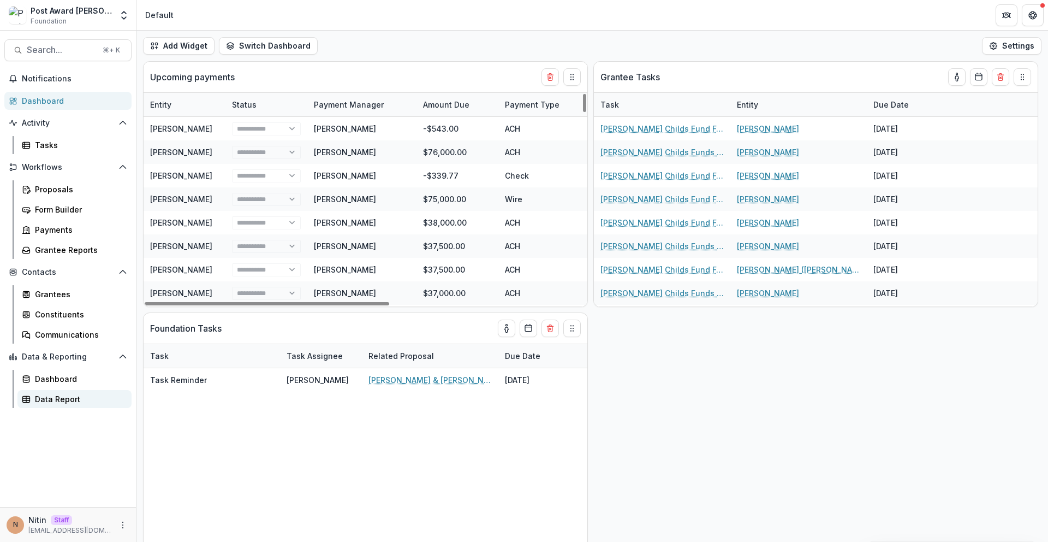
click at [88, 403] on div "Data Report" at bounding box center [79, 398] width 88 height 11
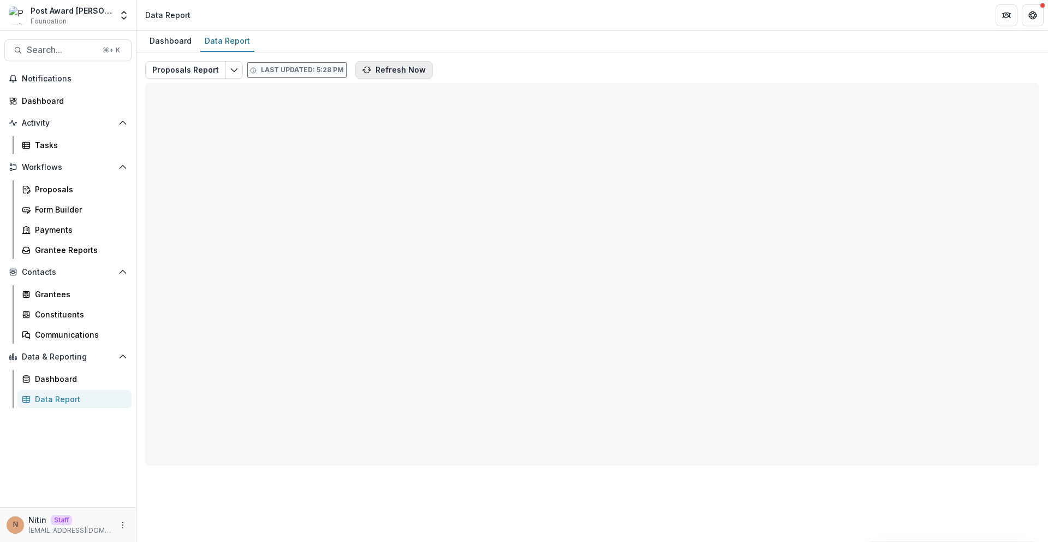
click at [375, 70] on button "Refresh Now" at bounding box center [394, 69] width 78 height 17
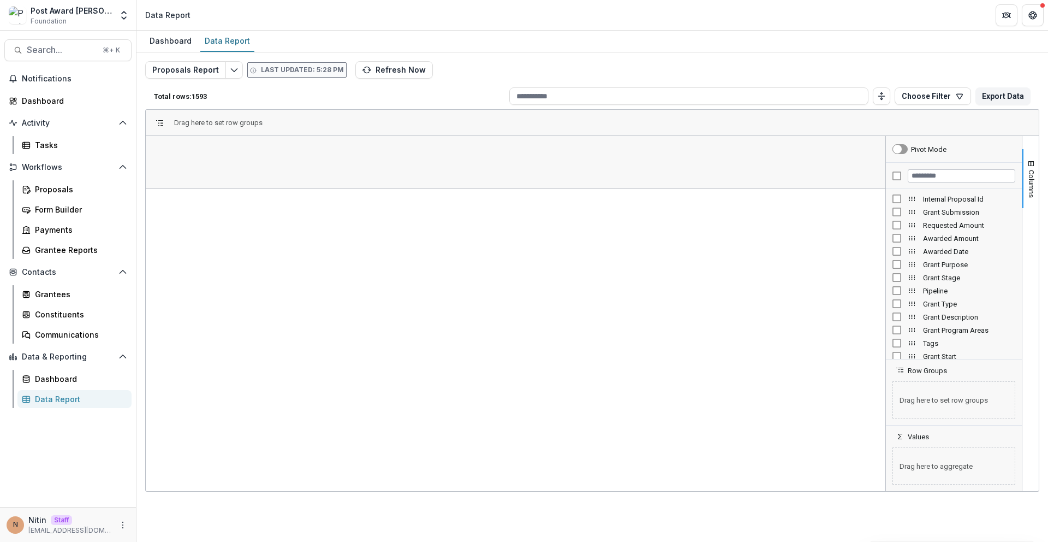
click at [940, 167] on div at bounding box center [954, 176] width 136 height 26
click at [934, 175] on input "Filter Columns Input" at bounding box center [962, 175] width 108 height 13
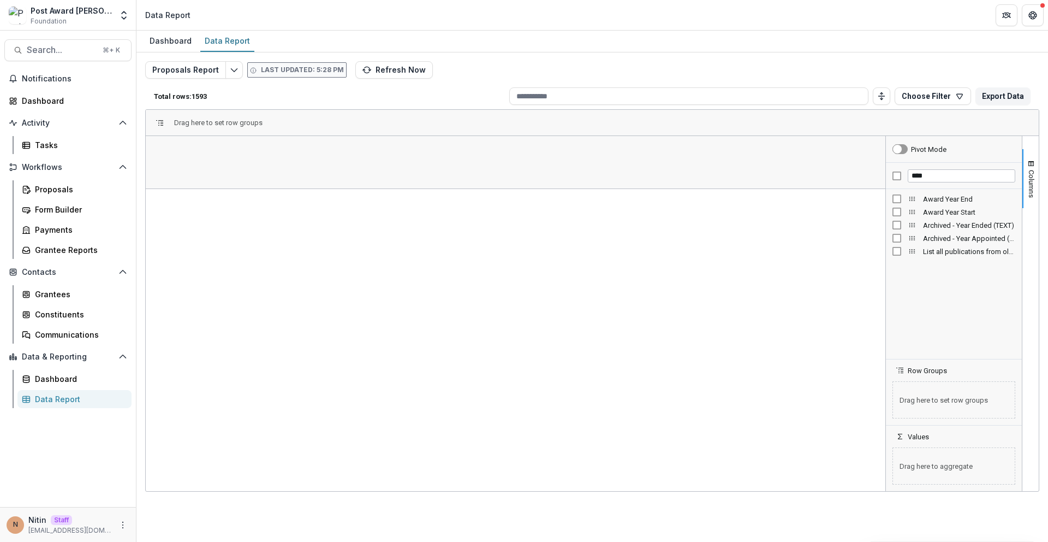
click at [925, 200] on span "Award Year End" at bounding box center [969, 199] width 92 height 8
click at [934, 210] on span "Award Year Start" at bounding box center [969, 212] width 92 height 8
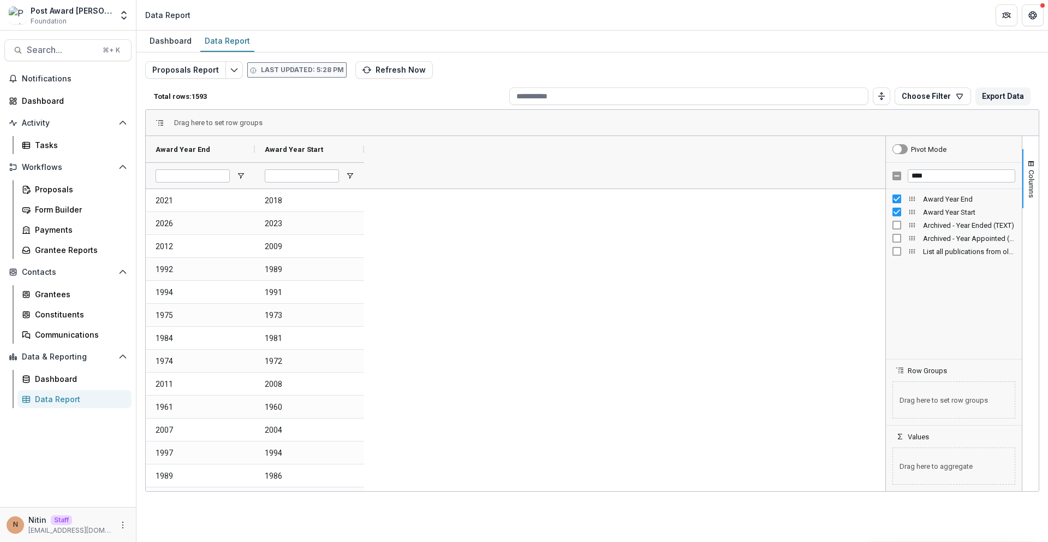
click at [933, 223] on span "Archived - Year Ended (TEXT)" at bounding box center [969, 225] width 92 height 8
click at [936, 236] on span "Archived - Year Appointed (TEXT)" at bounding box center [969, 238] width 92 height 8
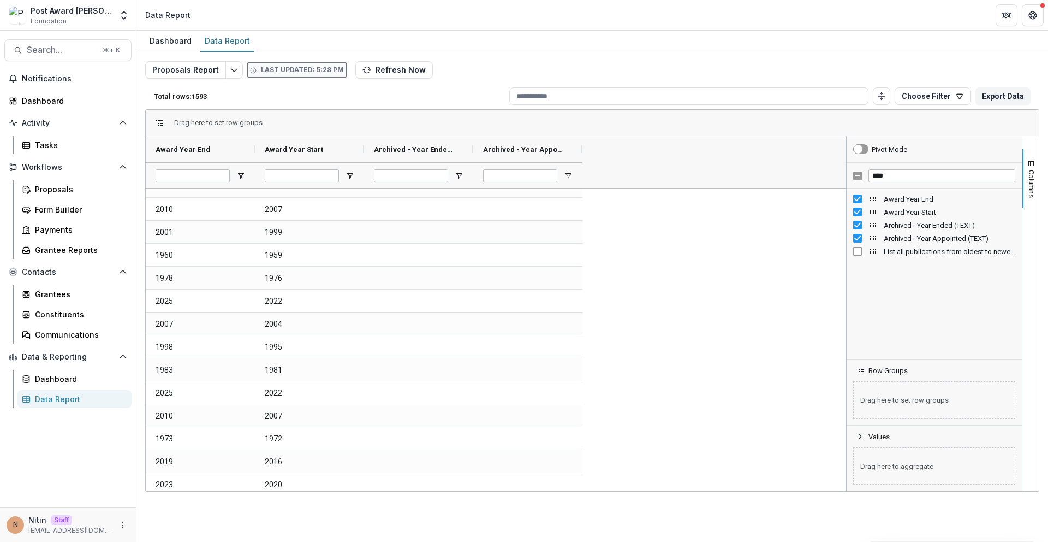
drag, startPoint x: 873, startPoint y: 307, endPoint x: 847, endPoint y: 506, distance: 200.5
click at [844, 528] on div "Dashboard Data Report Proposals Report Last updated: 5:28 PM Refresh Now Total …" at bounding box center [592, 286] width 912 height 511
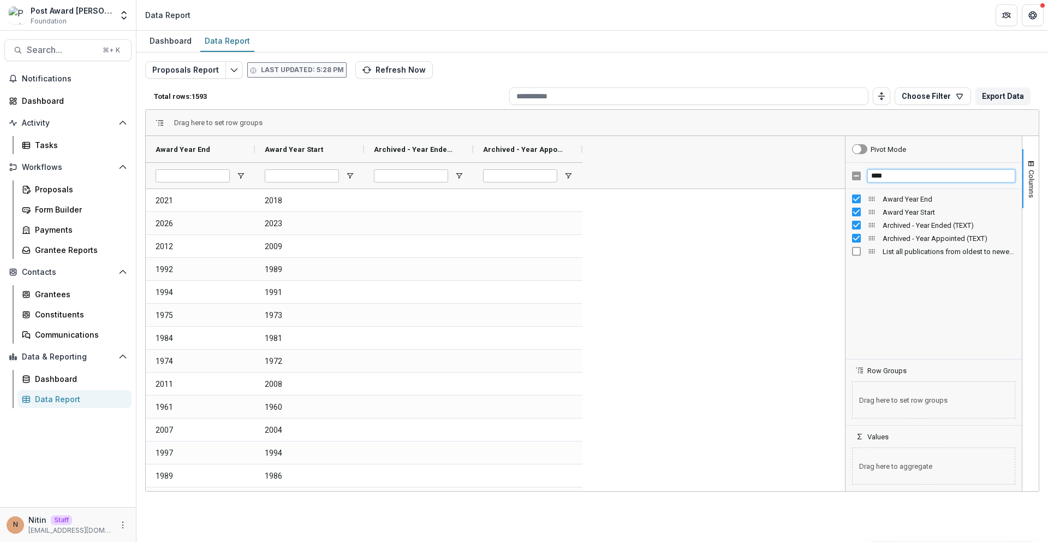
click at [905, 169] on input "****" at bounding box center [942, 175] width 148 height 13
type input "*****"
click at [906, 203] on span "Dependents" at bounding box center [949, 199] width 133 height 8
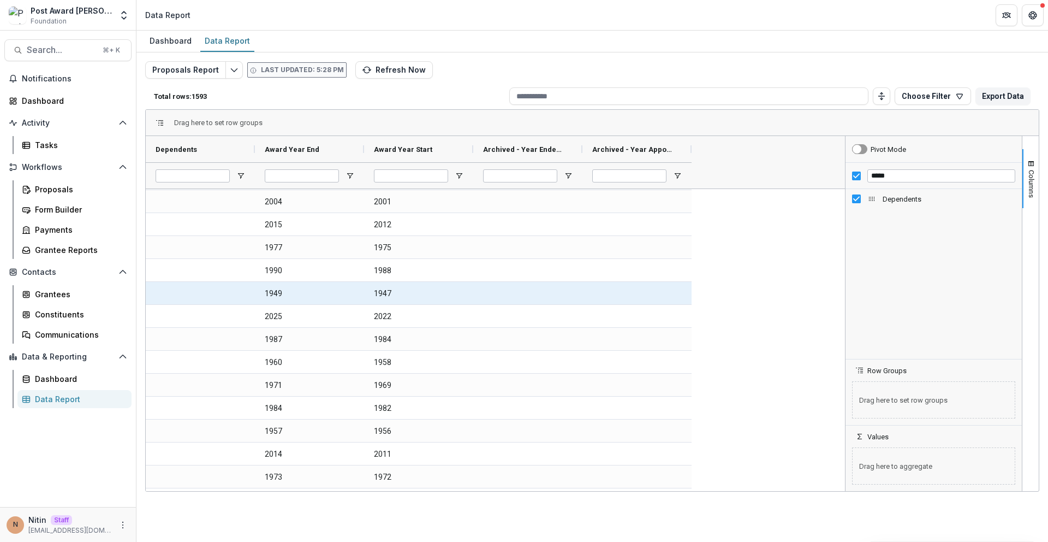
scroll to position [1483, 0]
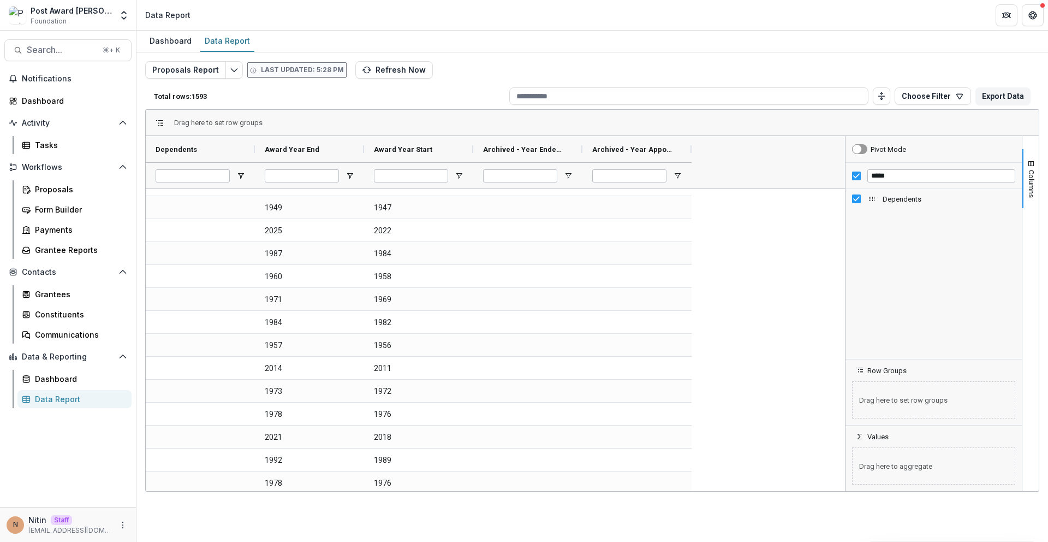
click at [245, 173] on div at bounding box center [200, 175] width 109 height 26
click at [240, 178] on span "Open Filter Menu" at bounding box center [240, 175] width 9 height 9
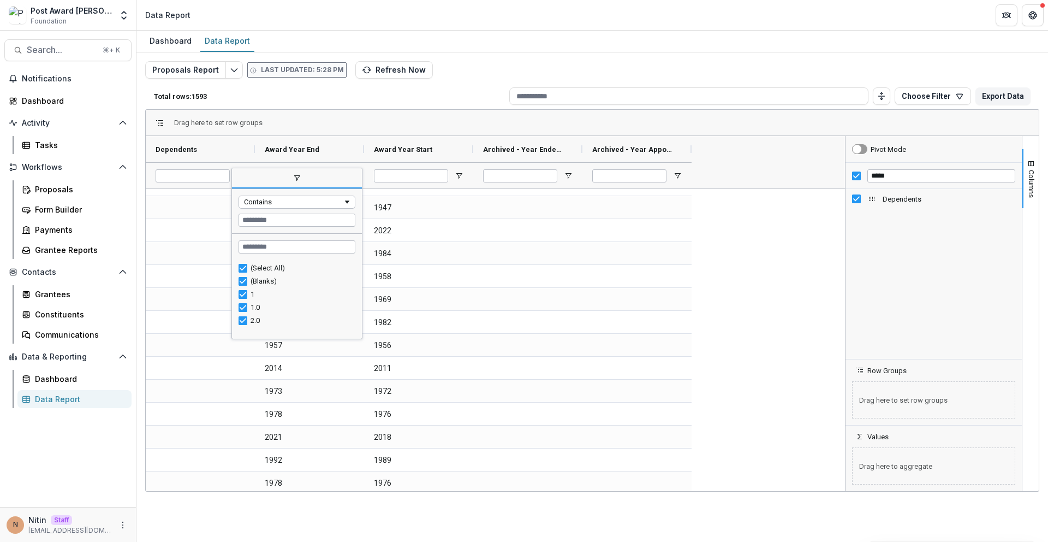
click at [254, 281] on div "(Blanks)" at bounding box center [302, 281] width 102 height 8
type input "**********"
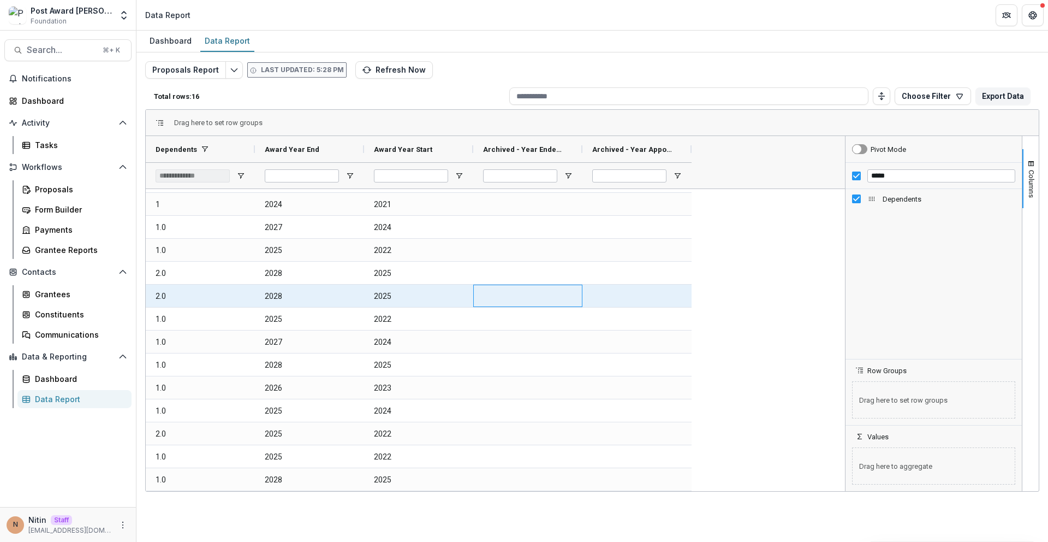
click at [545, 291] on div at bounding box center [527, 295] width 109 height 22
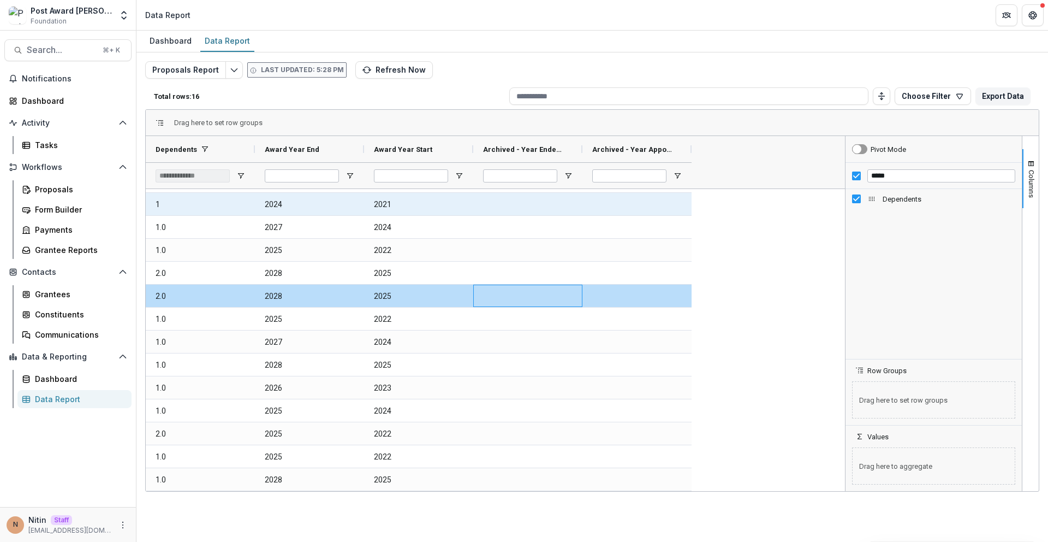
click at [205, 203] on Dependents-4661 "1" at bounding box center [201, 204] width 90 height 22
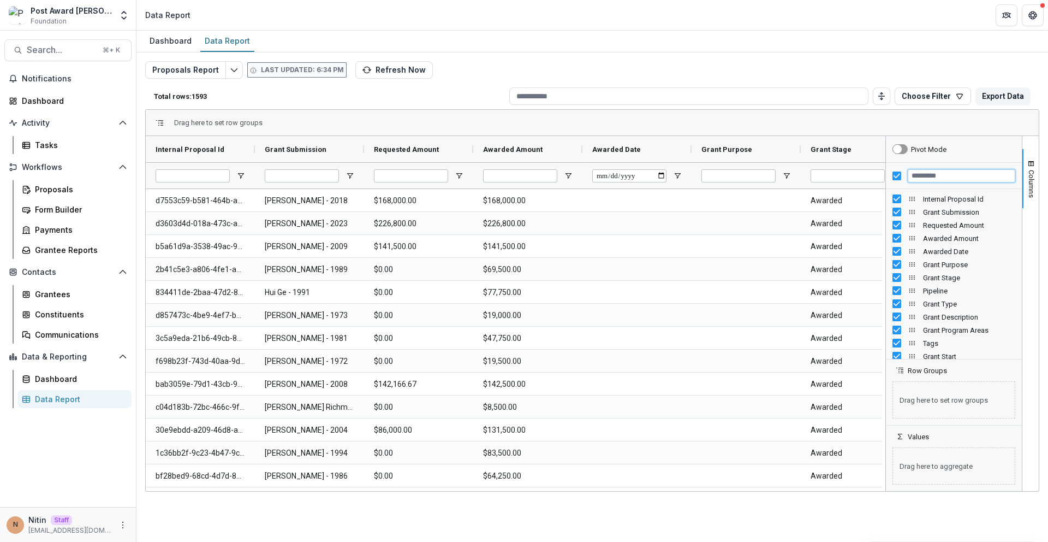
click at [930, 171] on input "Filter Columns Input" at bounding box center [962, 175] width 108 height 13
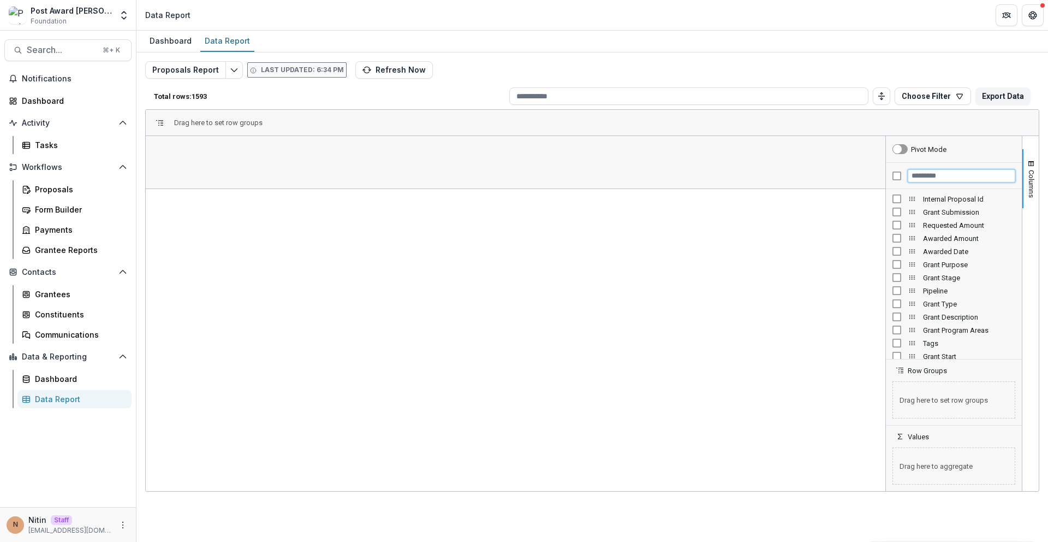
click at [910, 175] on input "Filter Columns Input" at bounding box center [962, 175] width 108 height 13
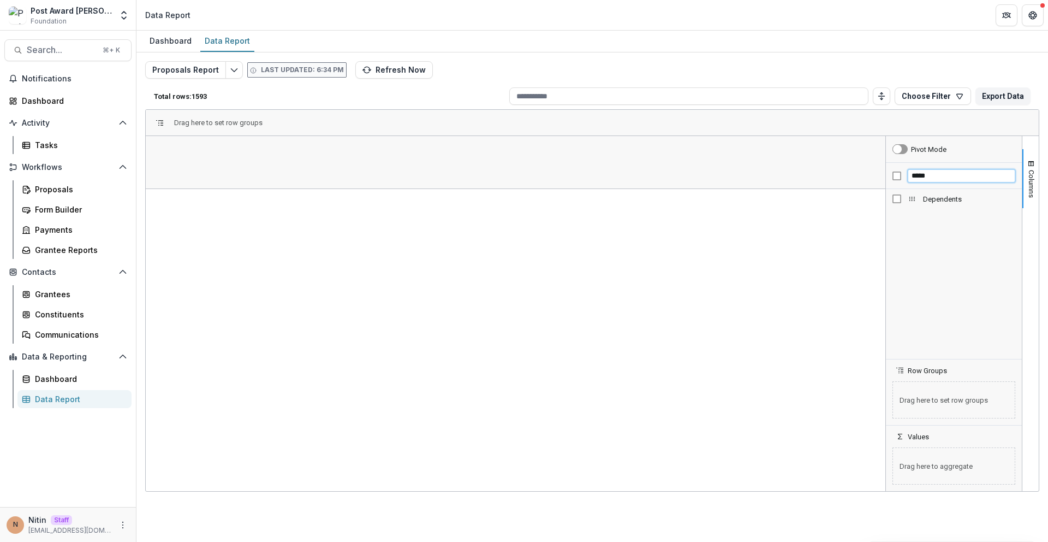
type input "*****"
click at [244, 174] on span "Open Filter Menu" at bounding box center [240, 175] width 9 height 9
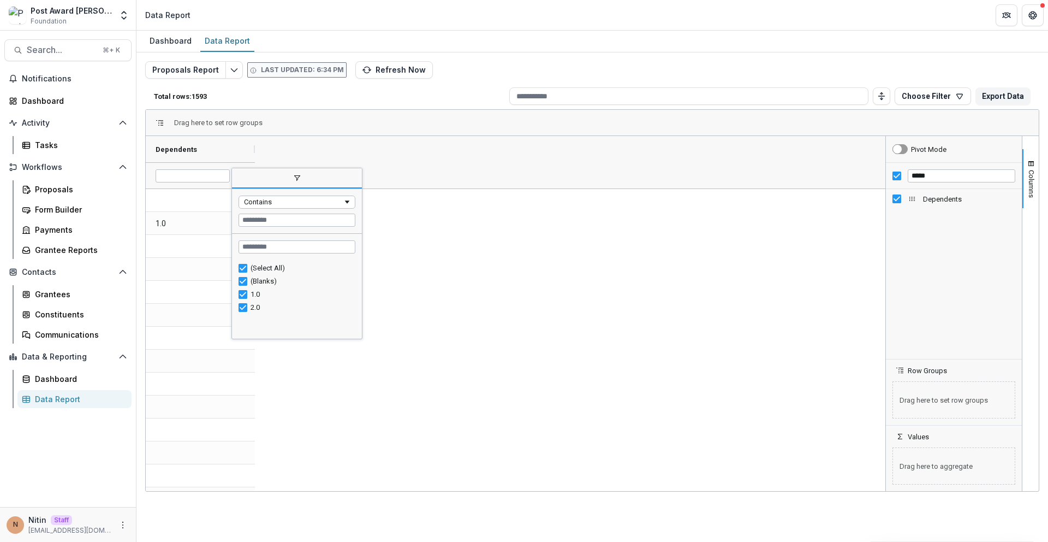
click at [250, 288] on div "1.0" at bounding box center [297, 294] width 117 height 13
click at [247, 286] on div "(Blanks)" at bounding box center [297, 281] width 117 height 13
click at [274, 279] on div "(Blanks)" at bounding box center [302, 281] width 102 height 8
type input "**********"
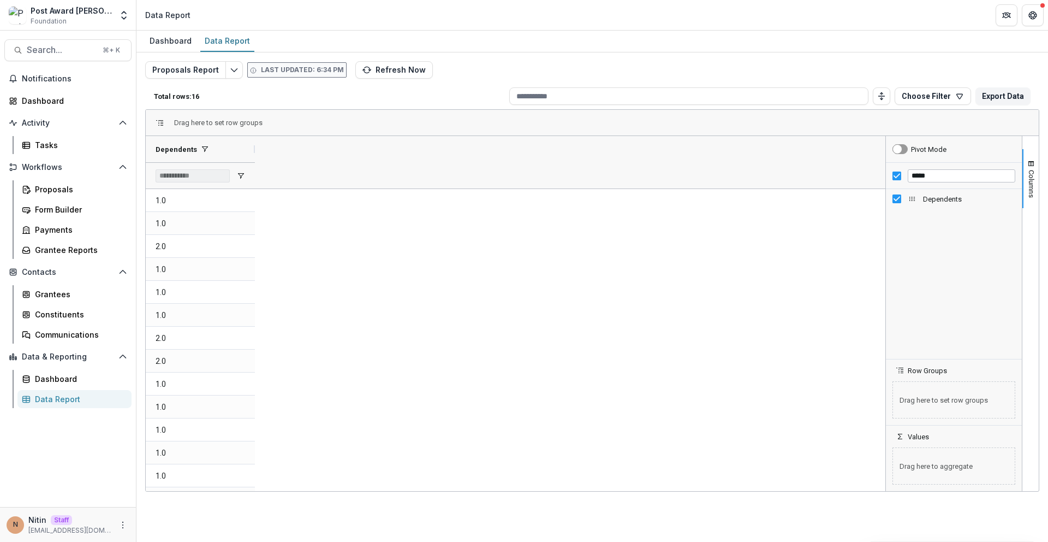
click at [391, 273] on div "1.0 1.0 2.0 1.0 1.0 1.0 2.0 2.0 1.0 1.0 1.0 1.0 1.0 2.0 1.0 1.0" at bounding box center [514, 372] width 737 height 367
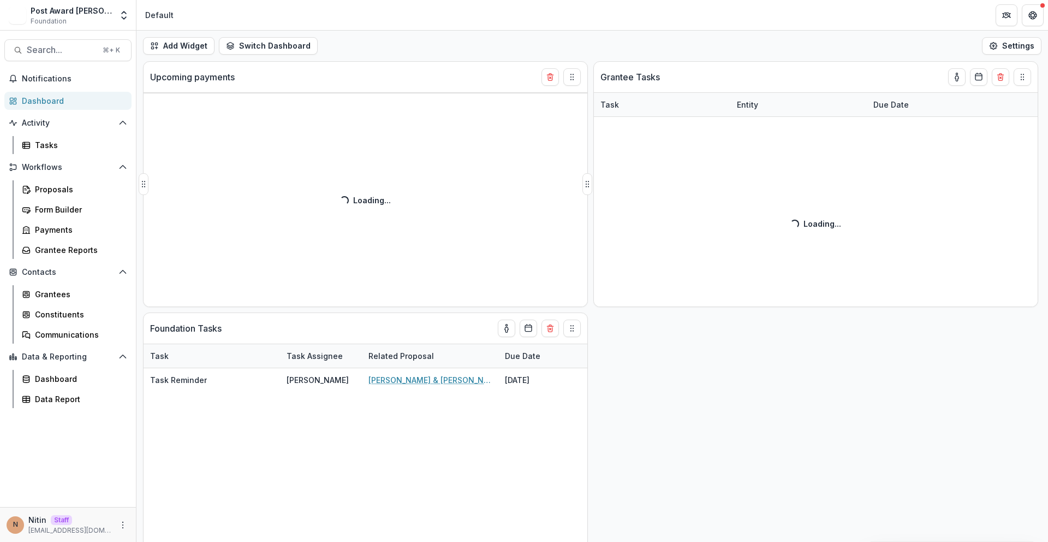
select select "******"
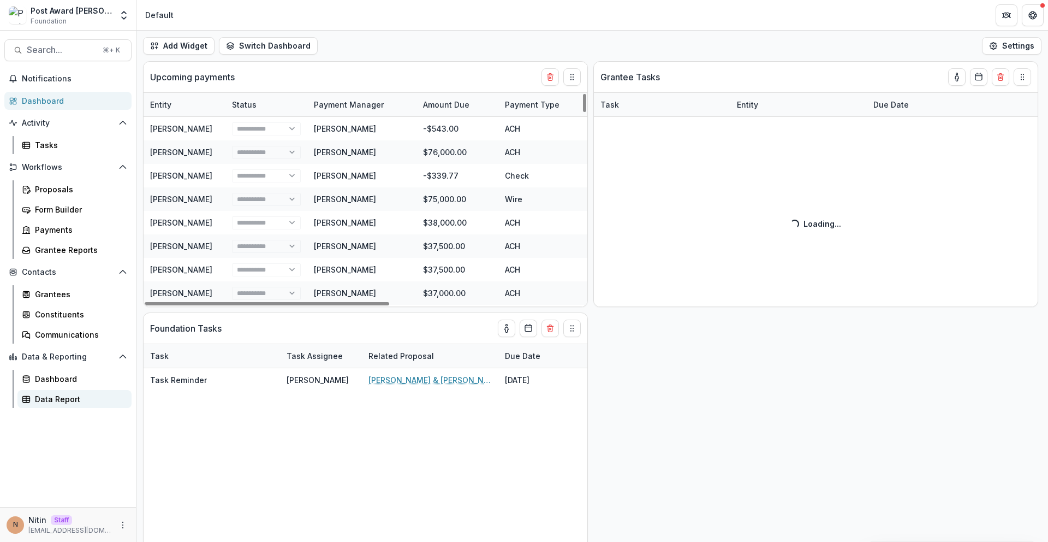
click at [74, 394] on div "Data Report" at bounding box center [79, 398] width 88 height 11
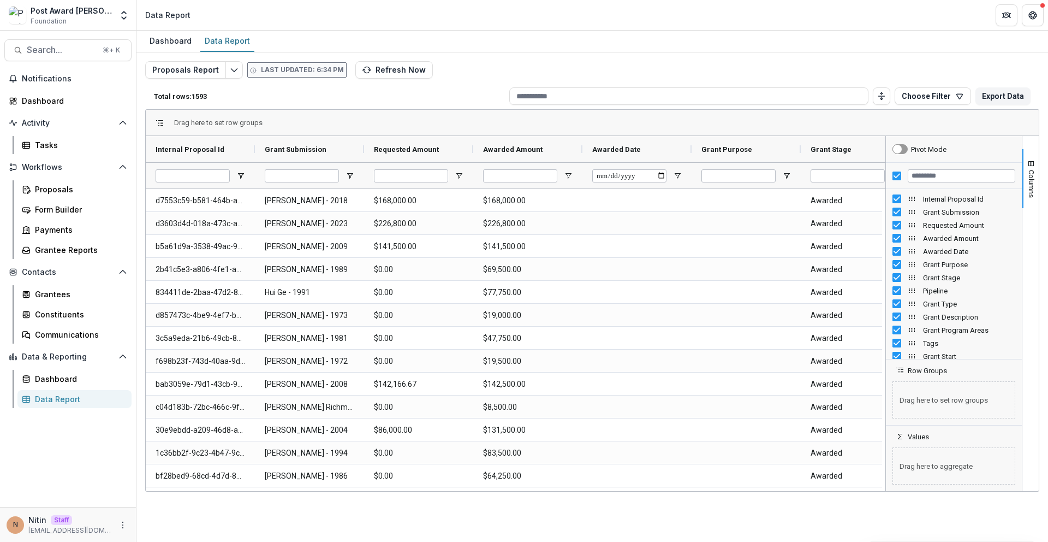
click at [893, 178] on div at bounding box center [954, 176] width 136 height 26
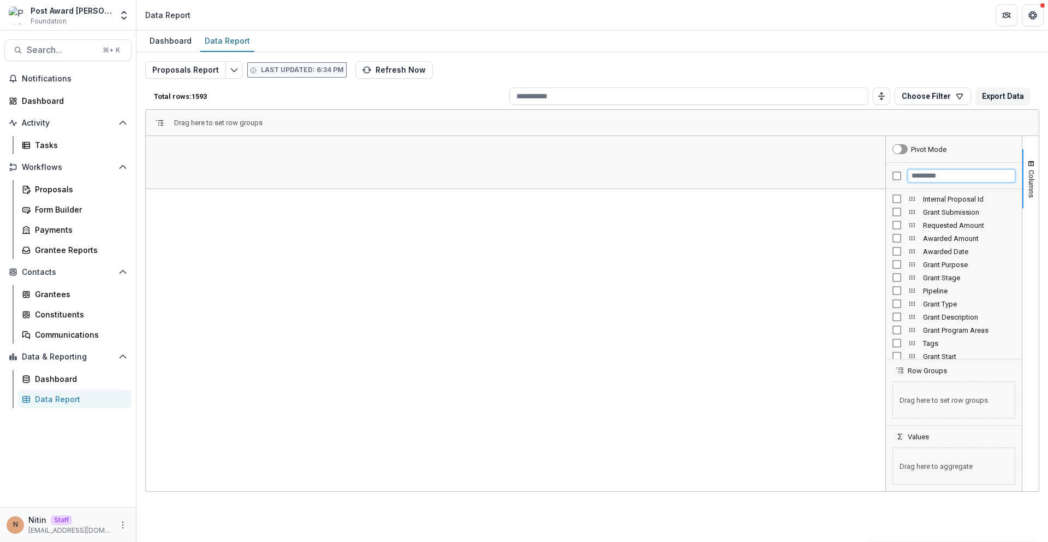
click at [925, 176] on input "Filter Columns Input" at bounding box center [962, 175] width 108 height 13
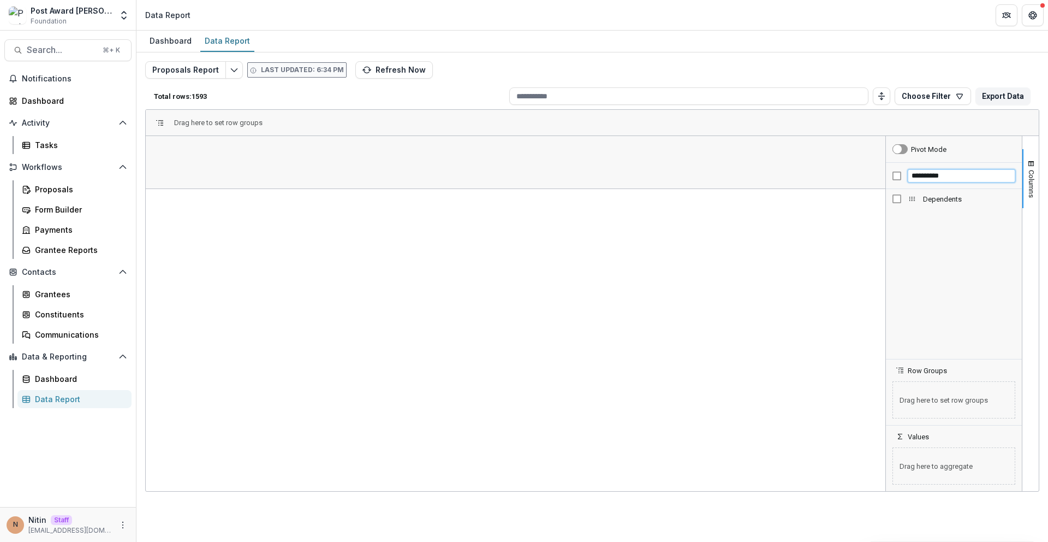
type input "**********"
